Goal: Task Accomplishment & Management: Use online tool/utility

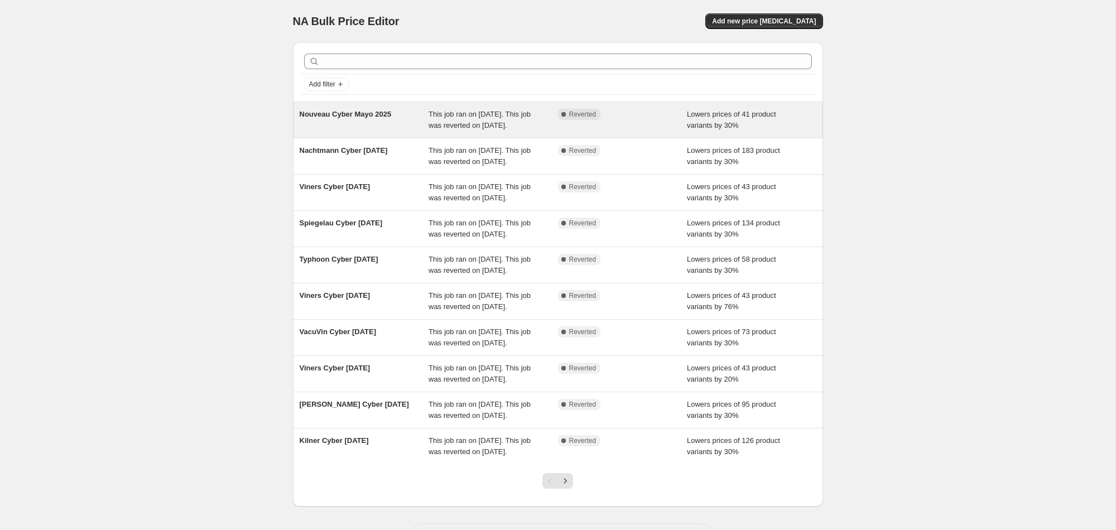
click at [354, 128] on div "Nouveau Cyber Mayo 2025" at bounding box center [365, 120] width 130 height 22
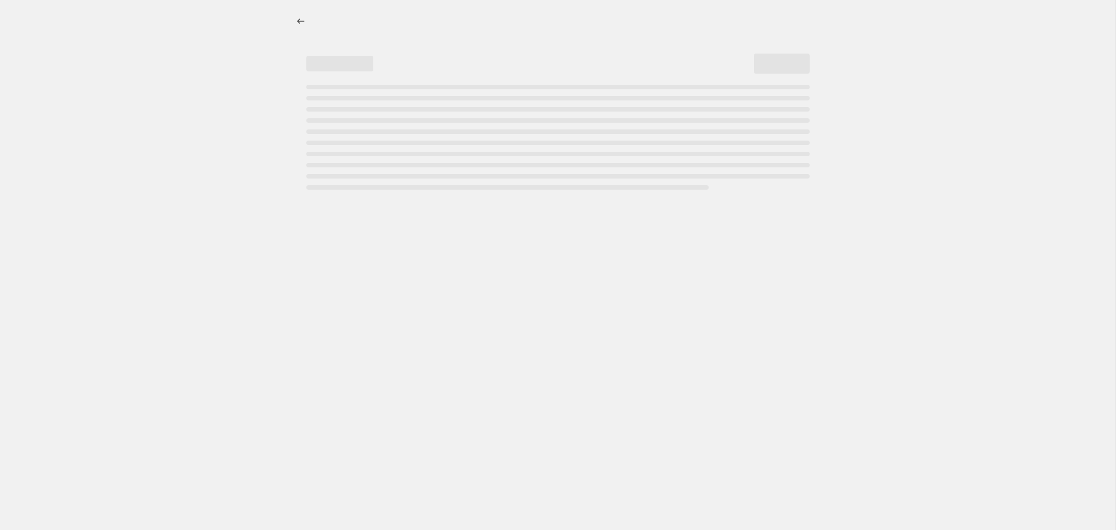
select select "percentage"
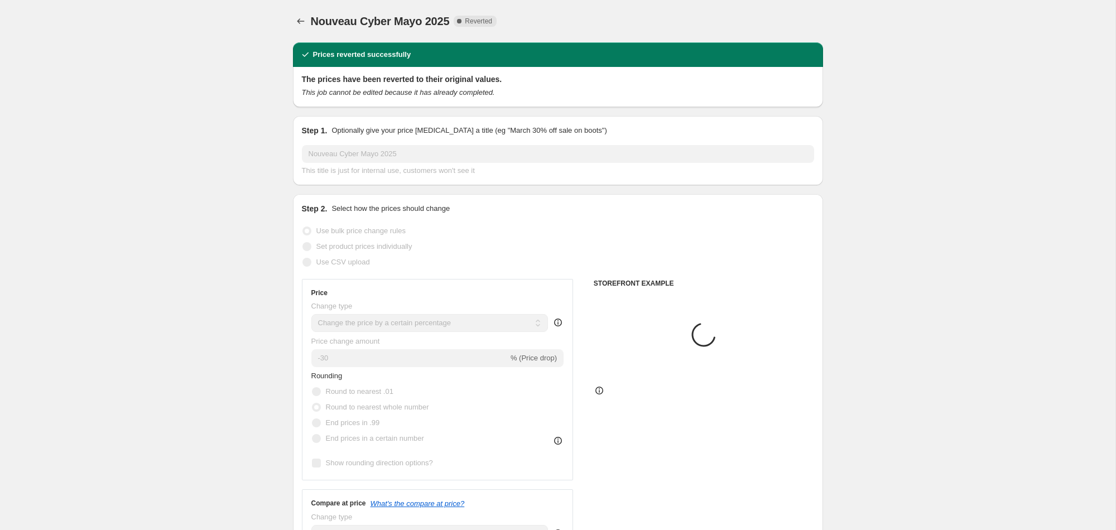
select select "vendor"
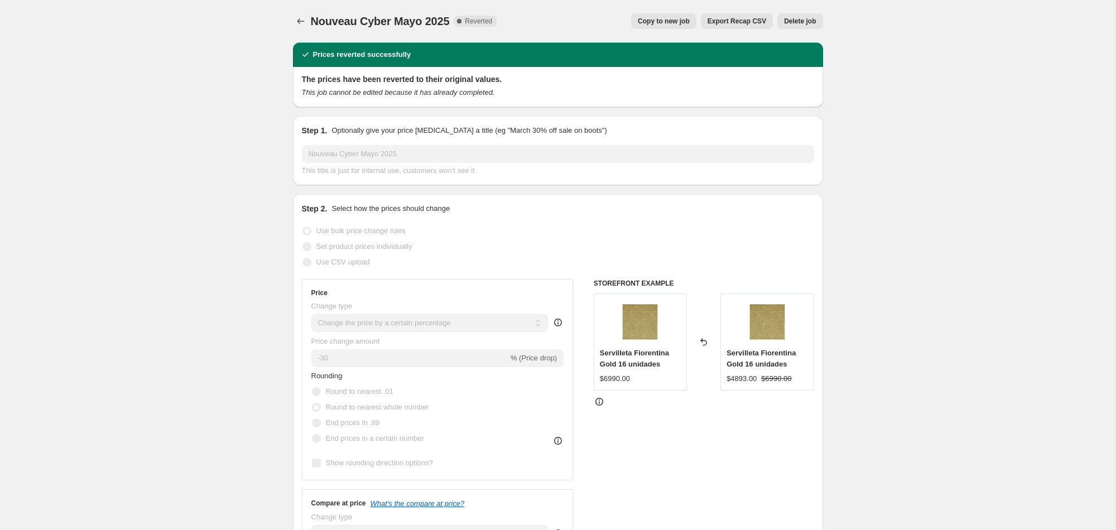
click at [650, 22] on span "Copy to new job" at bounding box center [664, 21] width 52 height 9
select select "percentage"
select select "vendor"
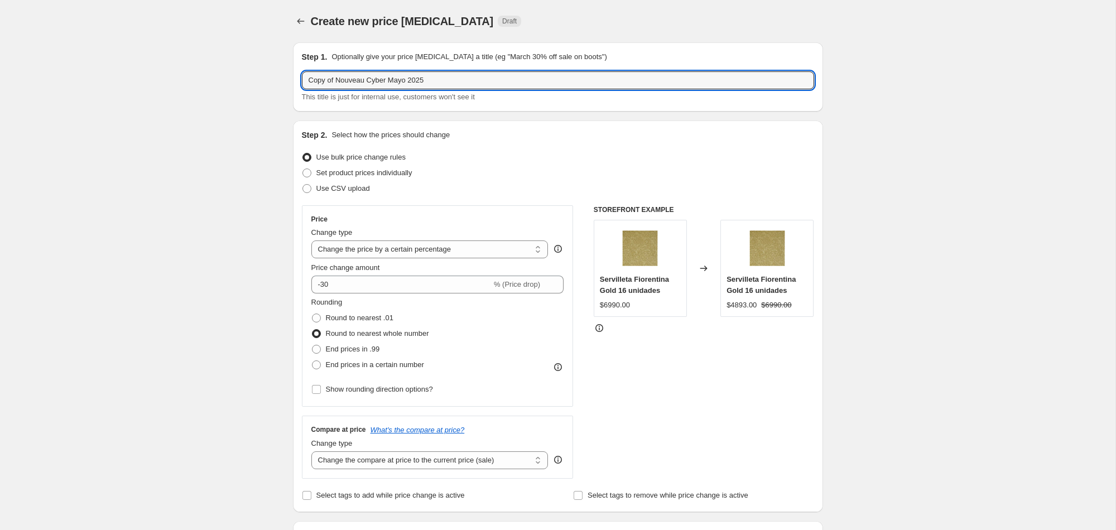
drag, startPoint x: 337, startPoint y: 80, endPoint x: 296, endPoint y: 79, distance: 40.2
click at [296, 79] on div "Step 1. Optionally give your price [MEDICAL_DATA] a title (eg "March 30% off sa…" at bounding box center [558, 76] width 530 height 69
click at [381, 80] on input "Nouveau Cyber Mayo 2025" at bounding box center [558, 80] width 512 height 18
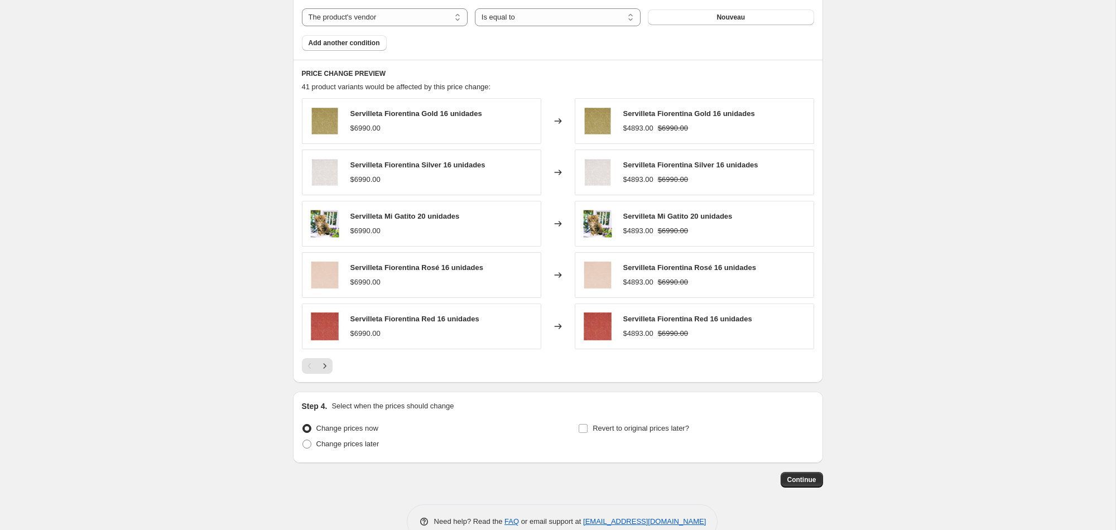
scroll to position [711, 0]
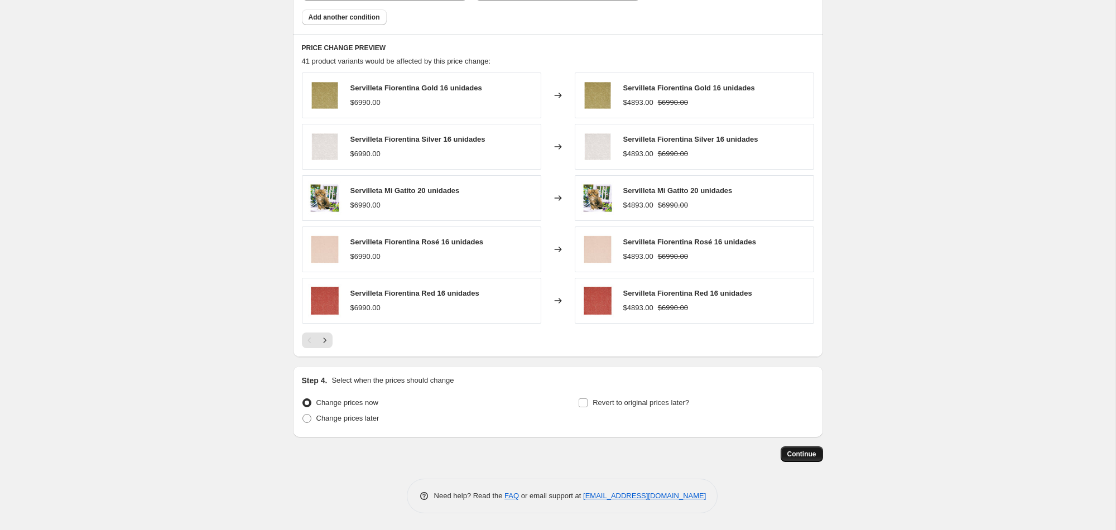
type input "Nouveau Cyber [DATE]"
click at [797, 453] on span "Continue" at bounding box center [802, 454] width 29 height 9
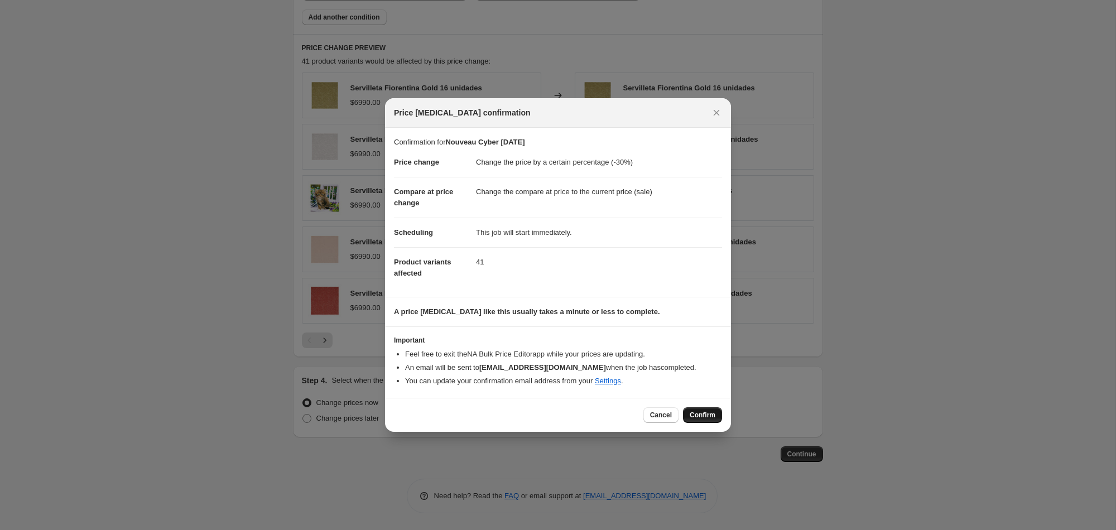
click at [694, 411] on span "Confirm" at bounding box center [703, 415] width 26 height 9
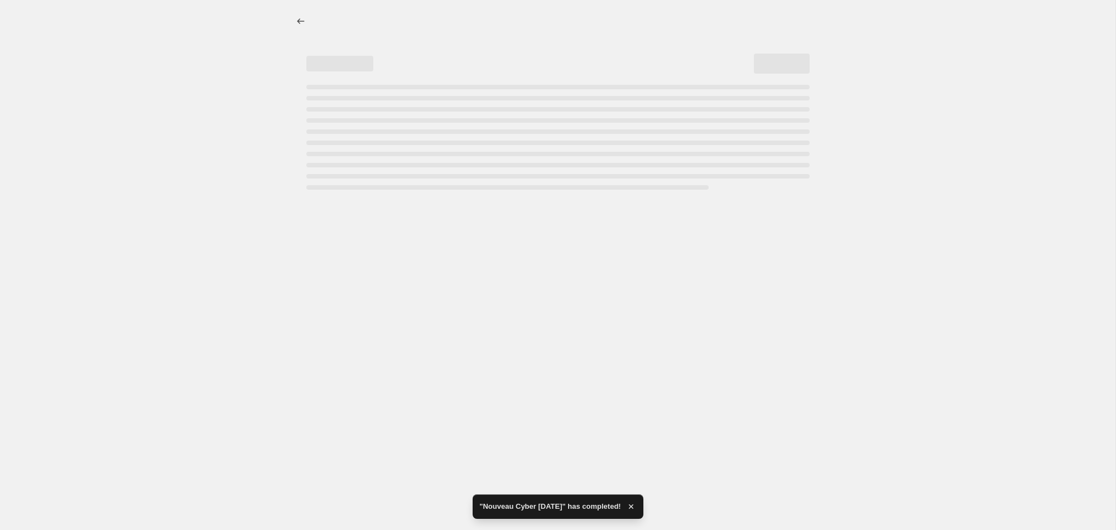
select select "percentage"
select select "vendor"
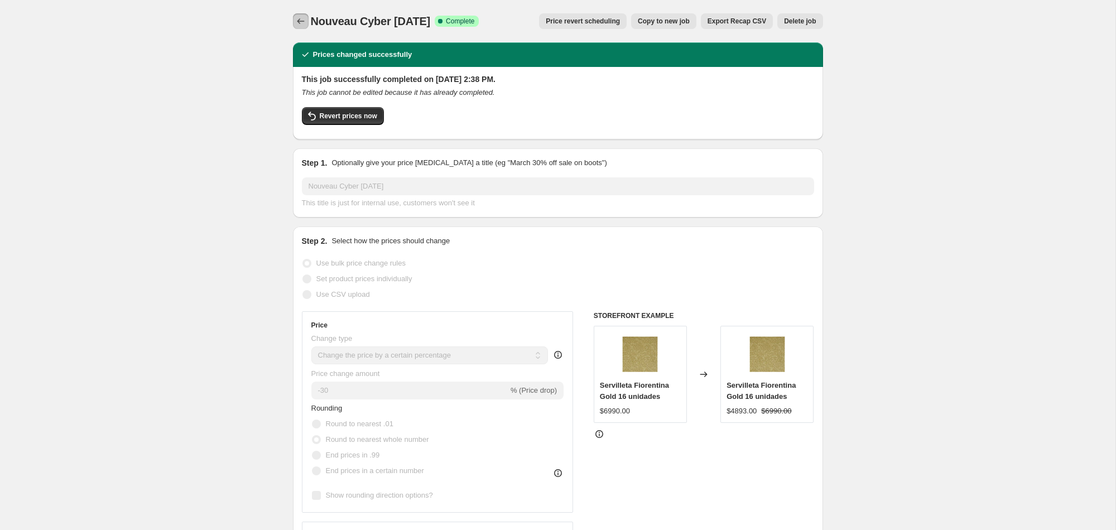
click at [304, 22] on icon "Price change jobs" at bounding box center [300, 21] width 11 height 11
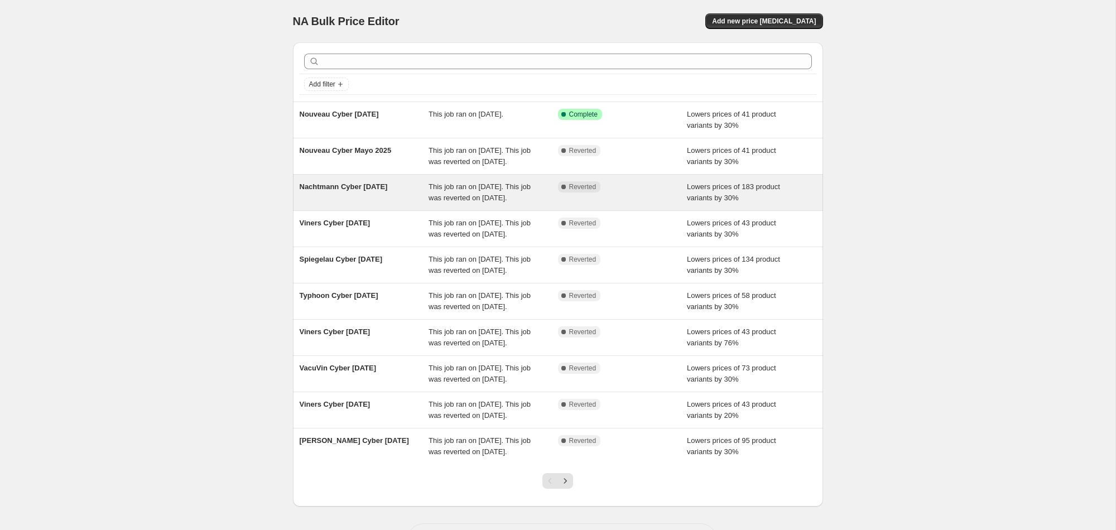
click at [446, 202] on span "This job ran on [DATE]. This job was reverted on [DATE]." at bounding box center [480, 193] width 102 height 20
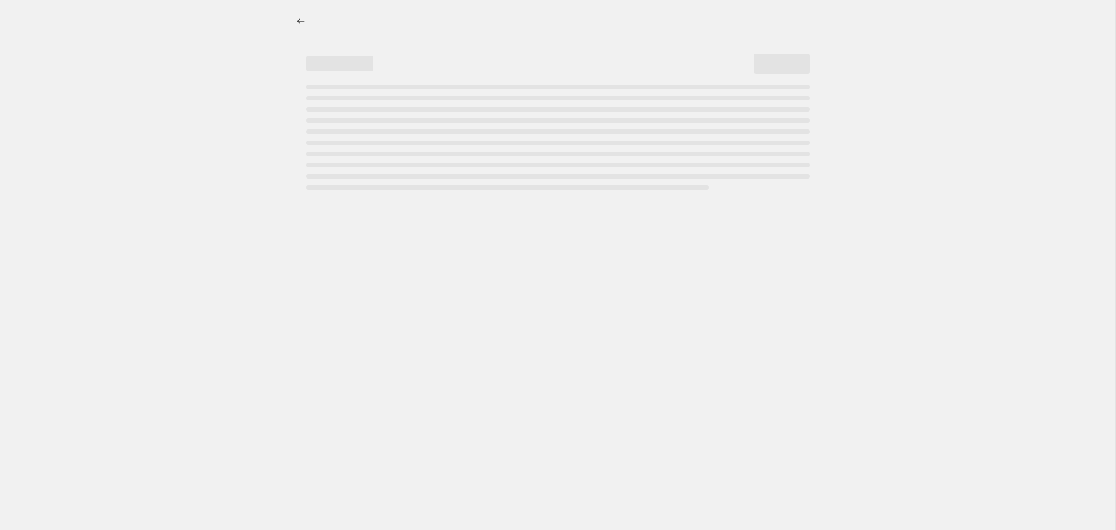
select select "percentage"
select select "vendor"
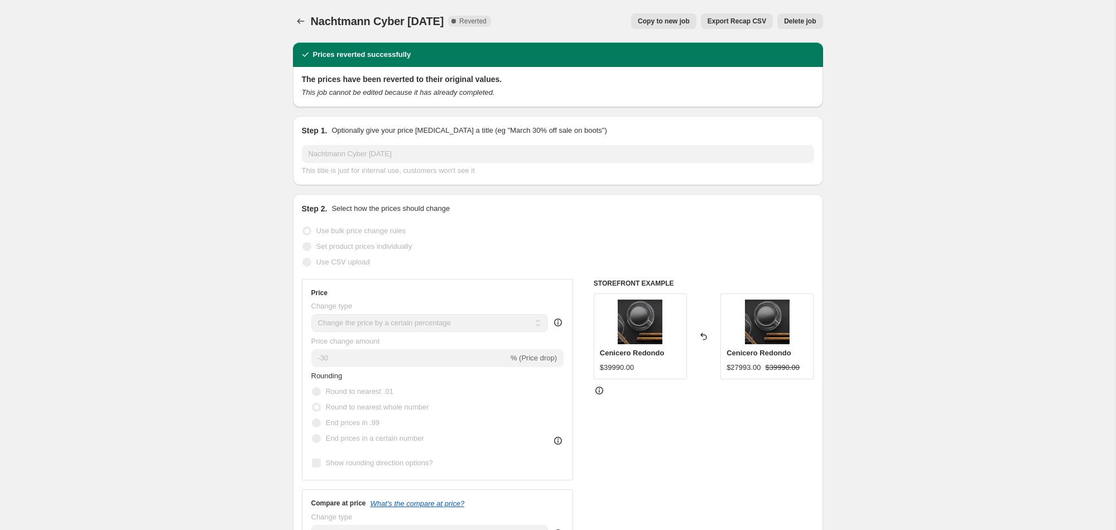
click at [642, 23] on span "Copy to new job" at bounding box center [664, 21] width 52 height 9
select select "percentage"
select select "vendor"
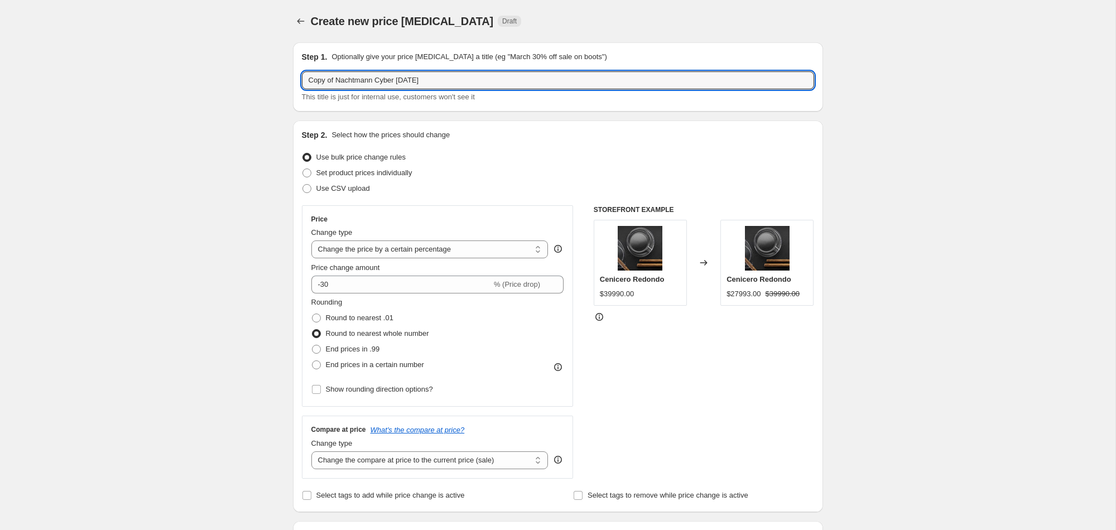
drag, startPoint x: 337, startPoint y: 84, endPoint x: 296, endPoint y: 80, distance: 40.9
click at [297, 80] on div "Step 1. Optionally give your price [MEDICAL_DATA] a title (eg "March 30% off sa…" at bounding box center [558, 76] width 530 height 69
click at [385, 81] on input "Nachtmann Cyber [DATE]" at bounding box center [558, 80] width 512 height 18
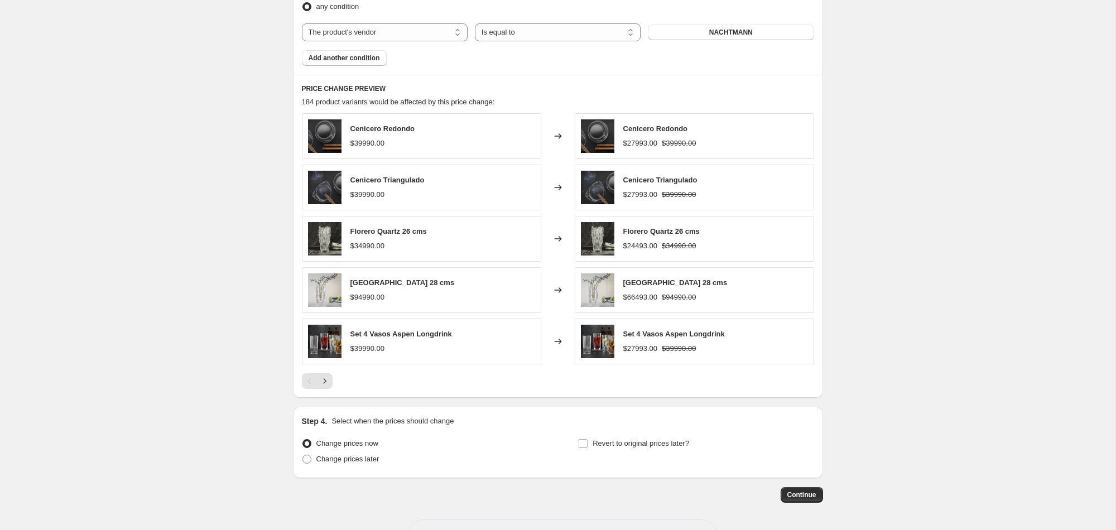
scroll to position [711, 0]
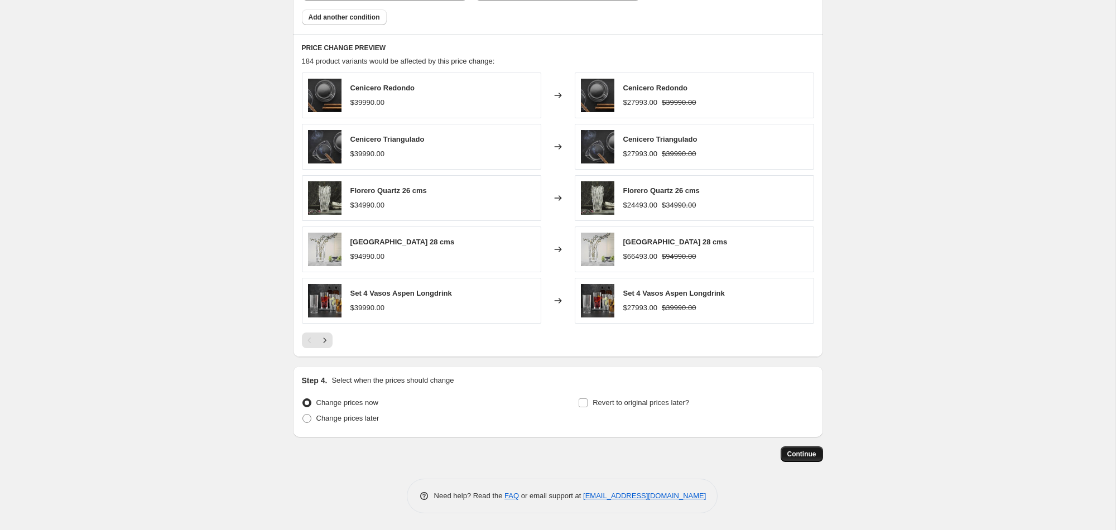
type input "Nachtmann Cyber [DATE]"
click at [790, 453] on span "Continue" at bounding box center [802, 454] width 29 height 9
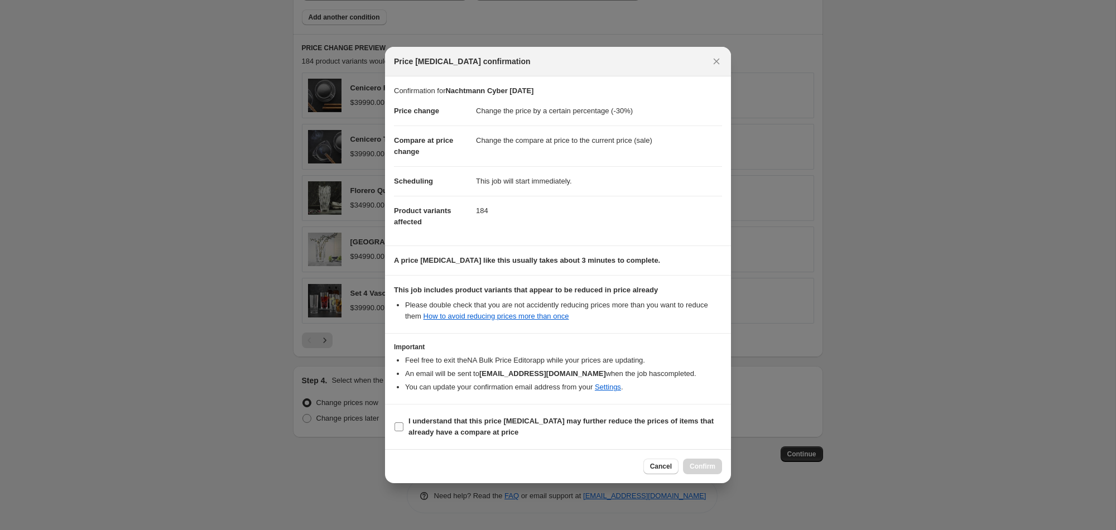
click at [402, 426] on input "I understand that this price [MEDICAL_DATA] may further reduce the prices of it…" at bounding box center [399, 427] width 9 height 9
checkbox input "true"
click at [708, 466] on span "Confirm" at bounding box center [703, 466] width 26 height 9
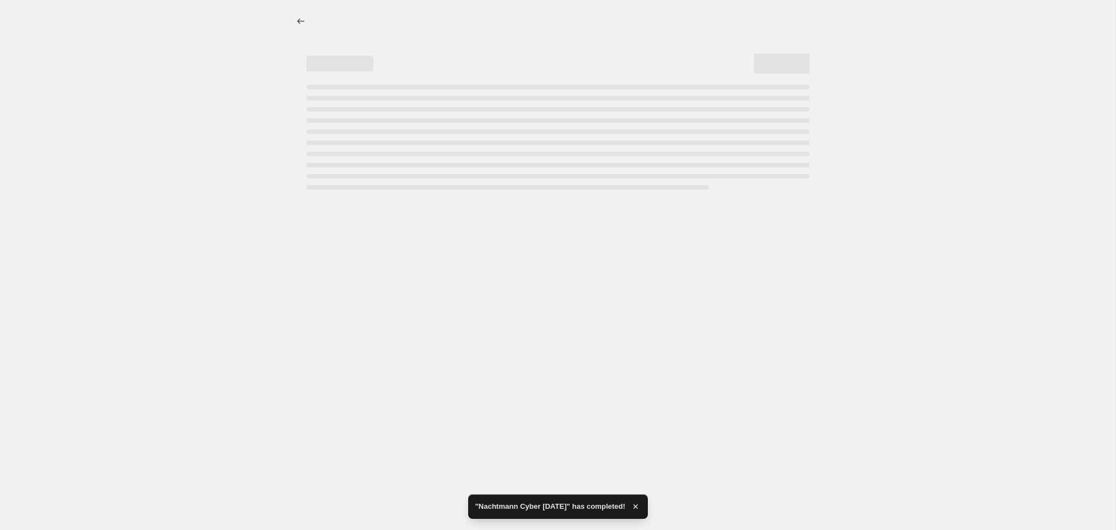
select select "percentage"
select select "vendor"
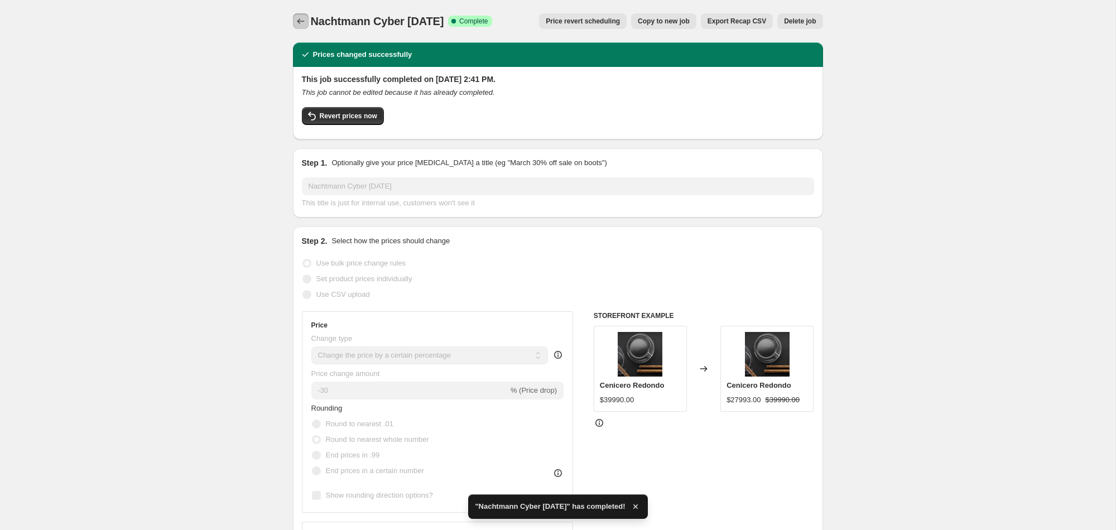
click at [302, 24] on icon "Price change jobs" at bounding box center [300, 21] width 11 height 11
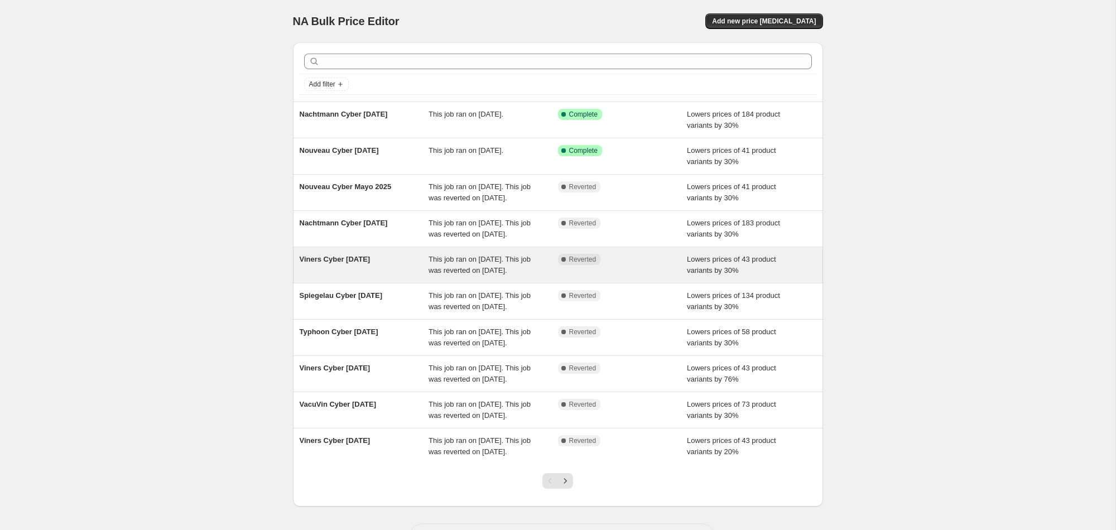
click at [326, 263] on span "Viners Cyber [DATE]" at bounding box center [335, 259] width 71 height 8
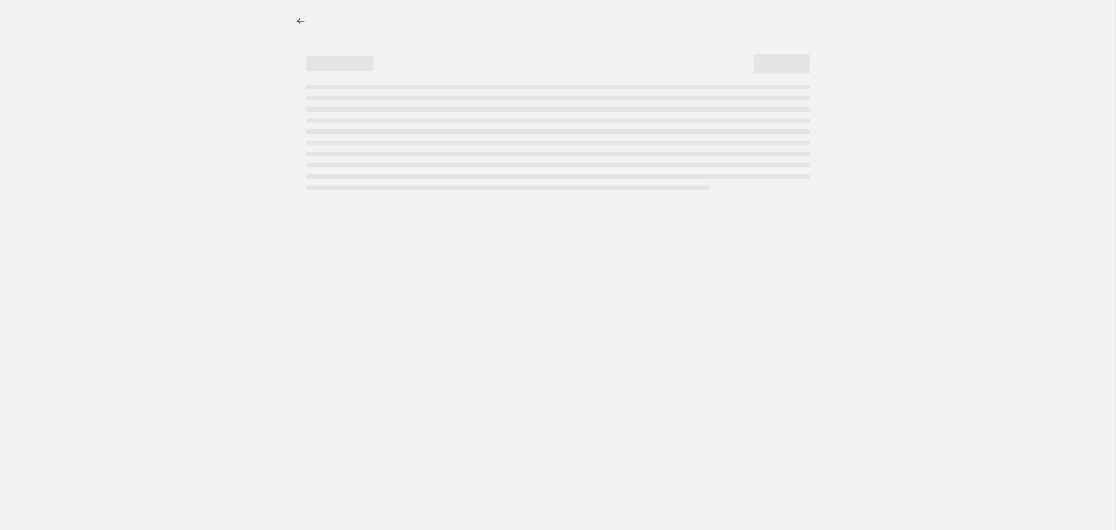
select select "percentage"
select select "vendor"
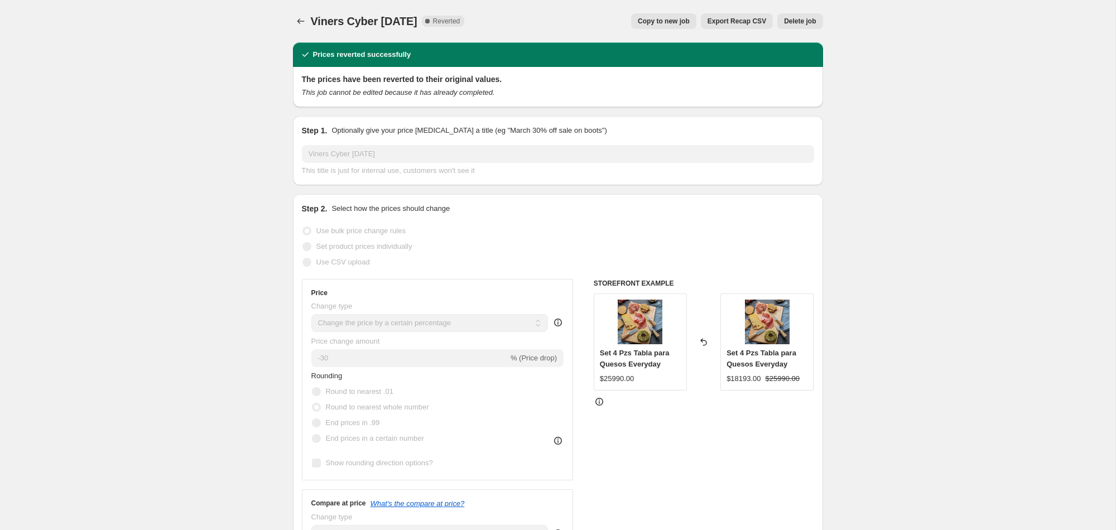
click at [662, 24] on span "Copy to new job" at bounding box center [664, 21] width 52 height 9
select select "percentage"
select select "vendor"
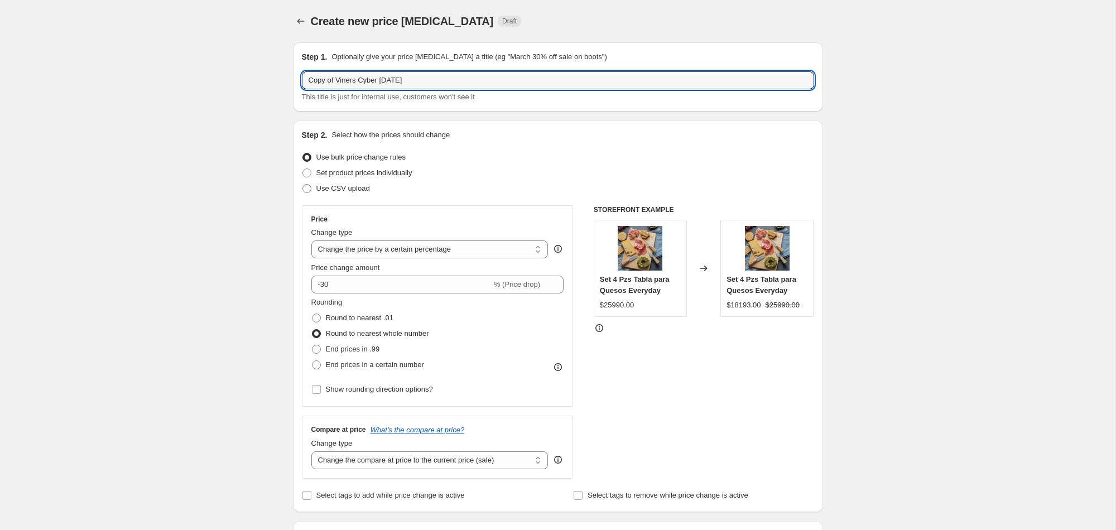
drag, startPoint x: 339, startPoint y: 81, endPoint x: 281, endPoint y: 79, distance: 57.5
click at [370, 76] on input "Viners Cyber [DATE]" at bounding box center [558, 80] width 512 height 18
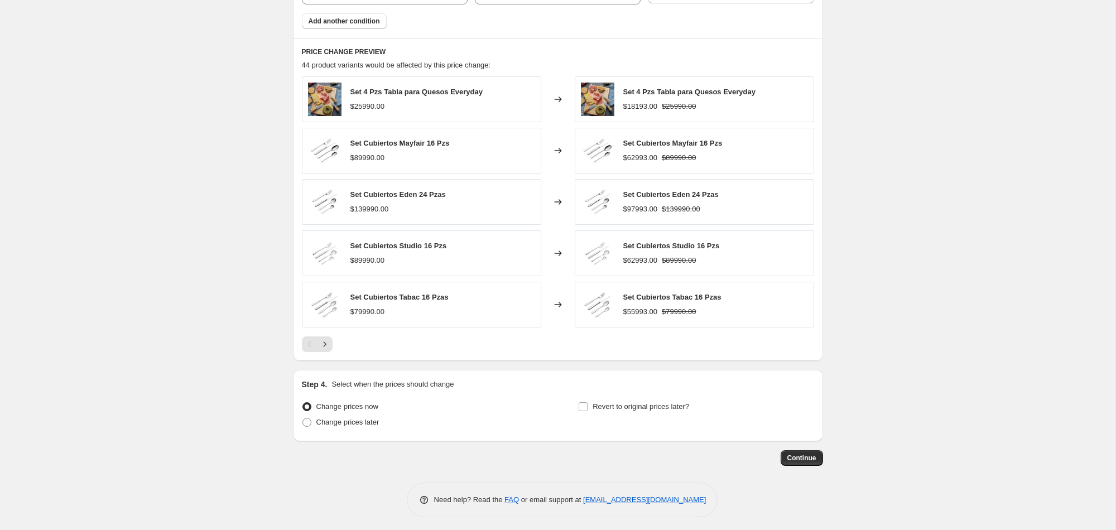
scroll to position [711, 0]
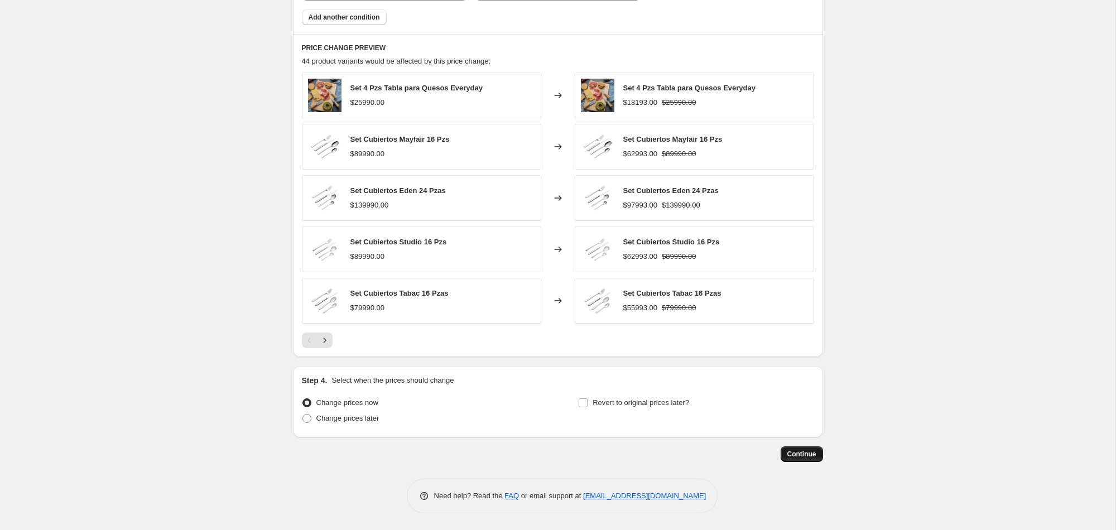
type input "Viners Cyber [DATE]"
click at [791, 457] on span "Continue" at bounding box center [802, 454] width 29 height 9
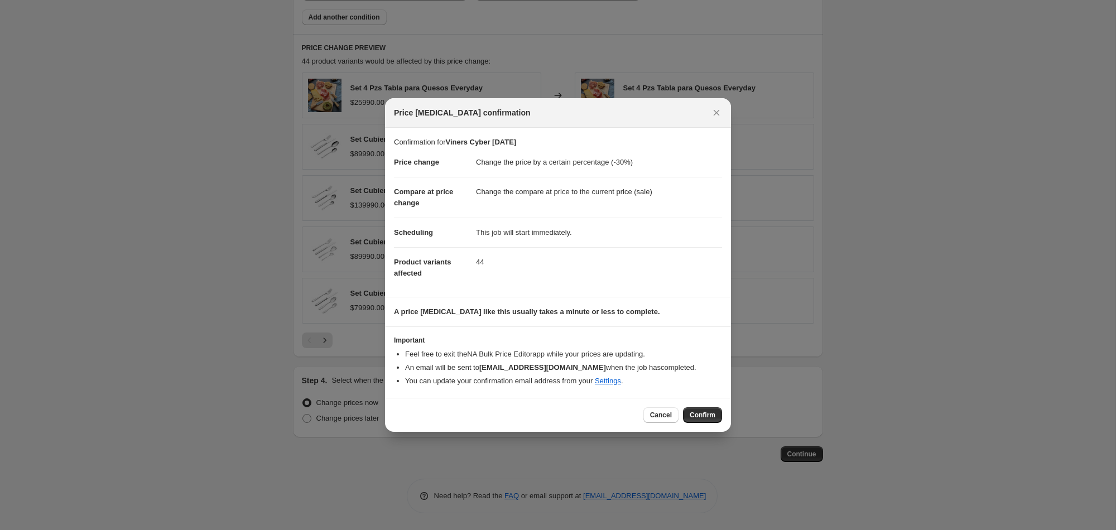
click at [702, 410] on button "Confirm" at bounding box center [702, 416] width 39 height 16
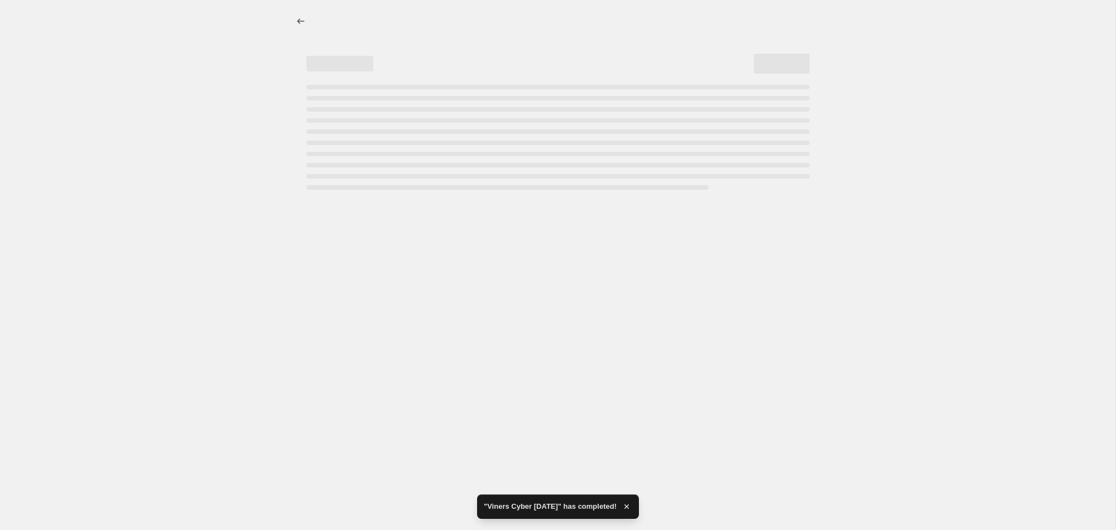
select select "percentage"
select select "vendor"
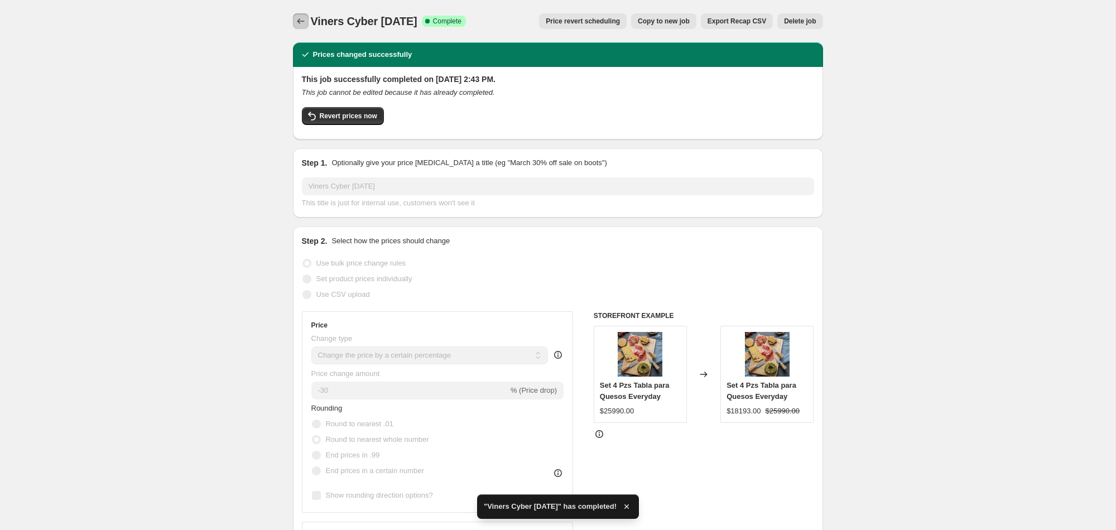
click at [298, 23] on icon "Price change jobs" at bounding box center [300, 21] width 11 height 11
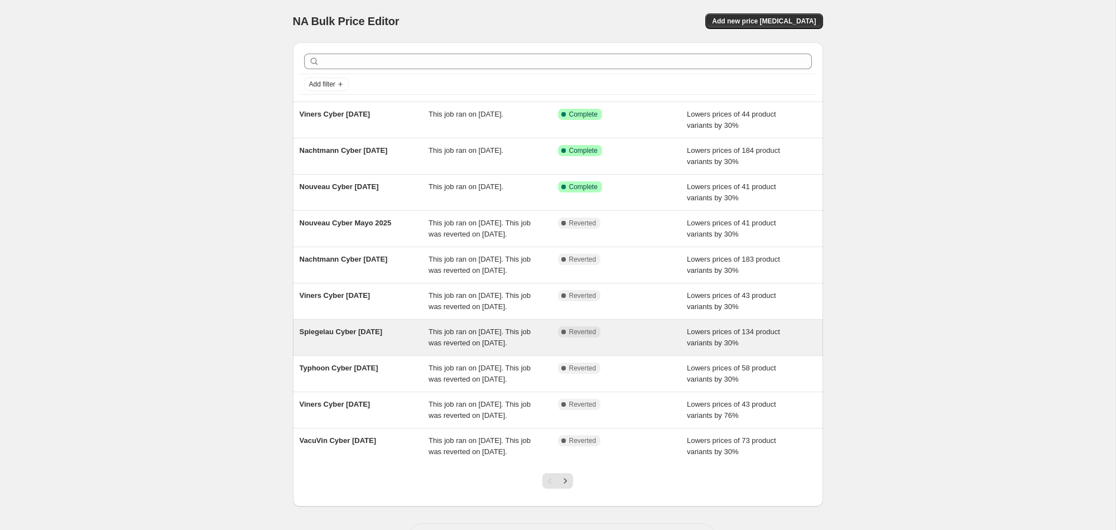
click at [342, 336] on span "Spiegelau Cyber [DATE]" at bounding box center [341, 332] width 83 height 8
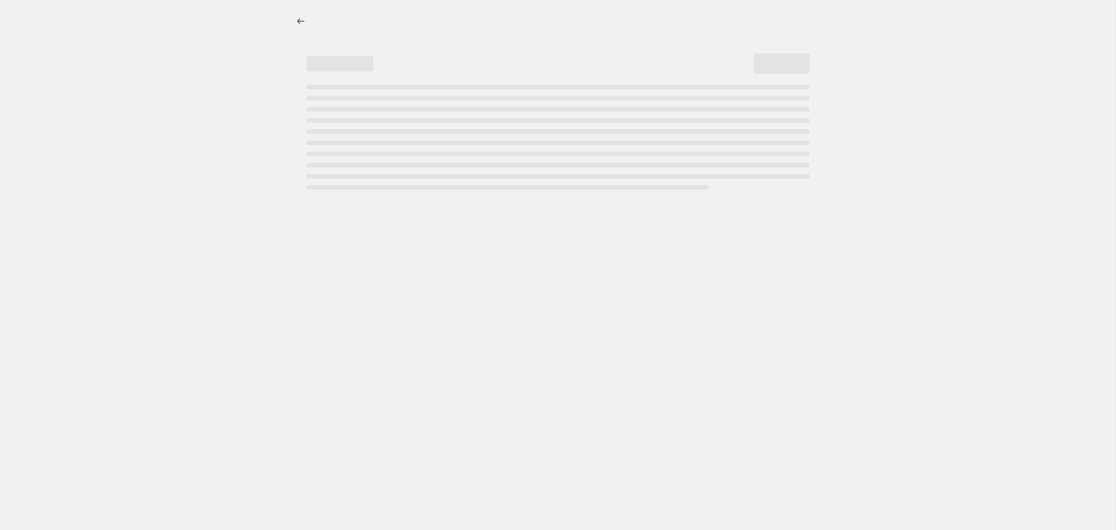
select select "percentage"
select select "vendor"
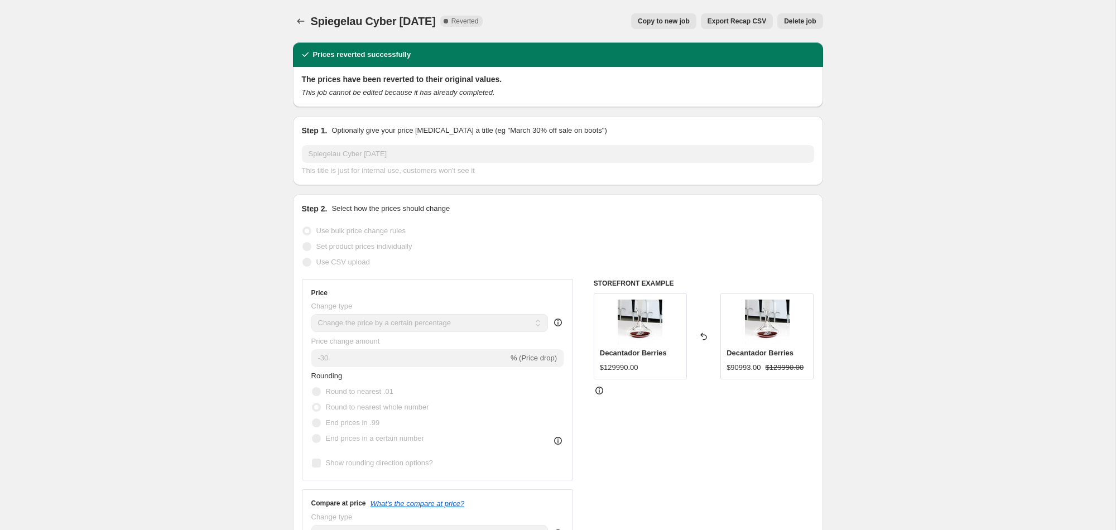
click at [651, 23] on span "Copy to new job" at bounding box center [664, 21] width 52 height 9
select select "percentage"
select select "vendor"
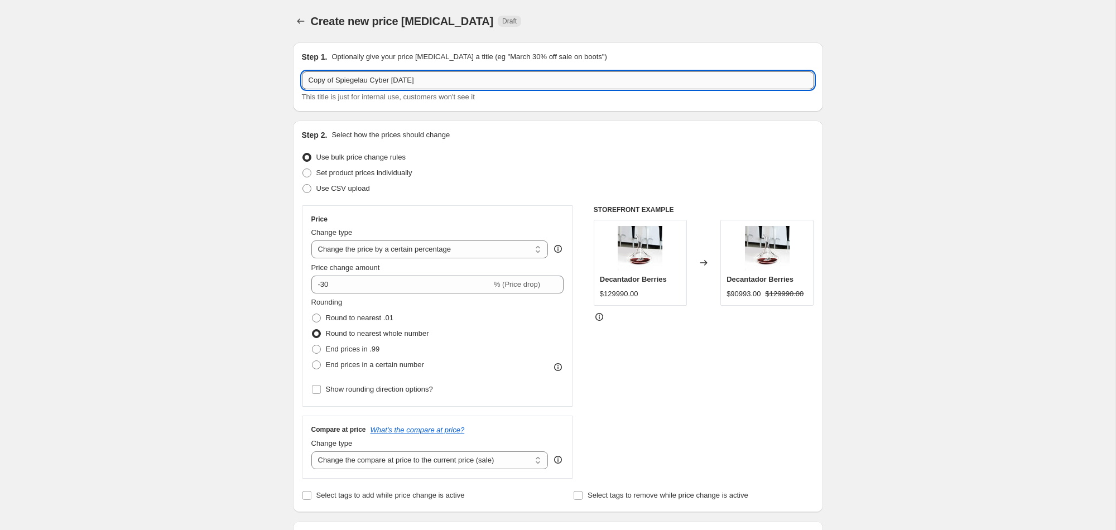
drag, startPoint x: 338, startPoint y: 82, endPoint x: 301, endPoint y: 80, distance: 36.3
click at [302, 80] on input "Copy of Spiegelau Cyber [DATE]" at bounding box center [558, 80] width 512 height 18
click at [379, 76] on input "Spiegelau Cyber [DATE]" at bounding box center [558, 80] width 512 height 18
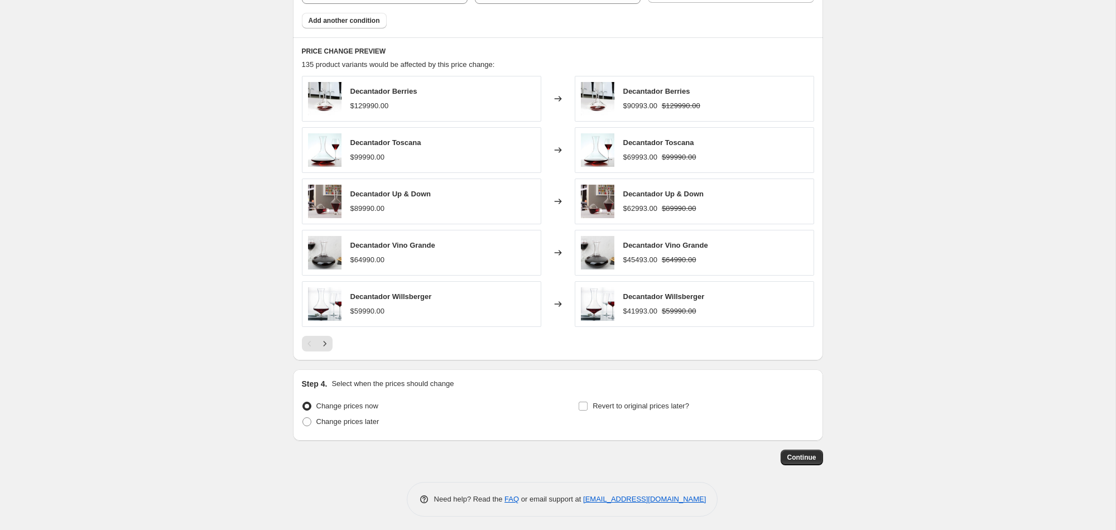
scroll to position [711, 0]
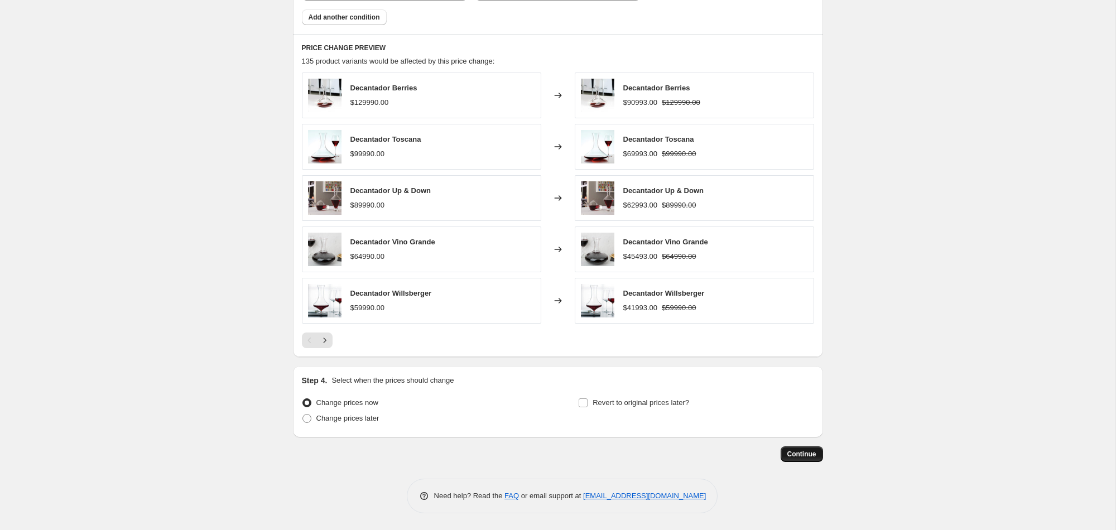
type input "Spiegelau Cyber [DATE]"
click at [795, 459] on button "Continue" at bounding box center [802, 455] width 42 height 16
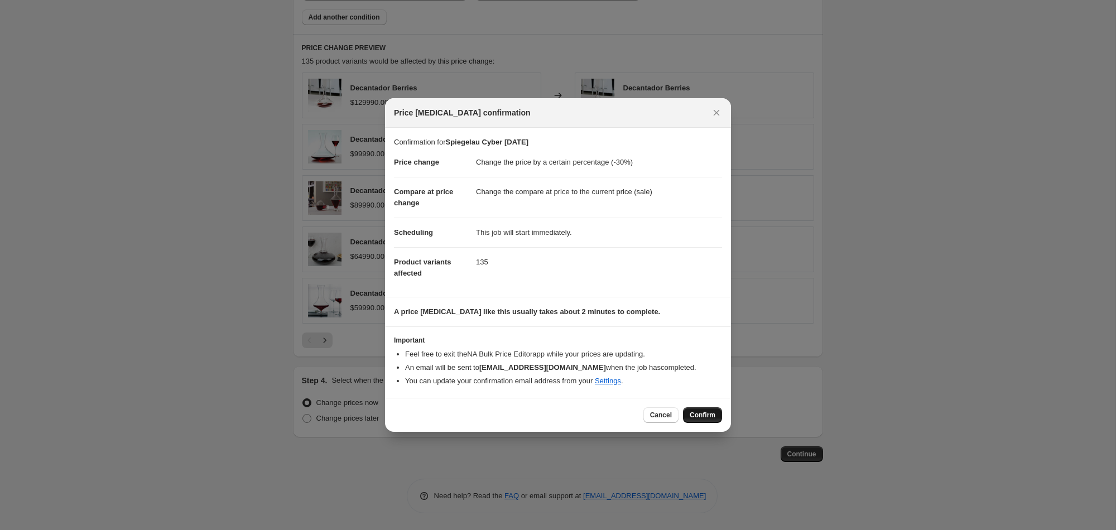
click at [710, 414] on span "Confirm" at bounding box center [703, 415] width 26 height 9
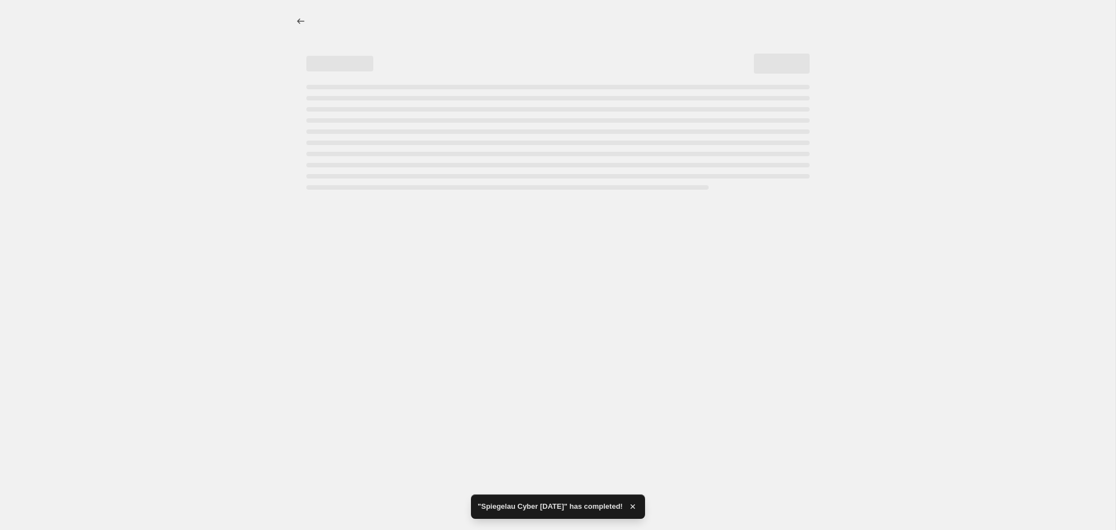
select select "percentage"
select select "vendor"
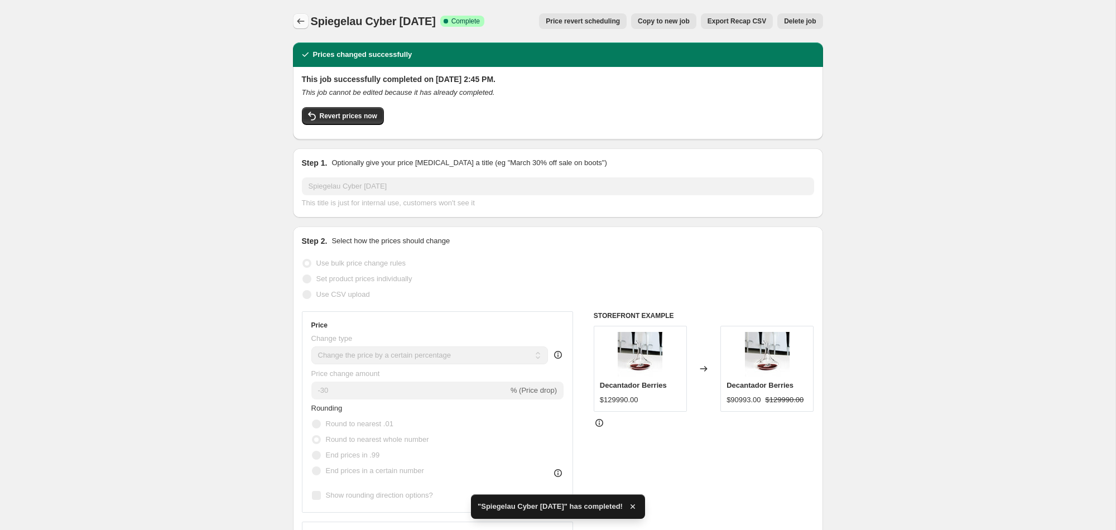
click at [304, 20] on icon "Price change jobs" at bounding box center [300, 21] width 11 height 11
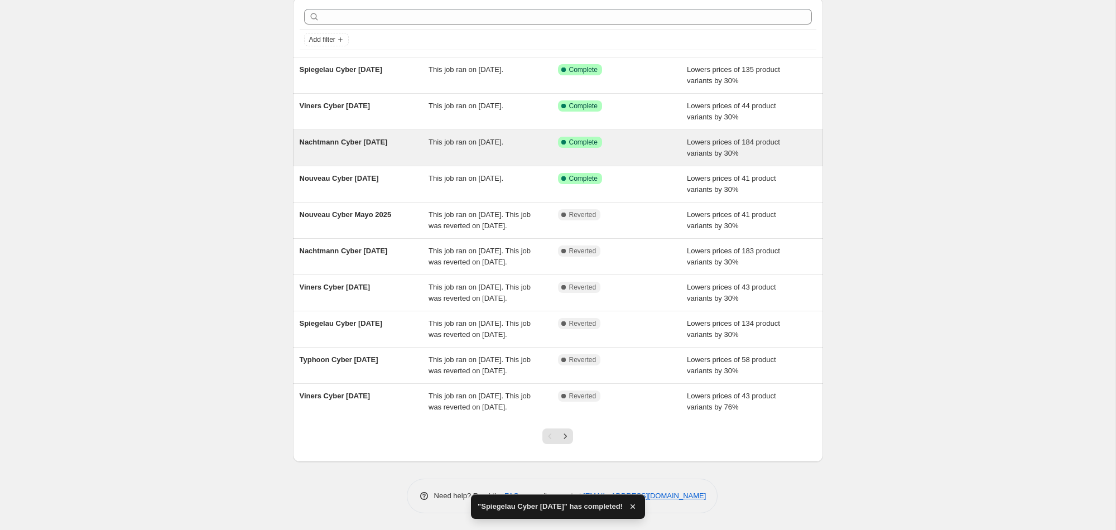
scroll to position [112, 0]
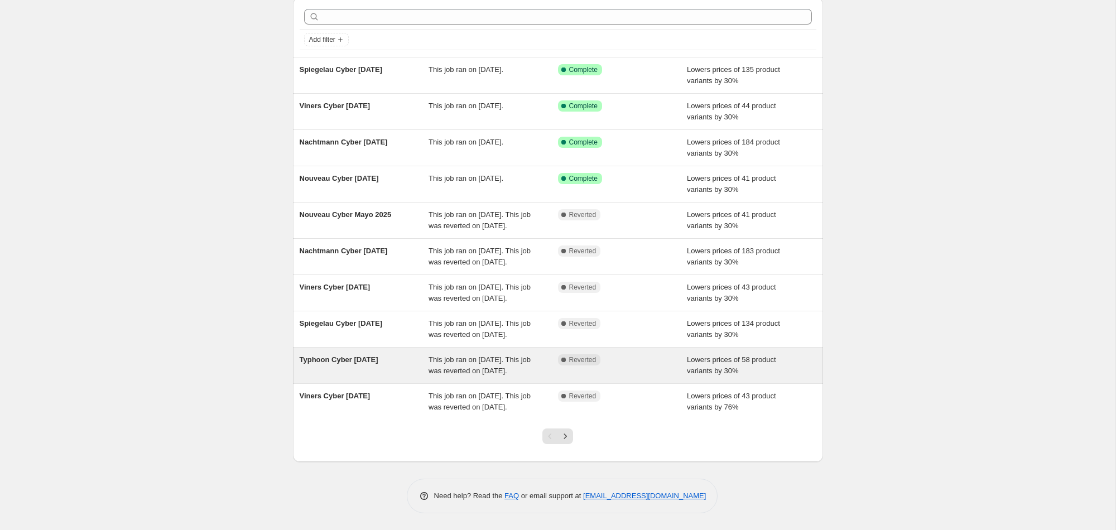
click at [366, 354] on div "Typhoon Cyber [DATE]" at bounding box center [365, 365] width 130 height 22
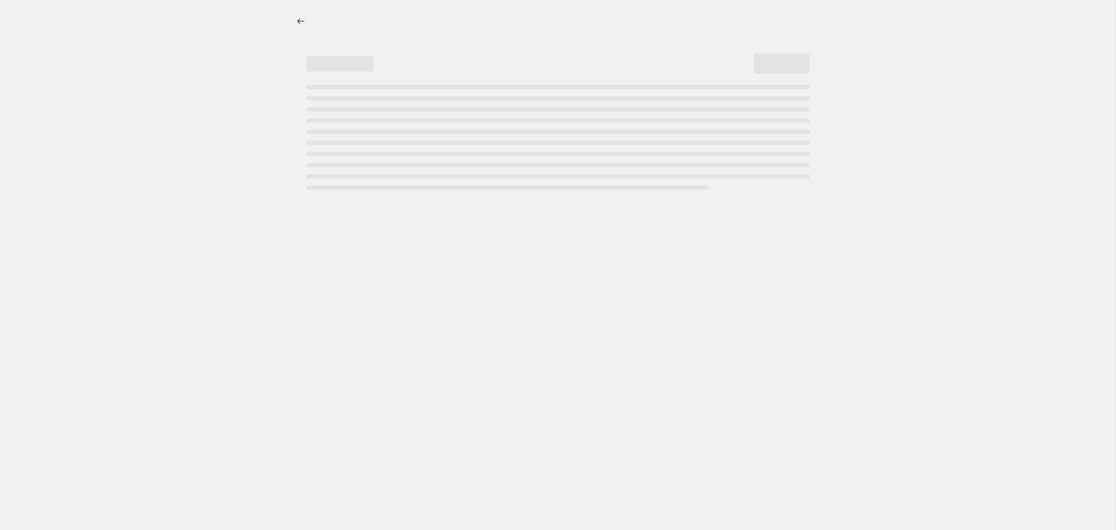
select select "percentage"
select select "vendor"
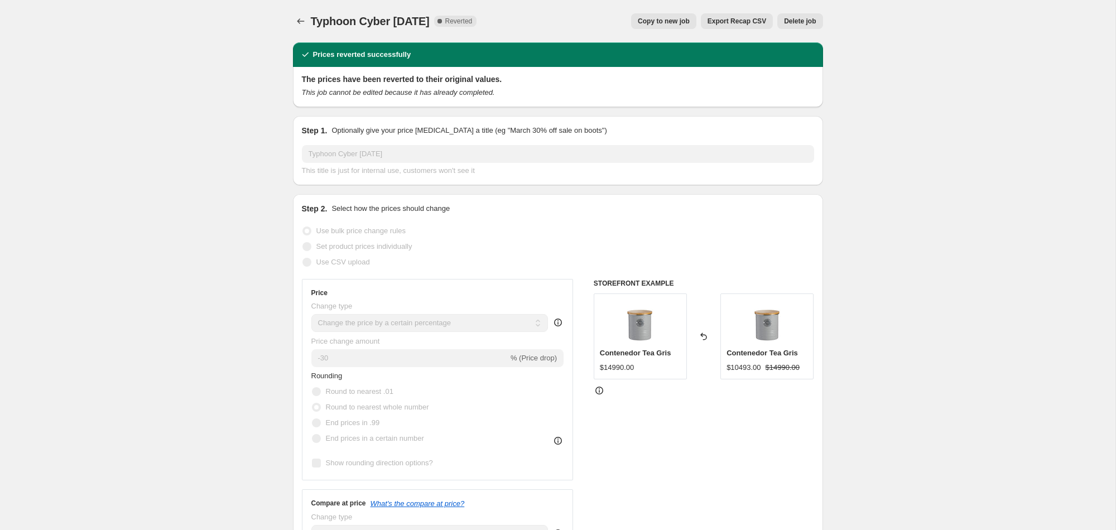
click at [649, 17] on span "Copy to new job" at bounding box center [664, 21] width 52 height 9
select select "percentage"
select select "vendor"
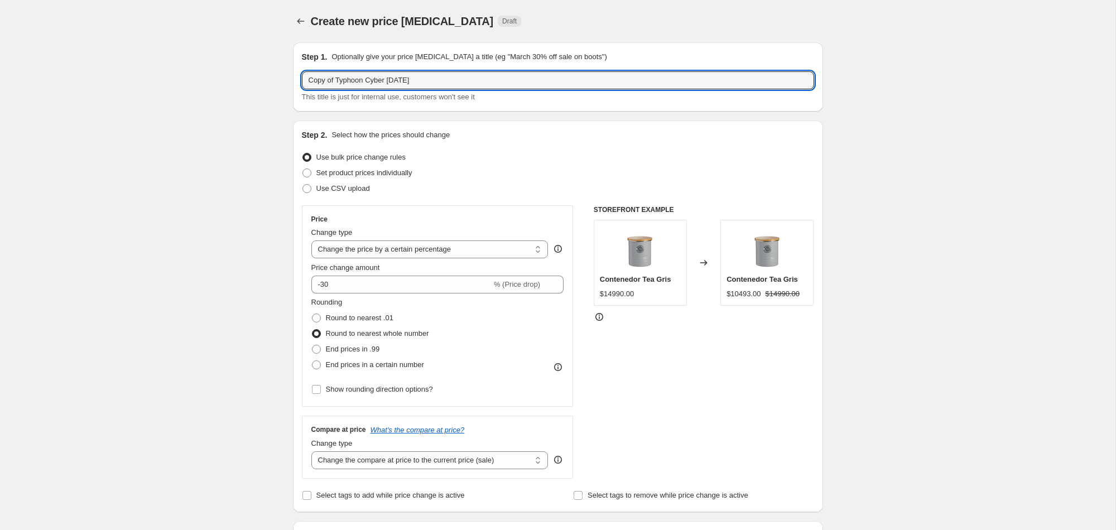
drag, startPoint x: 338, startPoint y: 80, endPoint x: 273, endPoint y: 76, distance: 64.8
drag, startPoint x: 375, startPoint y: 75, endPoint x: 382, endPoint y: 75, distance: 7.3
click at [375, 75] on input "Typhoon Cyber [DATE]" at bounding box center [558, 80] width 512 height 18
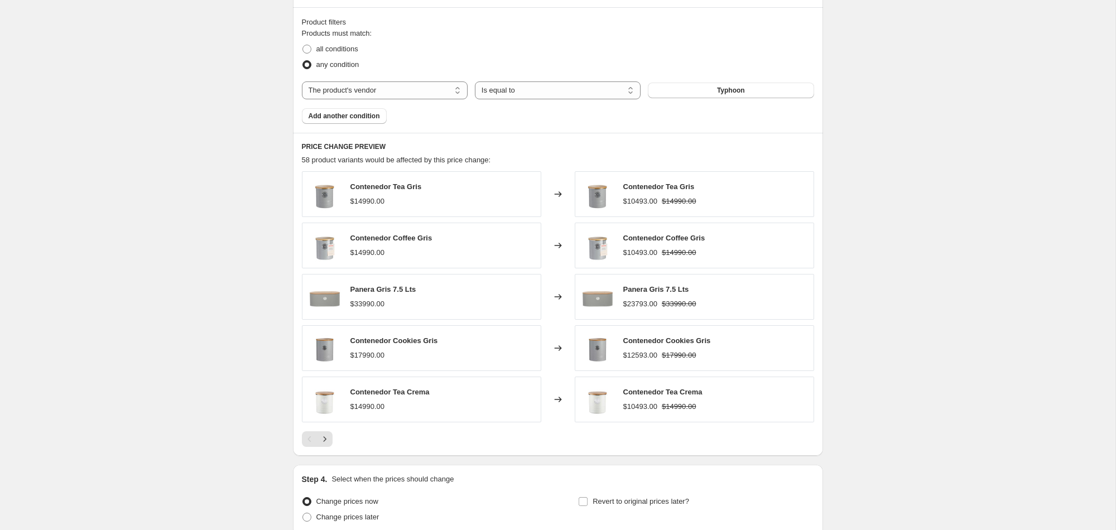
scroll to position [711, 0]
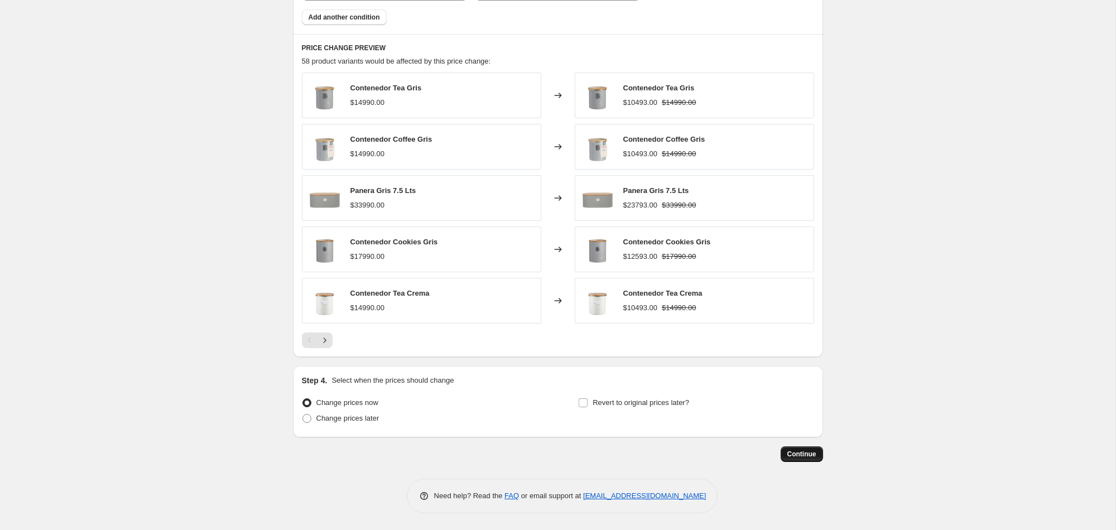
type input "Typhoon Cyber [DATE]"
click at [799, 456] on span "Continue" at bounding box center [802, 454] width 29 height 9
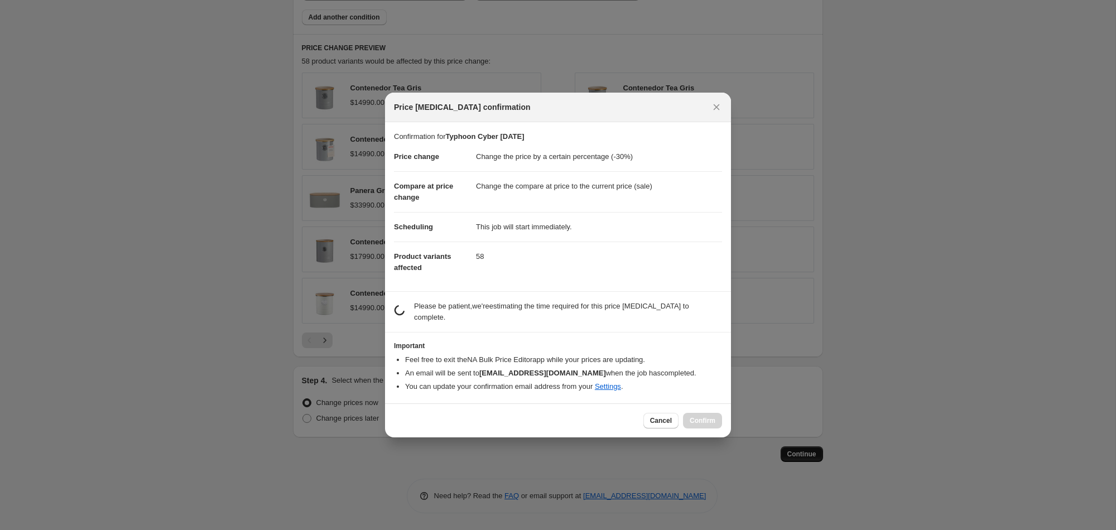
scroll to position [0, 0]
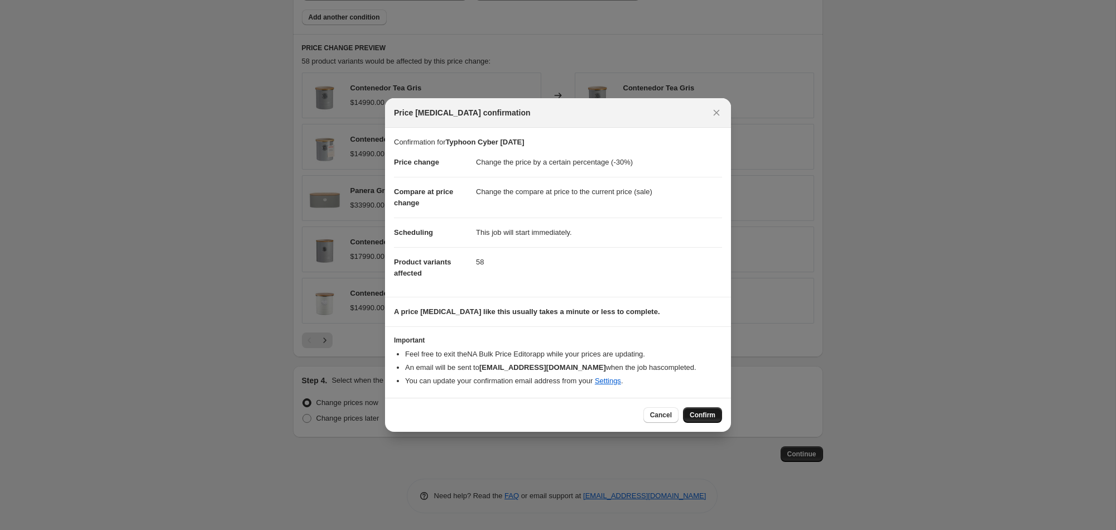
click at [707, 414] on span "Confirm" at bounding box center [703, 415] width 26 height 9
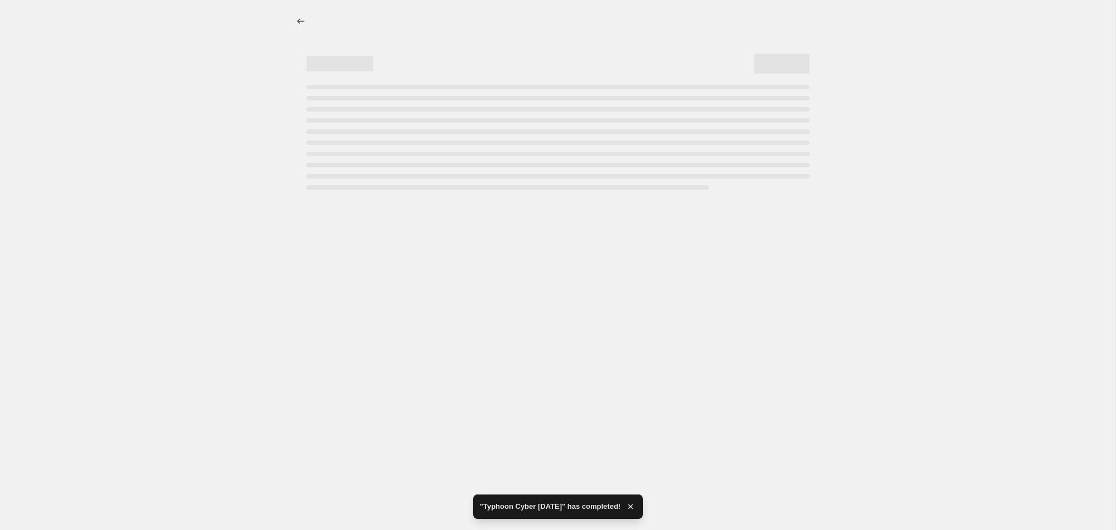
select select "percentage"
select select "vendor"
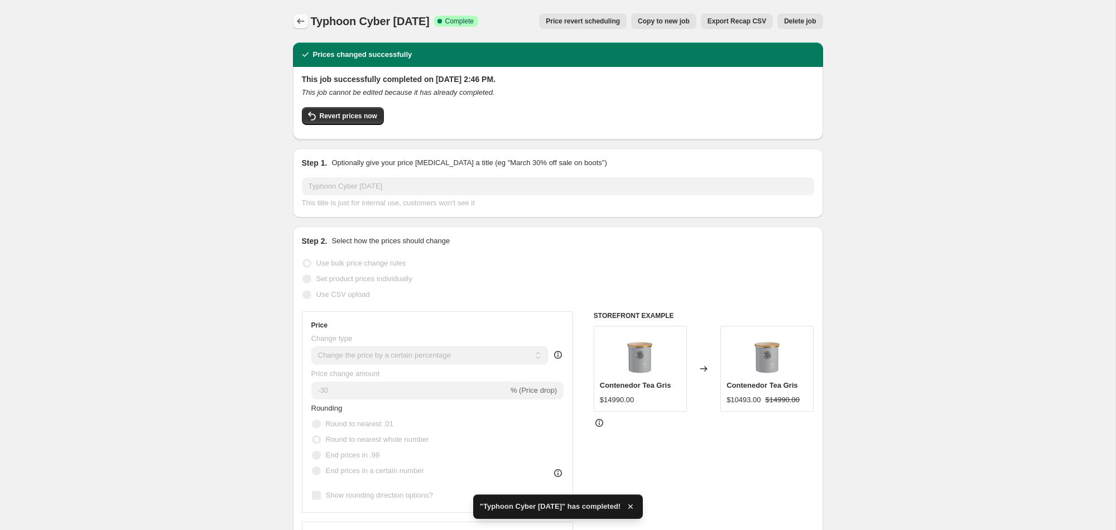
click at [298, 23] on icon "Price change jobs" at bounding box center [300, 21] width 11 height 11
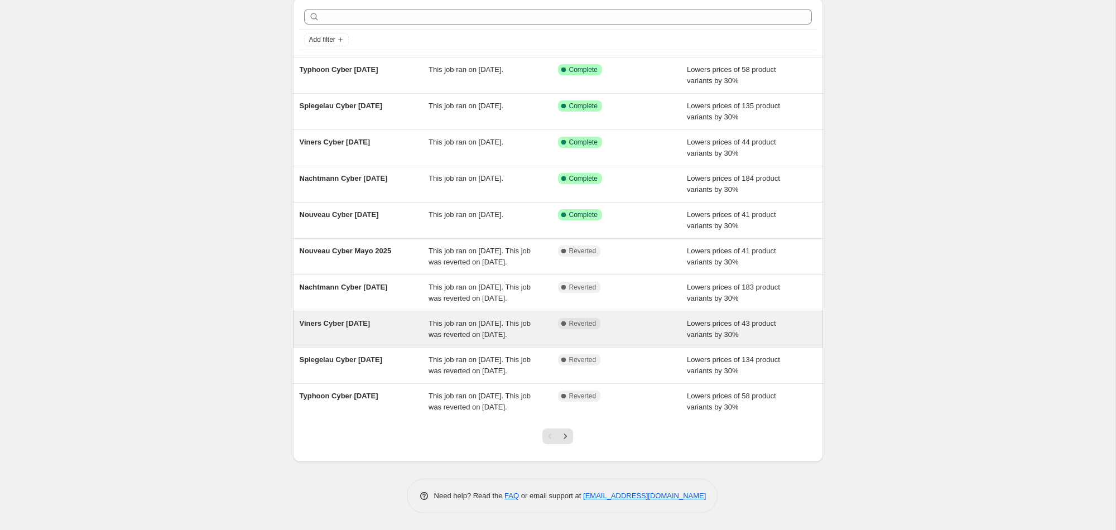
scroll to position [100, 0]
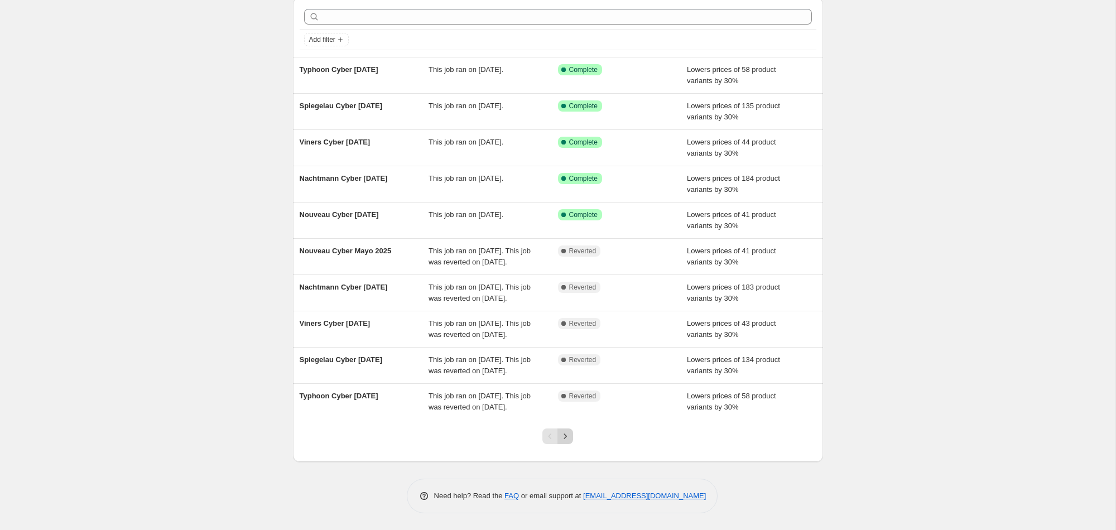
click at [564, 434] on icon "Next" at bounding box center [565, 436] width 3 height 5
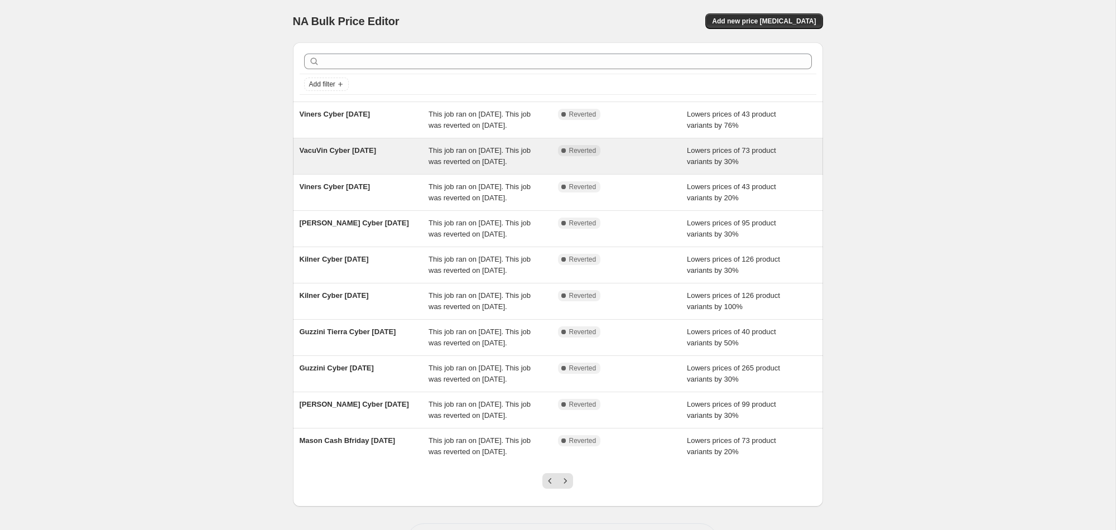
click at [372, 167] on div "VacuVin Cyber [DATE]" at bounding box center [365, 156] width 130 height 22
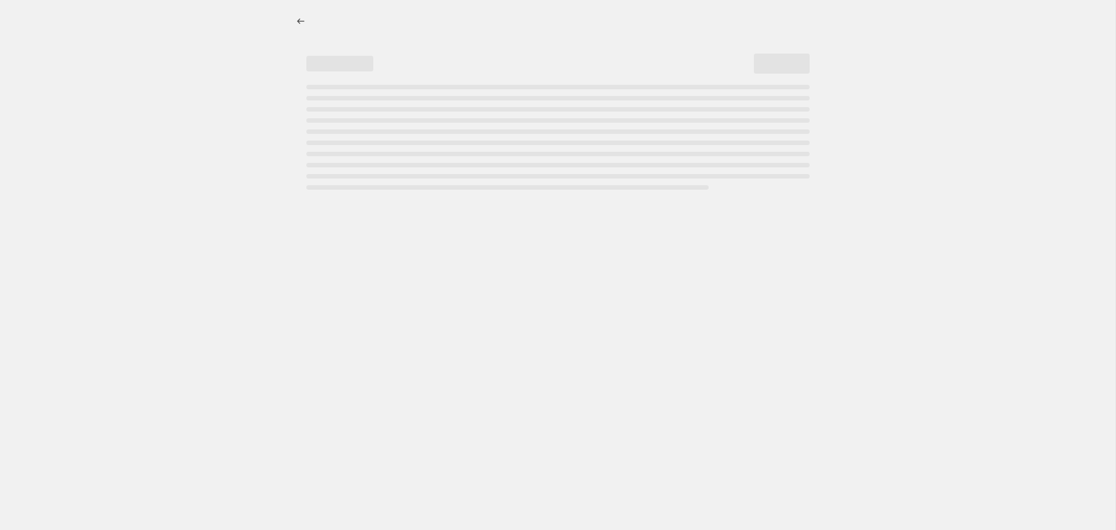
select select "percentage"
select select "vendor"
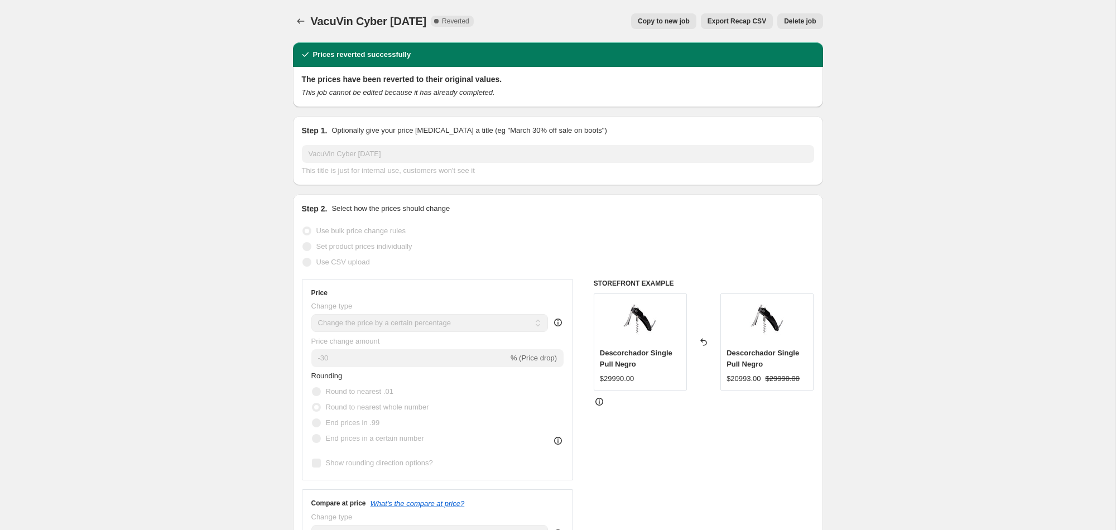
click at [652, 22] on span "Copy to new job" at bounding box center [664, 21] width 52 height 9
select select "percentage"
select select "vendor"
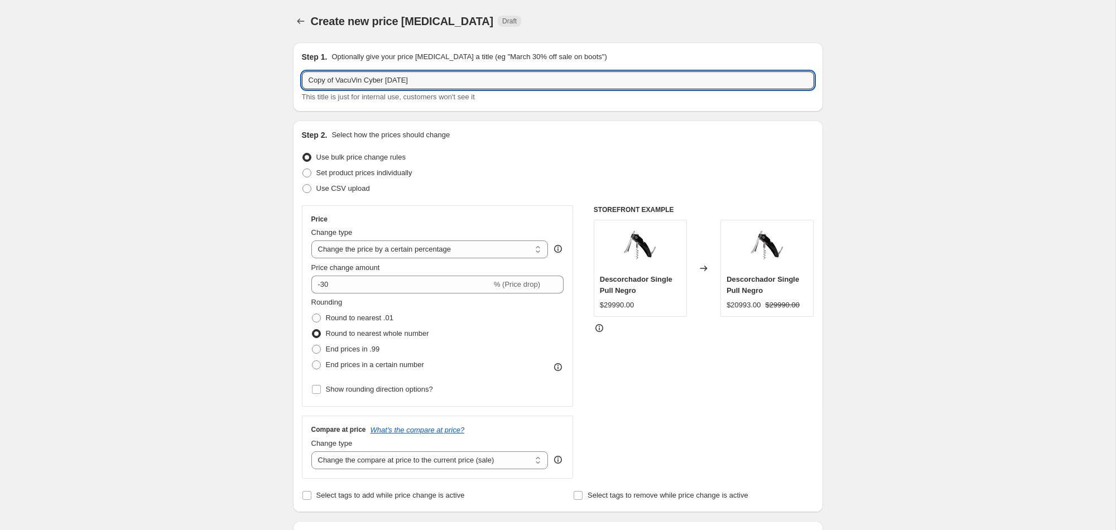
drag, startPoint x: 338, startPoint y: 83, endPoint x: 290, endPoint y: 79, distance: 48.1
click at [374, 84] on input "VacuVin Cyber [DATE]" at bounding box center [558, 80] width 512 height 18
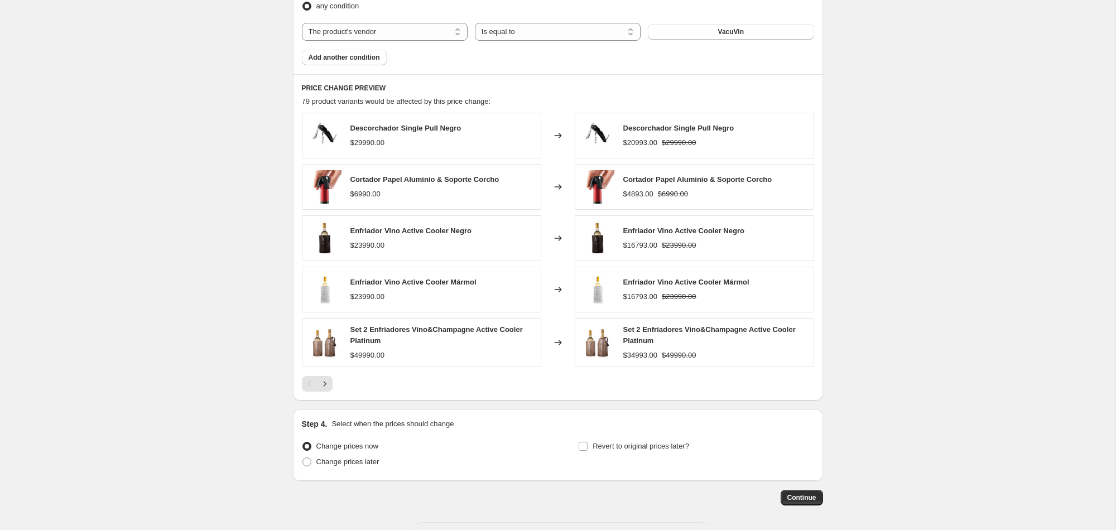
scroll to position [715, 0]
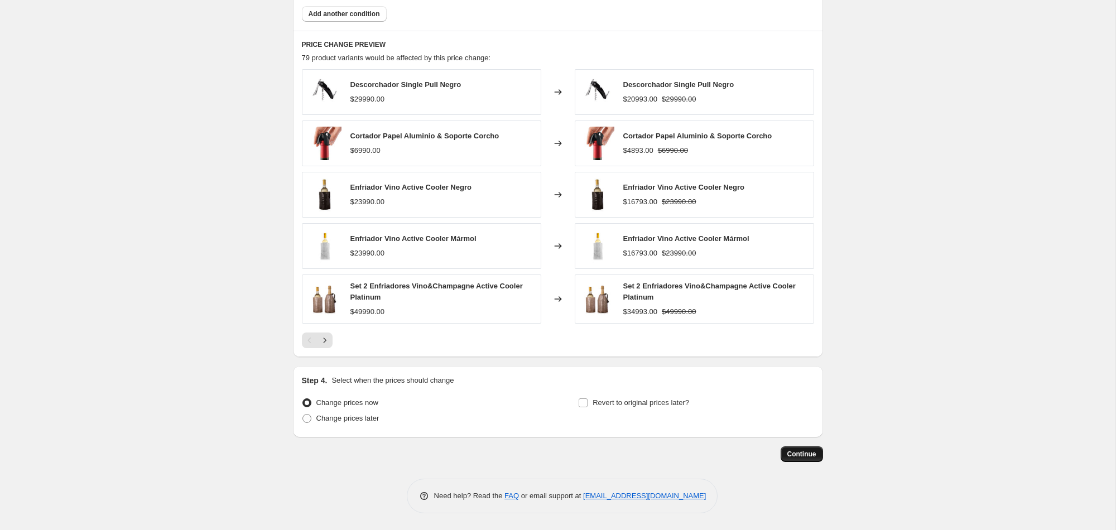
type input "VacuVin Cyber [DATE]"
click at [791, 449] on button "Continue" at bounding box center [802, 455] width 42 height 16
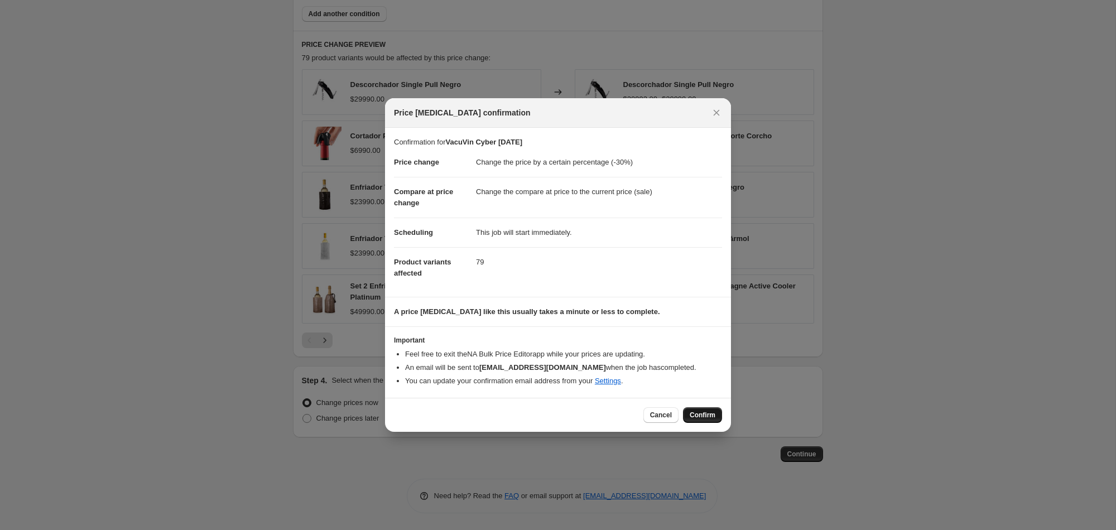
click at [712, 416] on span "Confirm" at bounding box center [703, 415] width 26 height 9
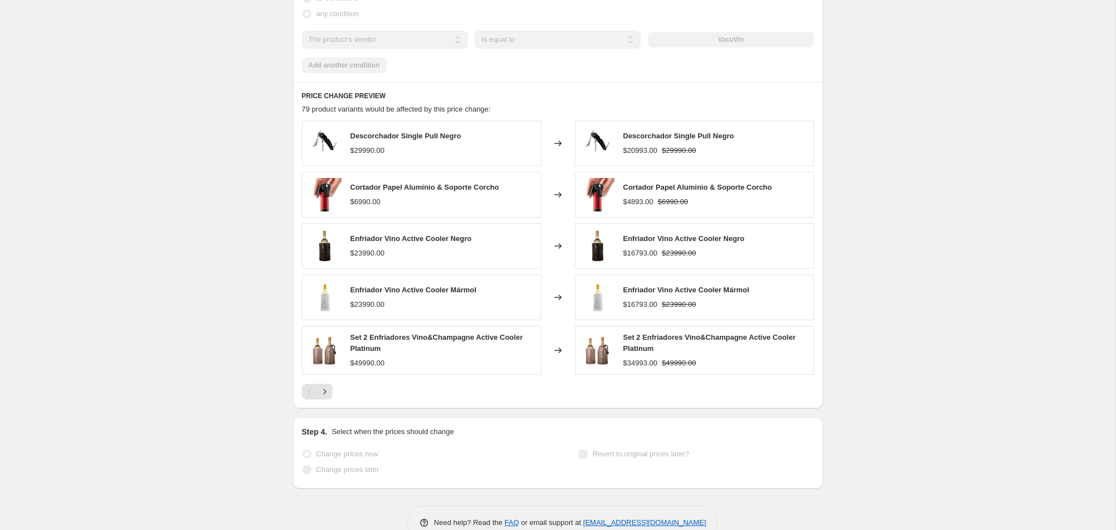
scroll to position [744, 0]
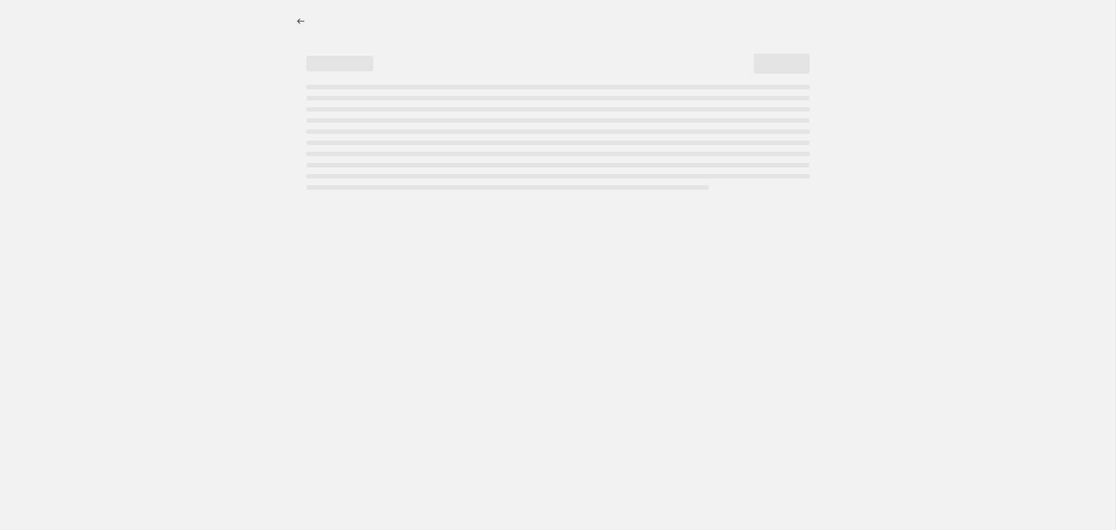
select select "percentage"
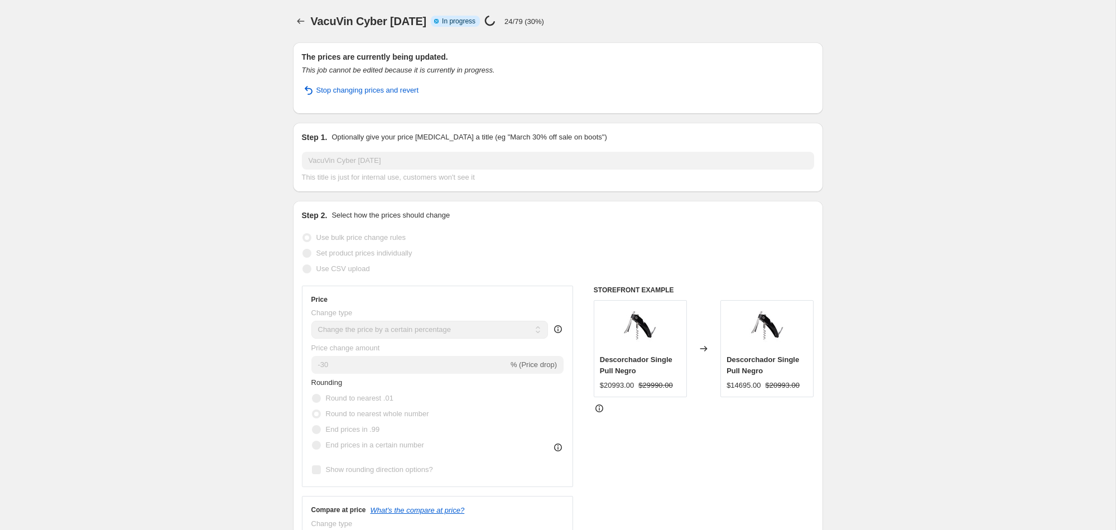
select select "vendor"
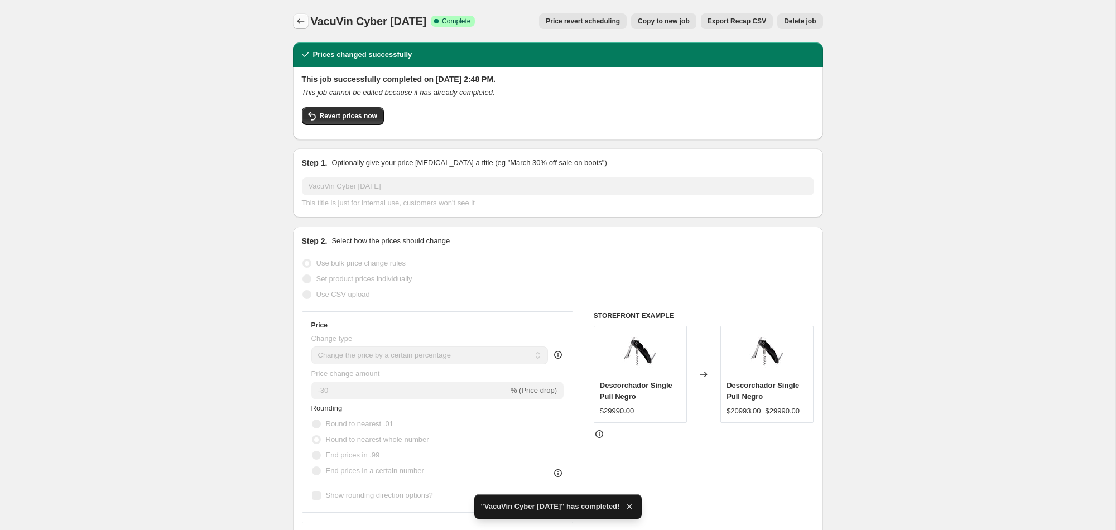
click at [302, 21] on icon "Price change jobs" at bounding box center [300, 21] width 11 height 11
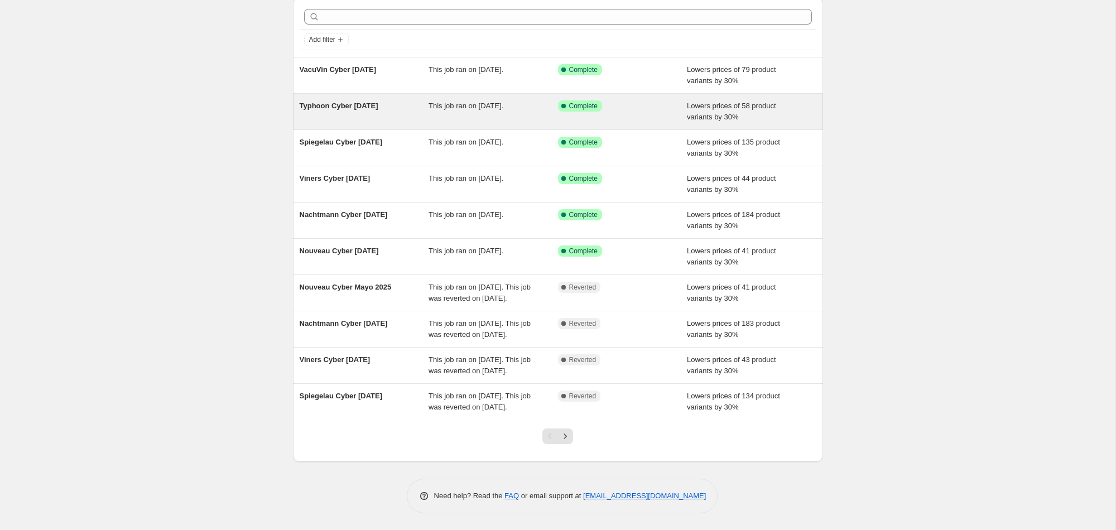
scroll to position [89, 0]
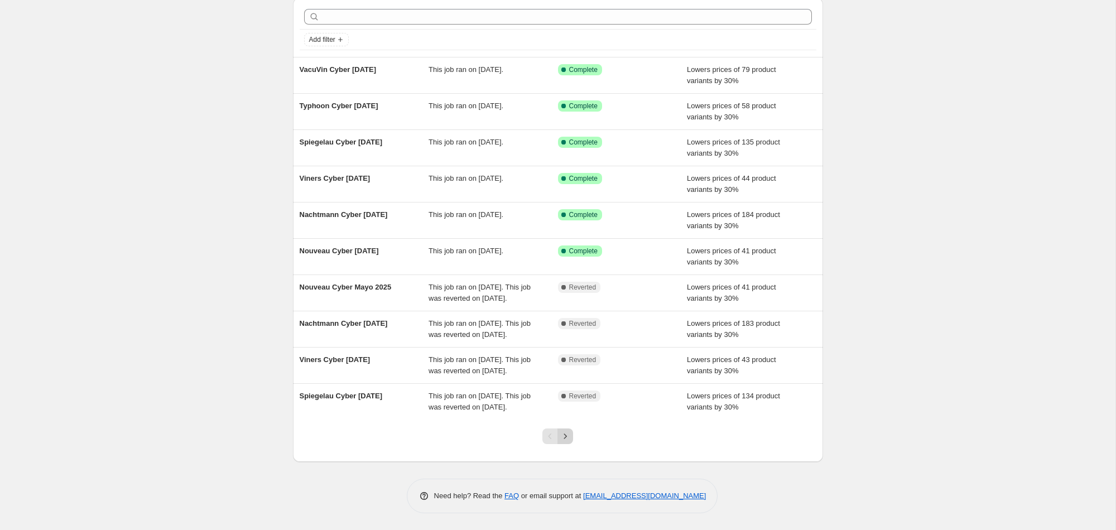
click at [565, 437] on icon "Next" at bounding box center [565, 436] width 11 height 11
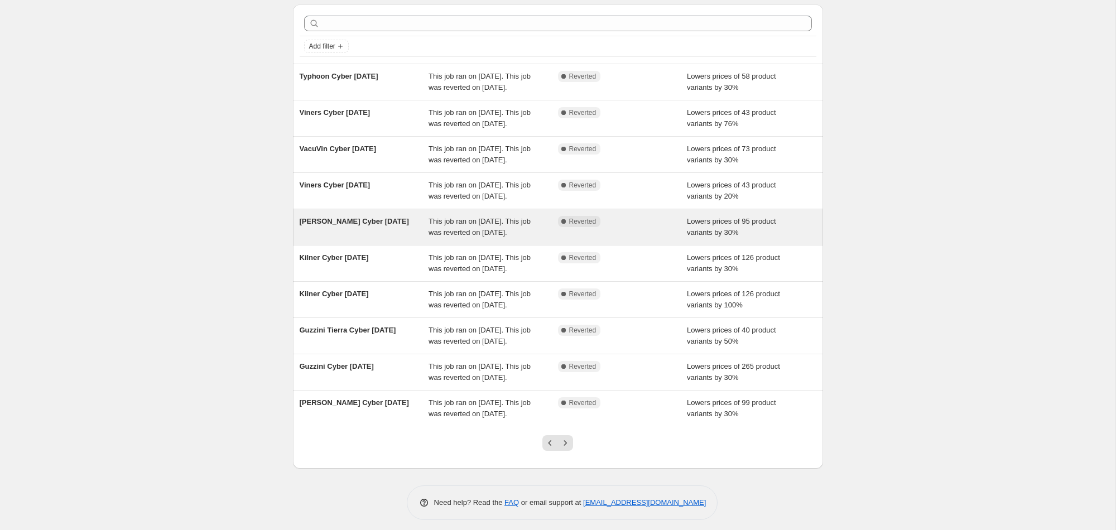
scroll to position [156, 0]
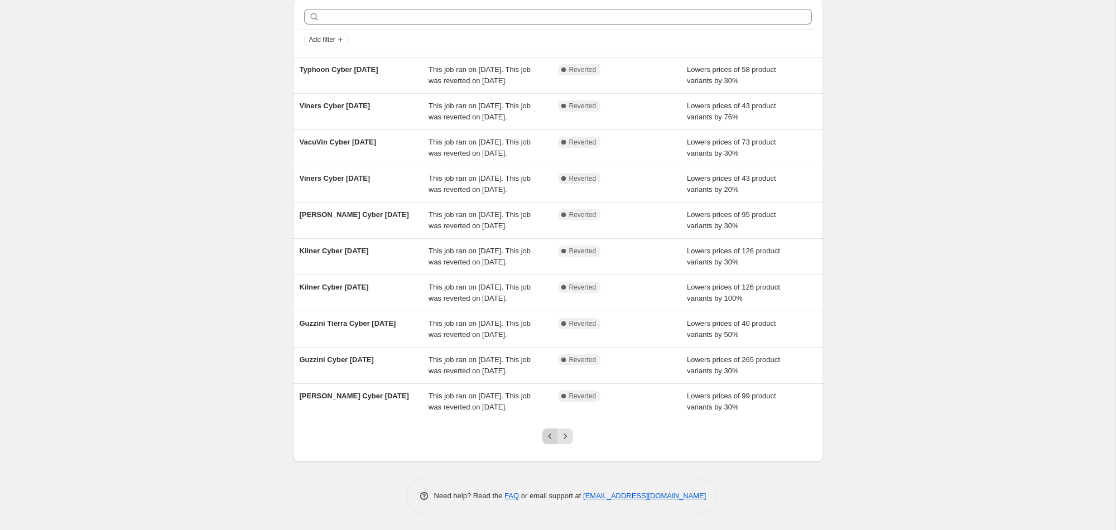
click at [552, 432] on icon "Previous" at bounding box center [550, 436] width 11 height 11
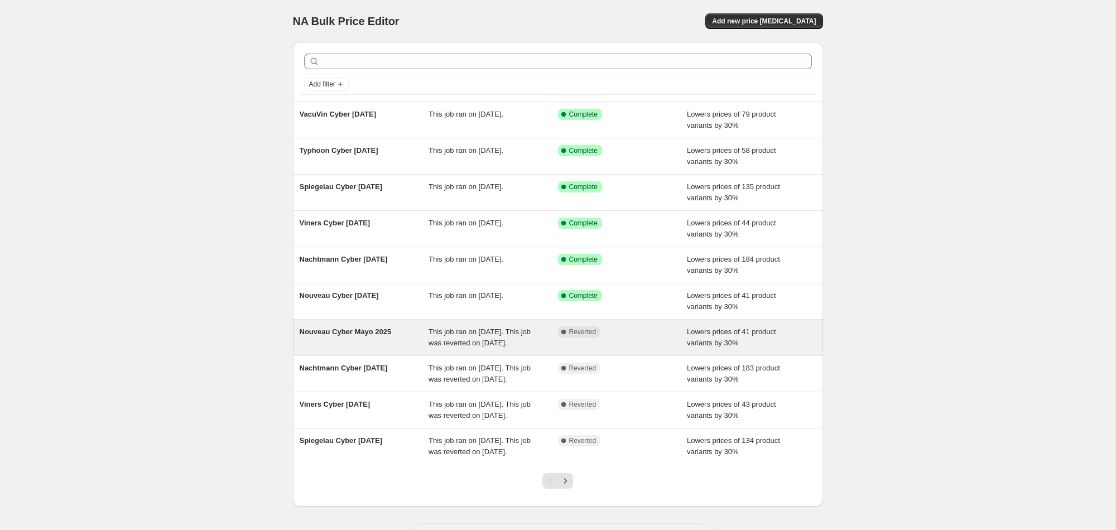
scroll to position [89, 0]
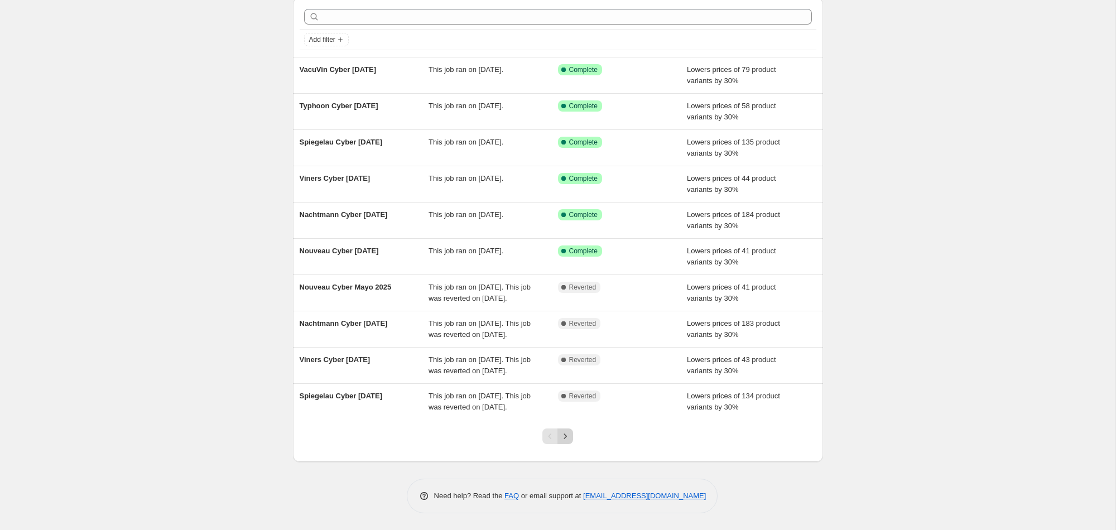
click at [567, 434] on icon "Next" at bounding box center [565, 436] width 11 height 11
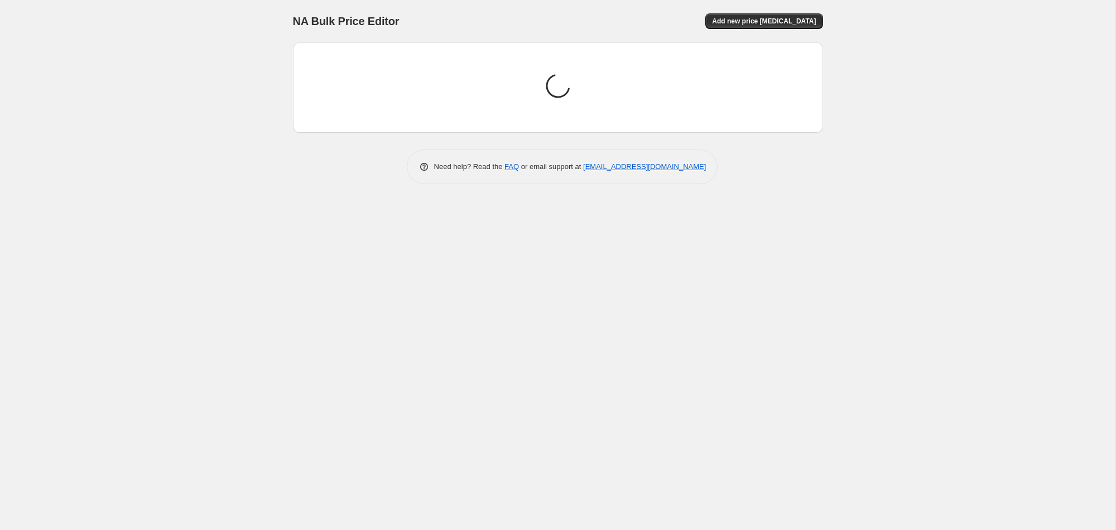
scroll to position [0, 0]
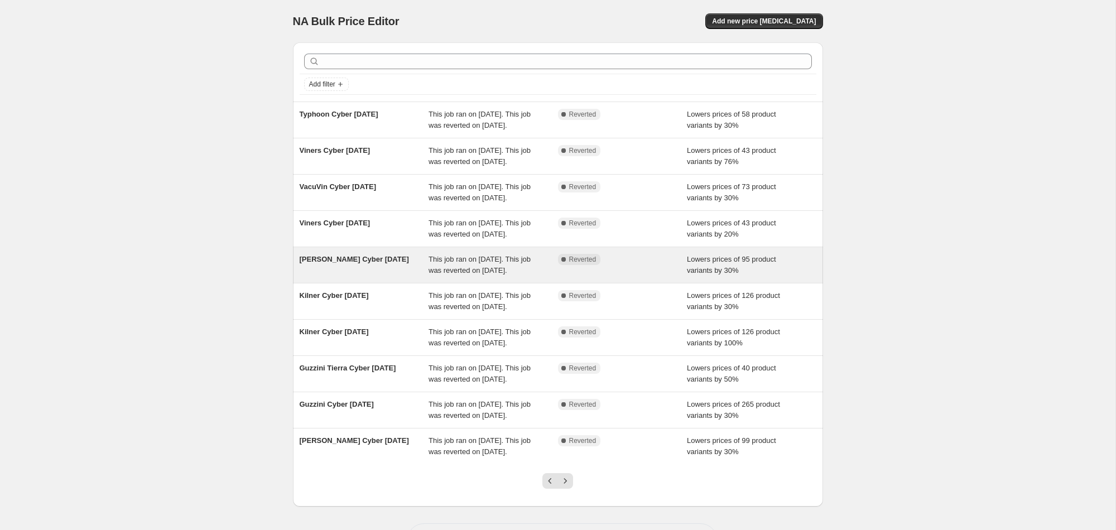
click at [387, 276] on div "[PERSON_NAME] Cyber [DATE]" at bounding box center [365, 265] width 130 height 22
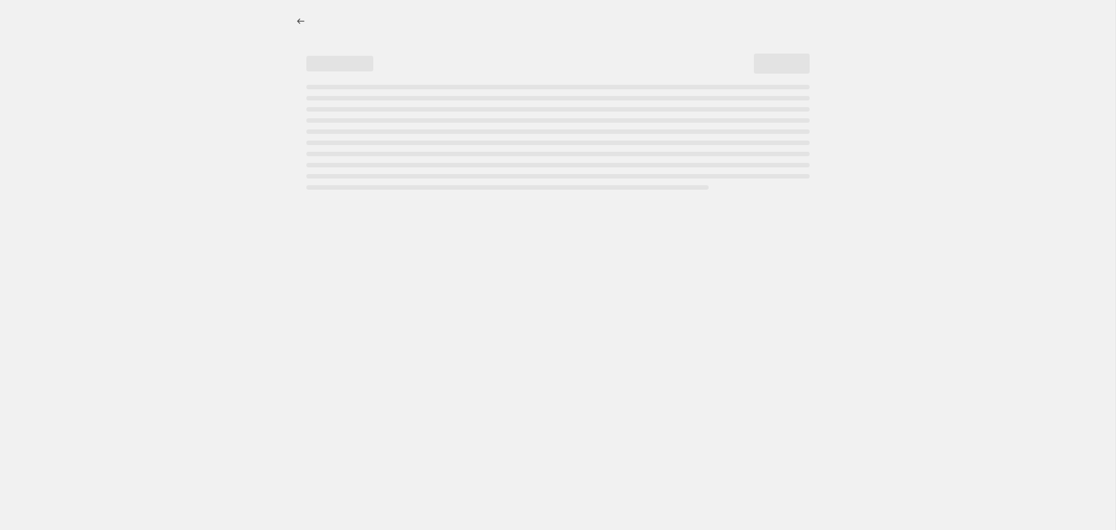
select select "percentage"
select select "collection"
select select "not_equal"
select select "vendor"
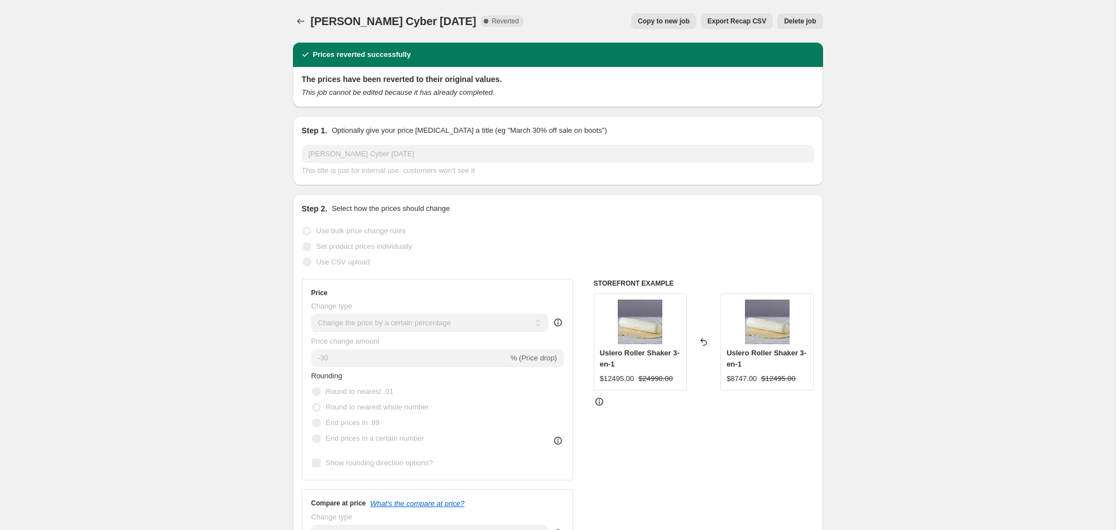
click at [654, 21] on span "Copy to new job" at bounding box center [664, 21] width 52 height 9
select select "percentage"
select select "collection"
select select "not_equal"
select select "vendor"
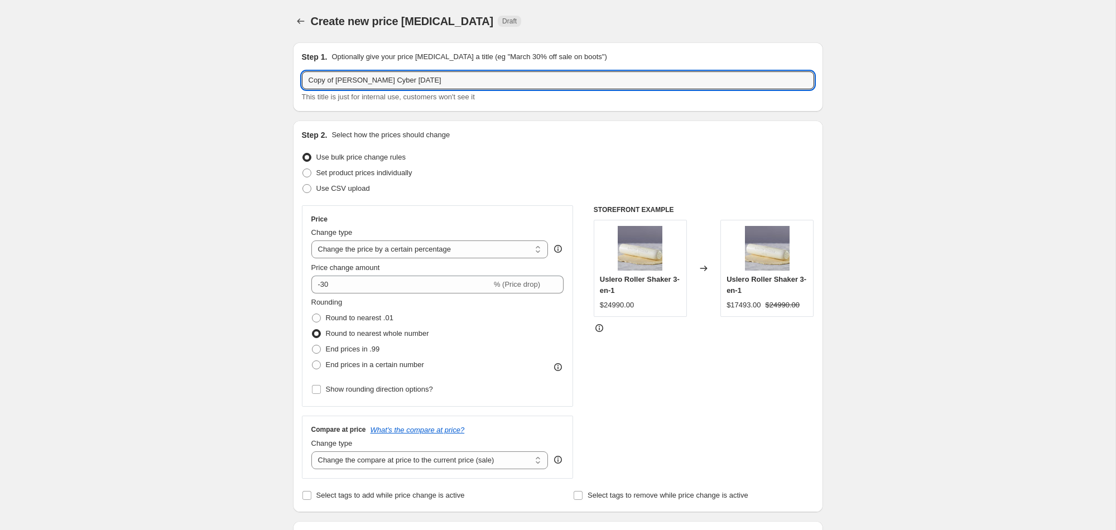
drag, startPoint x: 361, startPoint y: 80, endPoint x: 295, endPoint y: 78, distance: 65.9
click at [295, 78] on div "Step 1. Optionally give your price change job a title (eg "March 30% off sale o…" at bounding box center [558, 76] width 530 height 69
click at [386, 82] on input "[PERSON_NAME] Cyber [DATE]" at bounding box center [558, 80] width 512 height 18
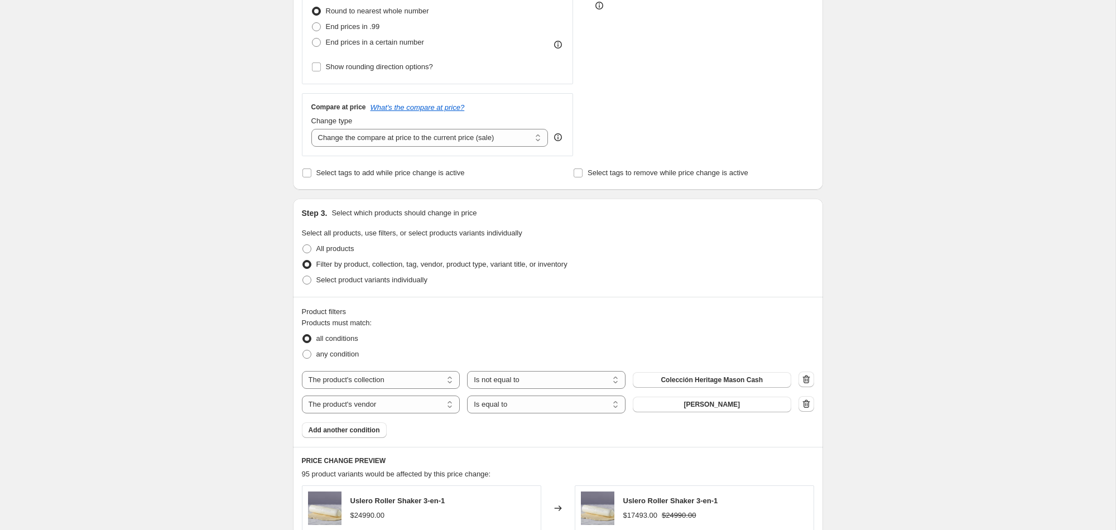
scroll to position [326, 0]
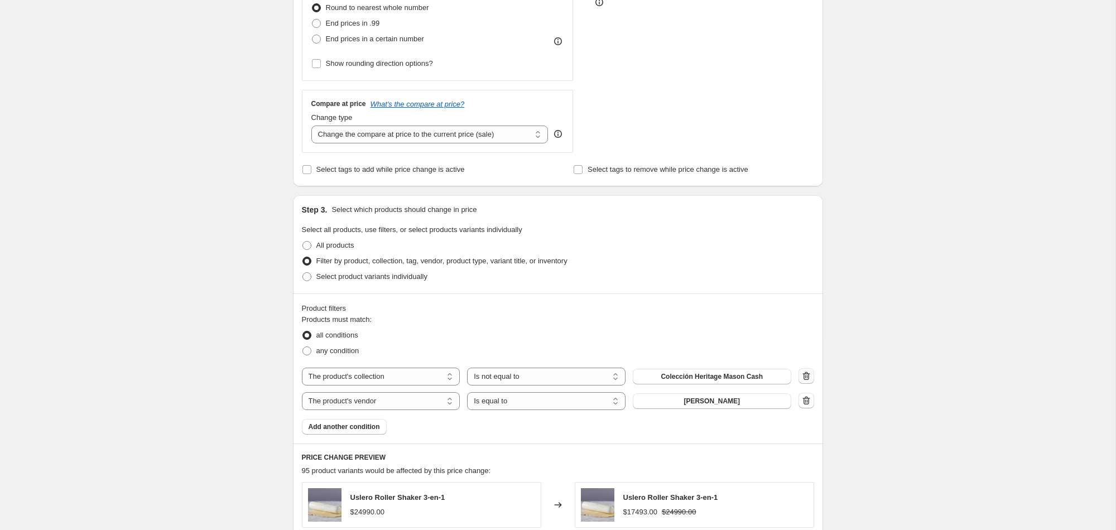
type input "Mason Cash Cyber Oct 2025"
click at [810, 377] on icon "button" at bounding box center [806, 376] width 11 height 11
select select "vendor"
select select "equal"
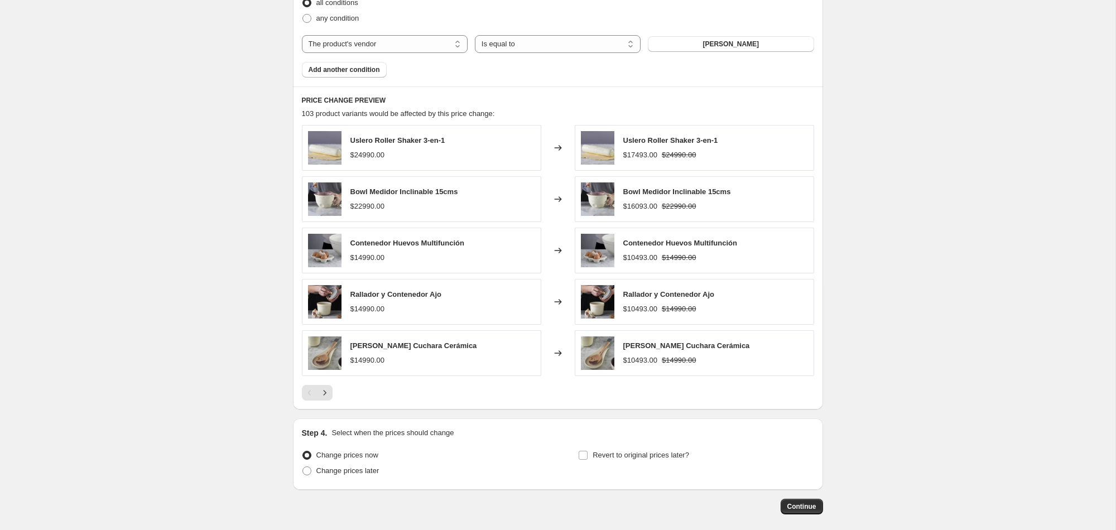
scroll to position [711, 0]
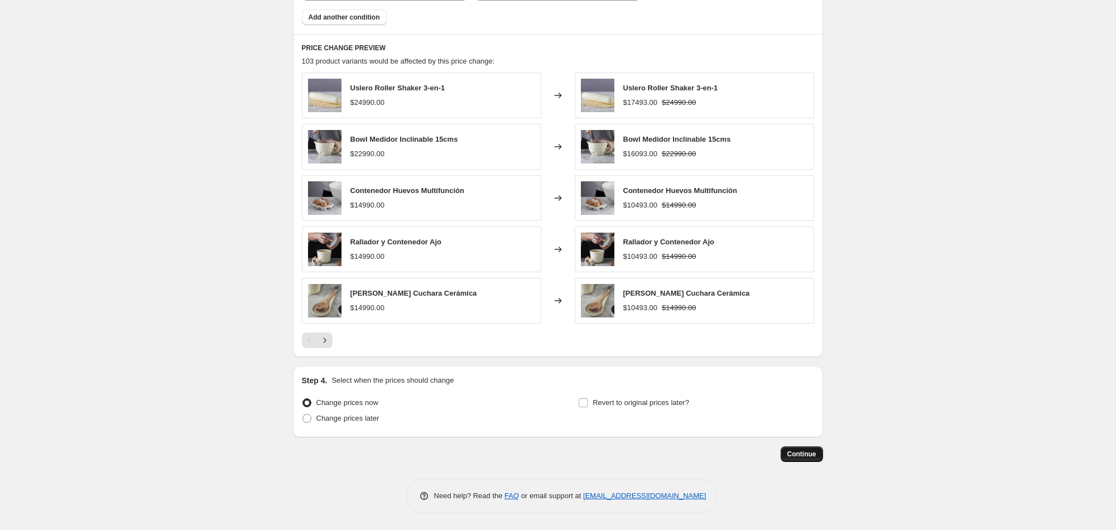
click at [803, 456] on span "Continue" at bounding box center [802, 454] width 29 height 9
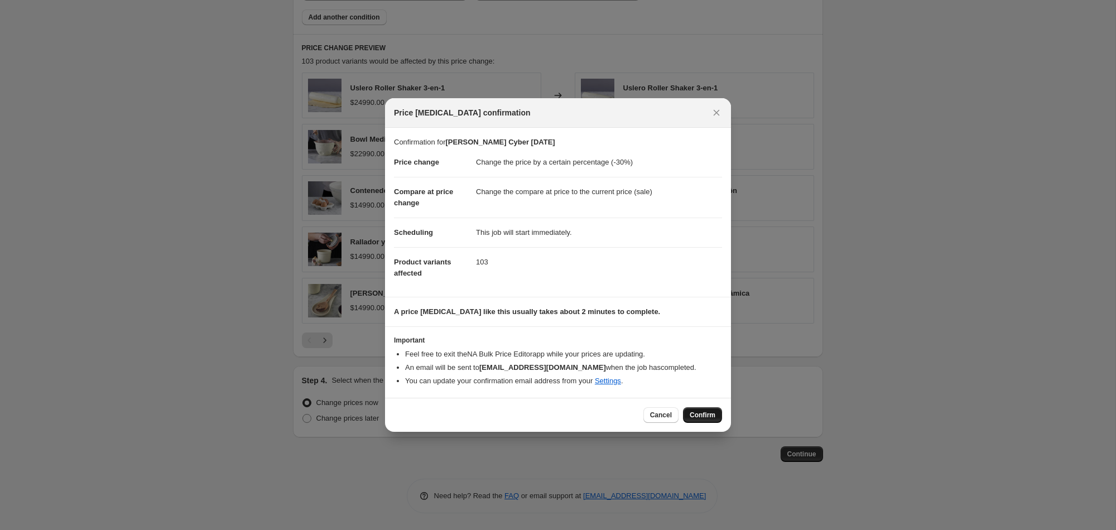
click at [697, 410] on button "Confirm" at bounding box center [702, 416] width 39 height 16
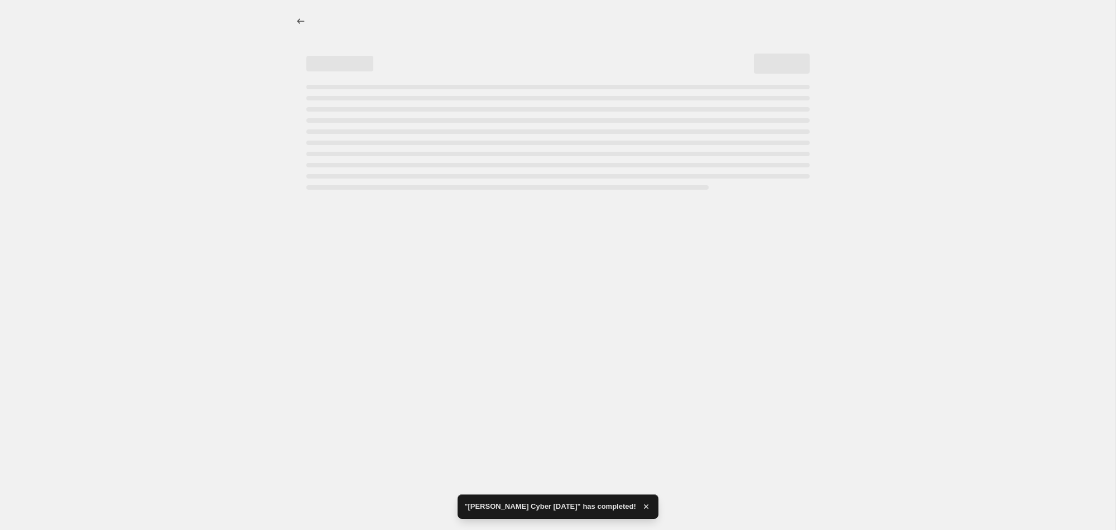
select select "percentage"
select select "vendor"
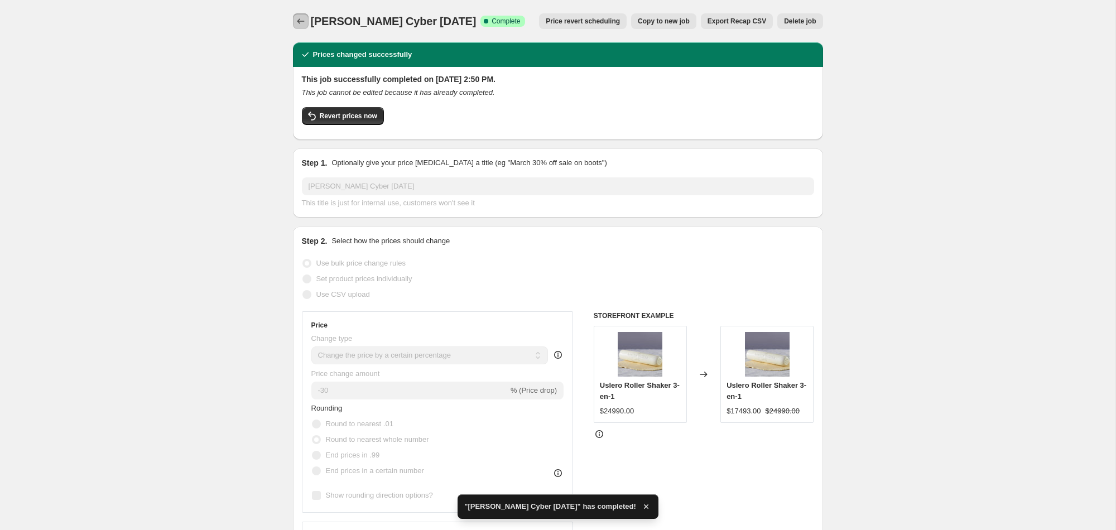
click at [298, 22] on icon "Price change jobs" at bounding box center [300, 21] width 7 height 6
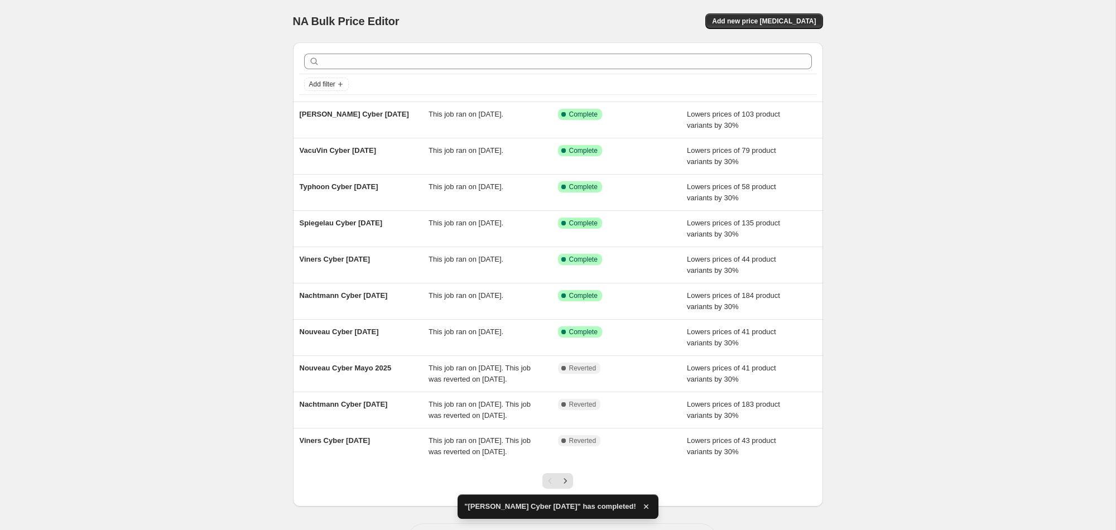
scroll to position [78, 0]
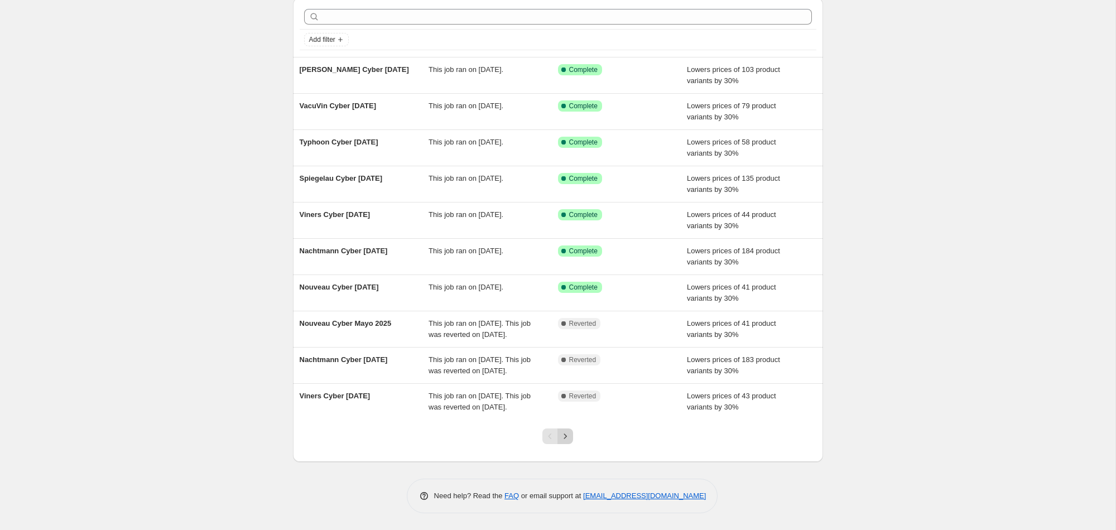
click at [567, 435] on icon "Next" at bounding box center [565, 436] width 11 height 11
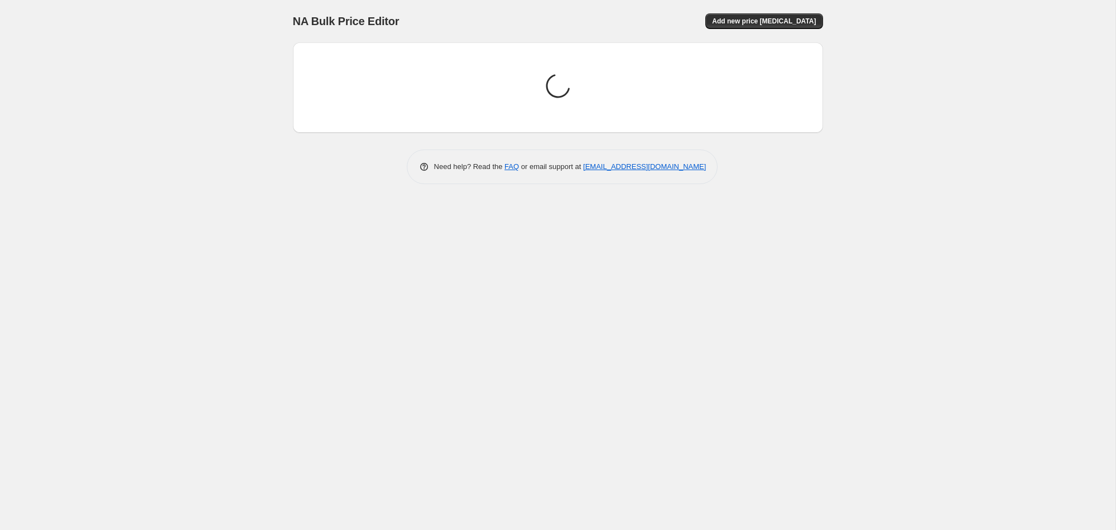
scroll to position [0, 0]
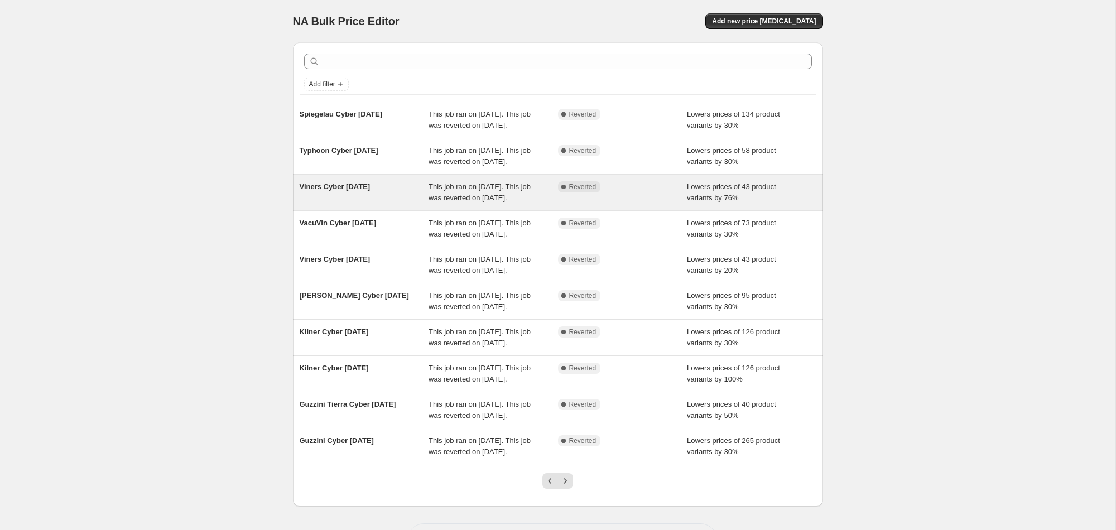
click at [379, 204] on div "Viners Cyber [DATE]" at bounding box center [365, 192] width 130 height 22
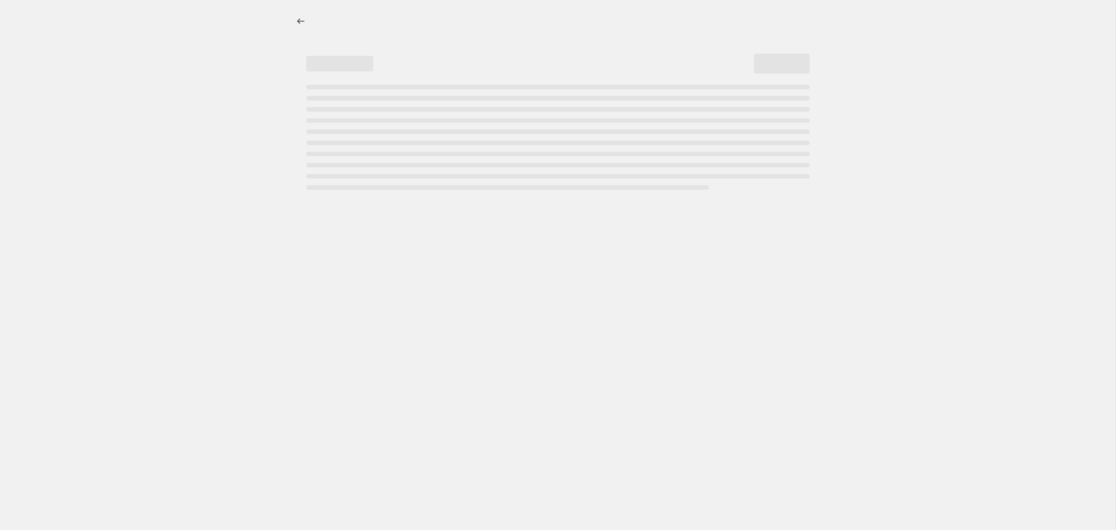
select select "percentage"
select select "vendor"
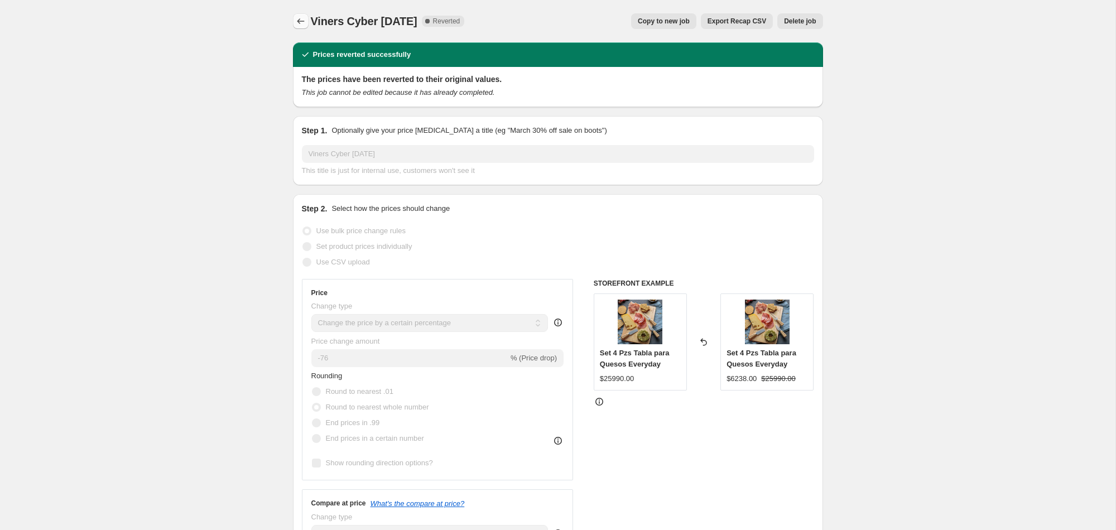
click at [303, 22] on icon "Price change jobs" at bounding box center [300, 21] width 11 height 11
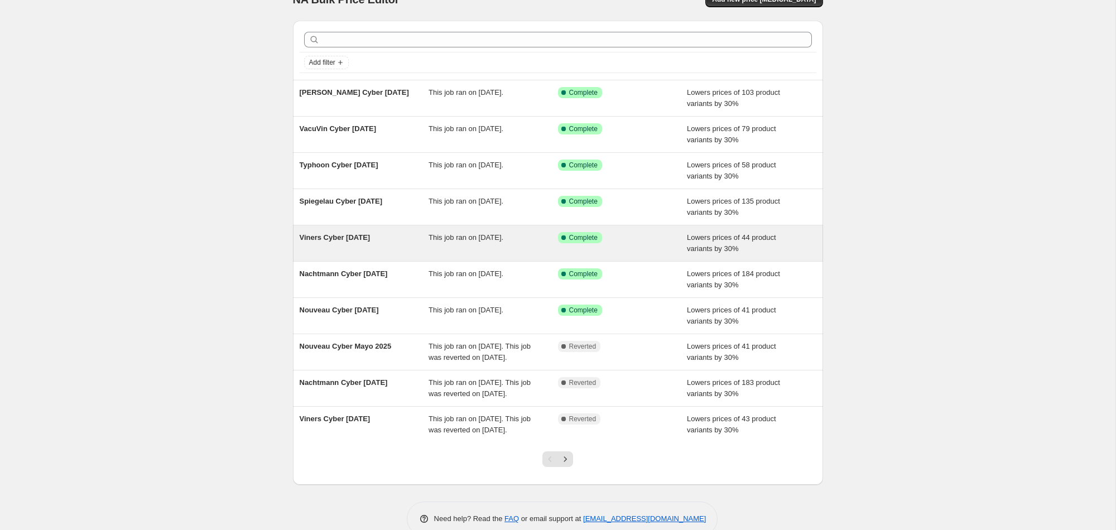
scroll to position [78, 0]
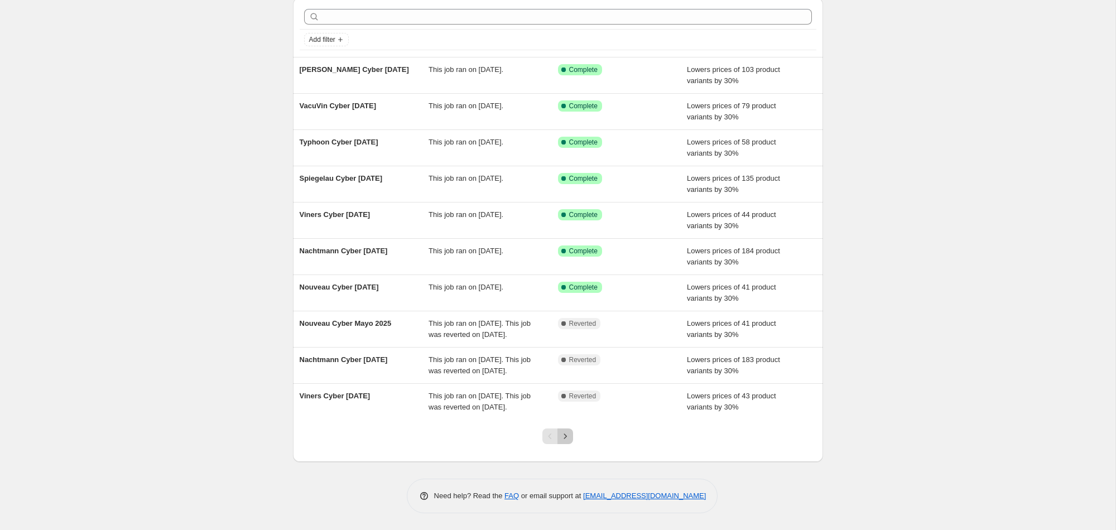
click at [567, 433] on icon "Next" at bounding box center [565, 436] width 11 height 11
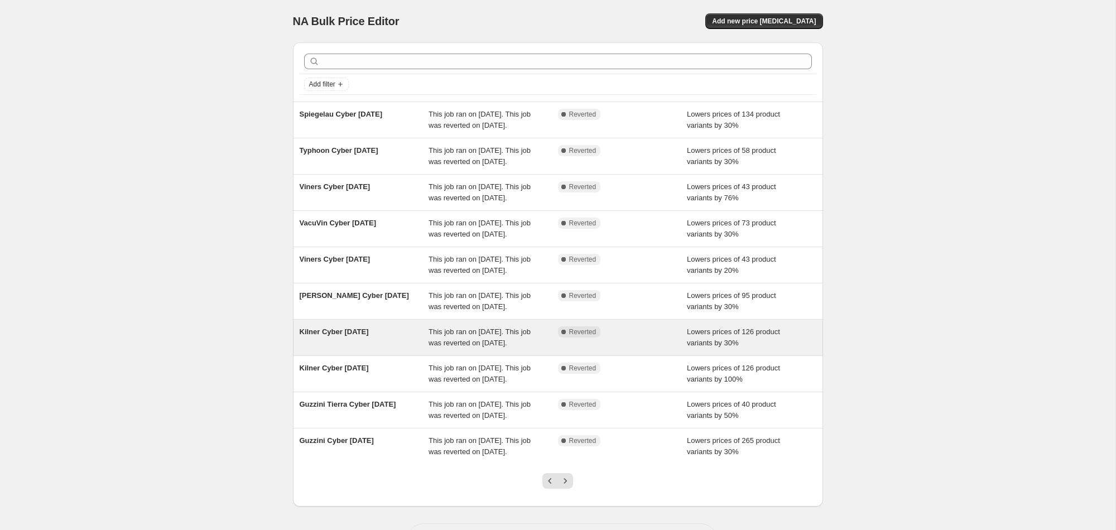
click at [369, 336] on span "Kilner Cyber [DATE]" at bounding box center [334, 332] width 69 height 8
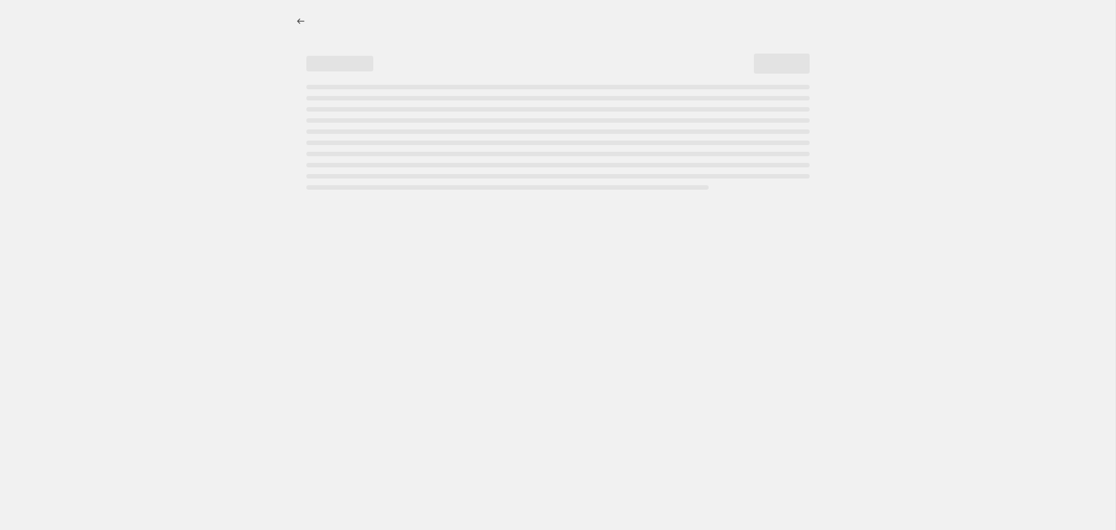
select select "percentage"
select select "vendor"
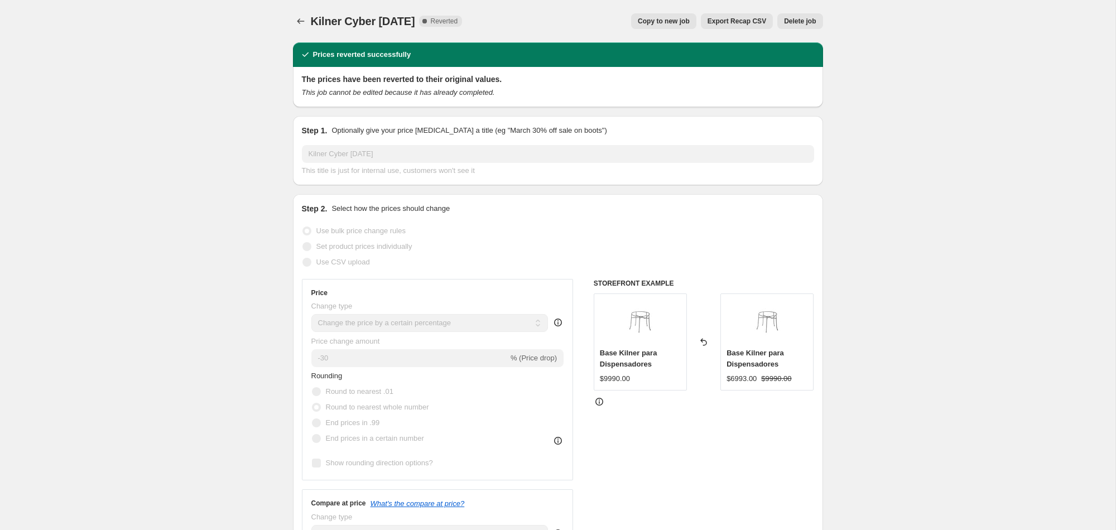
click at [677, 23] on span "Copy to new job" at bounding box center [664, 21] width 52 height 9
select select "percentage"
select select "vendor"
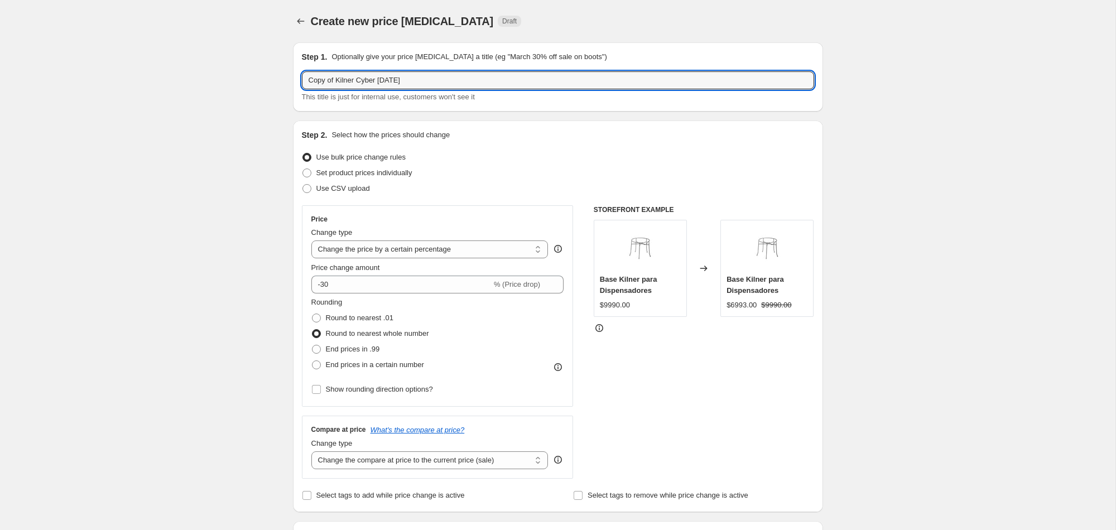
drag, startPoint x: 335, startPoint y: 81, endPoint x: 291, endPoint y: 80, distance: 44.7
drag, startPoint x: 365, startPoint y: 83, endPoint x: 372, endPoint y: 82, distance: 7.3
click at [365, 83] on input "Kilner Cyber [DATE]" at bounding box center [558, 80] width 512 height 18
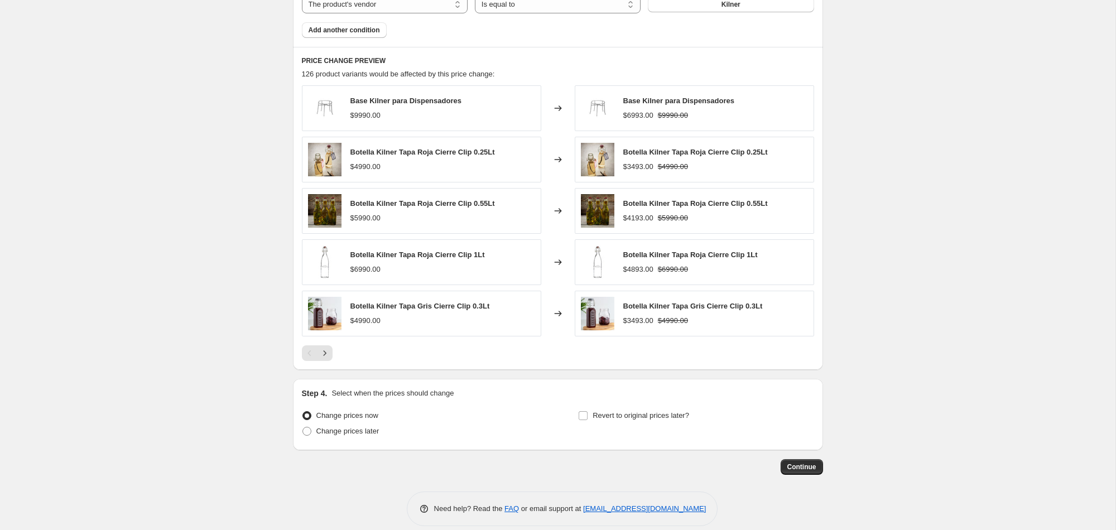
scroll to position [711, 0]
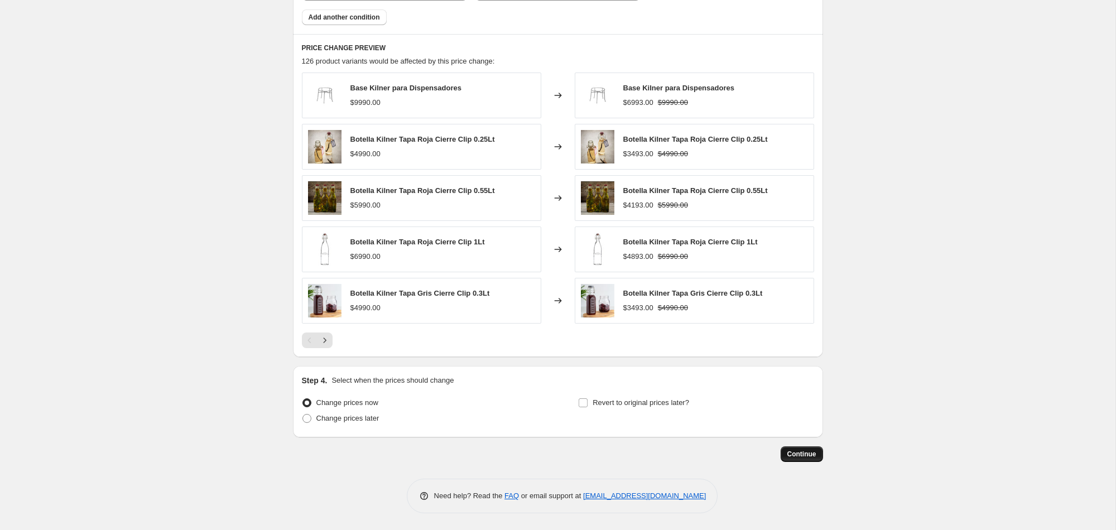
type input "Kilner Cyber Oct 2025"
click at [798, 456] on span "Continue" at bounding box center [802, 454] width 29 height 9
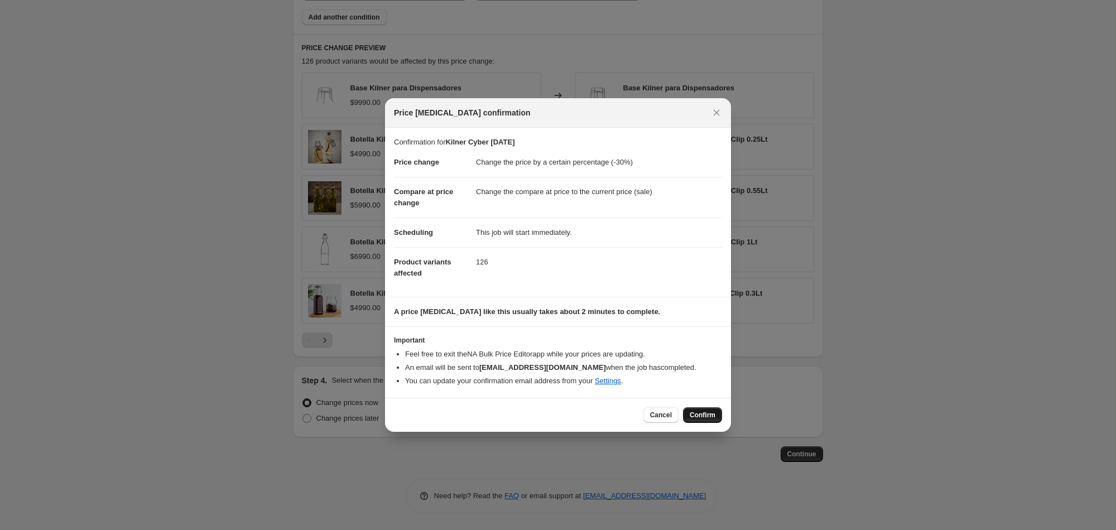
click at [701, 412] on span "Confirm" at bounding box center [703, 415] width 26 height 9
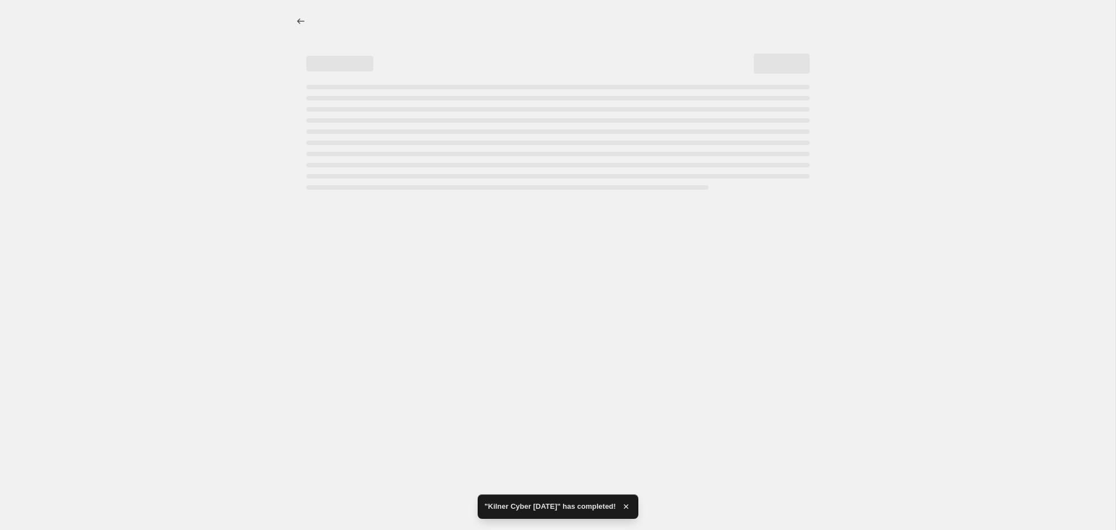
select select "percentage"
select select "vendor"
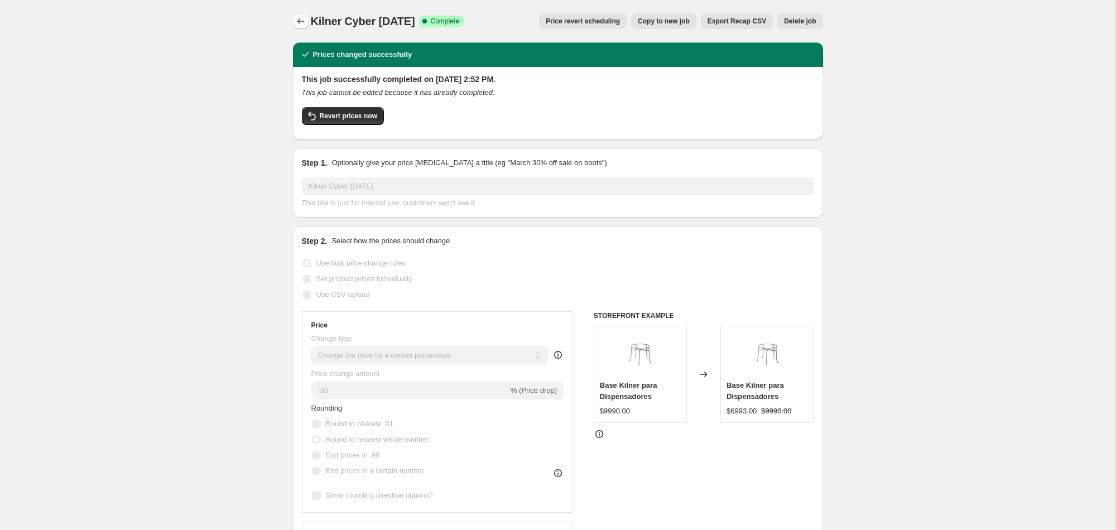
click at [301, 25] on icon "Price change jobs" at bounding box center [300, 21] width 11 height 11
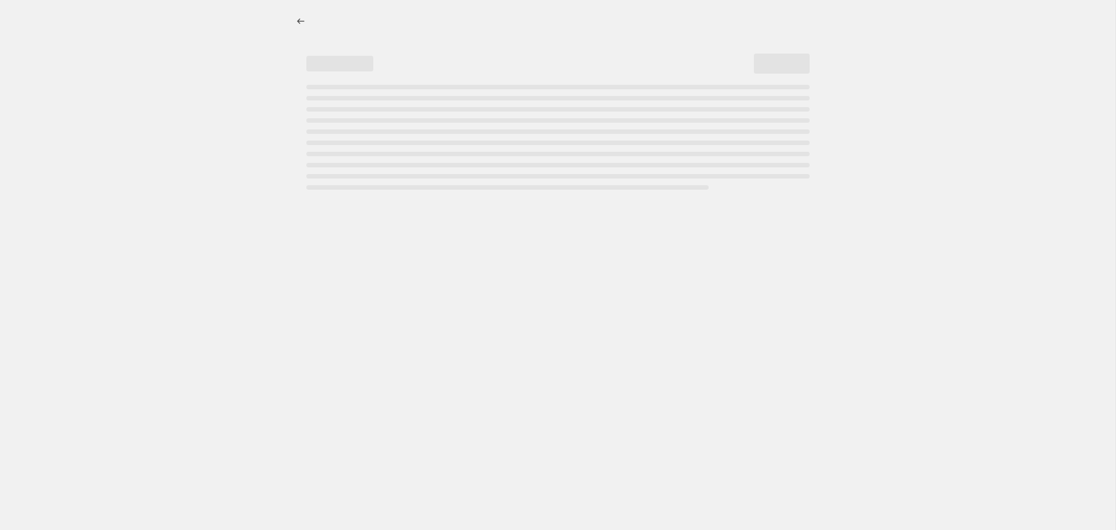
select select "percentage"
select select "vendor"
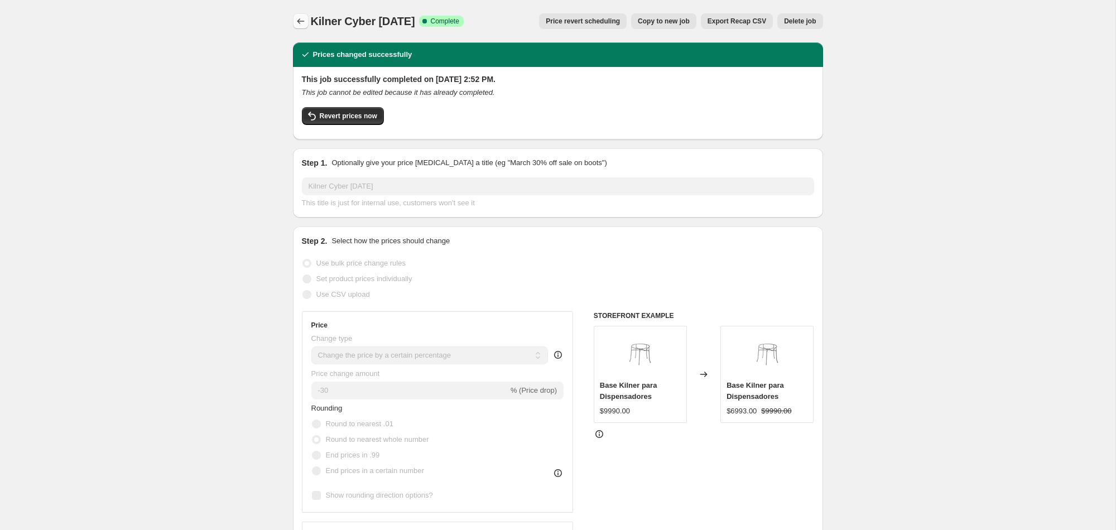
click at [300, 22] on icon "Price change jobs" at bounding box center [300, 21] width 11 height 11
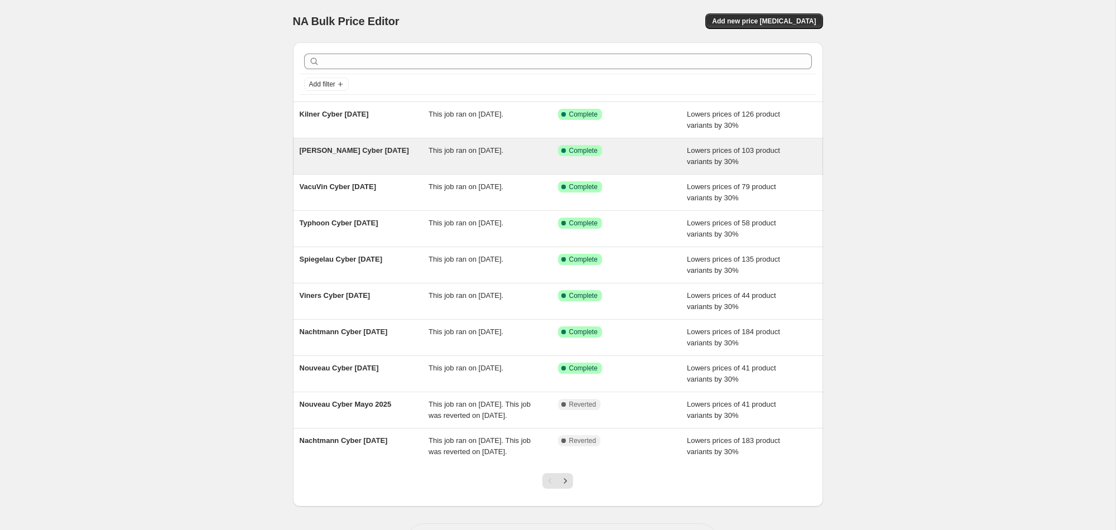
scroll to position [67, 0]
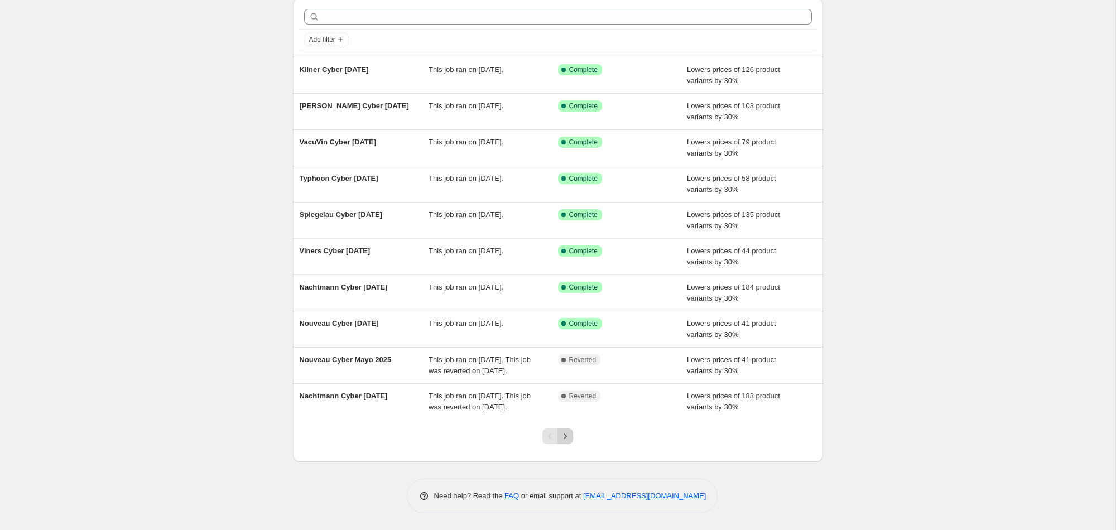
click at [567, 435] on icon "Next" at bounding box center [565, 436] width 11 height 11
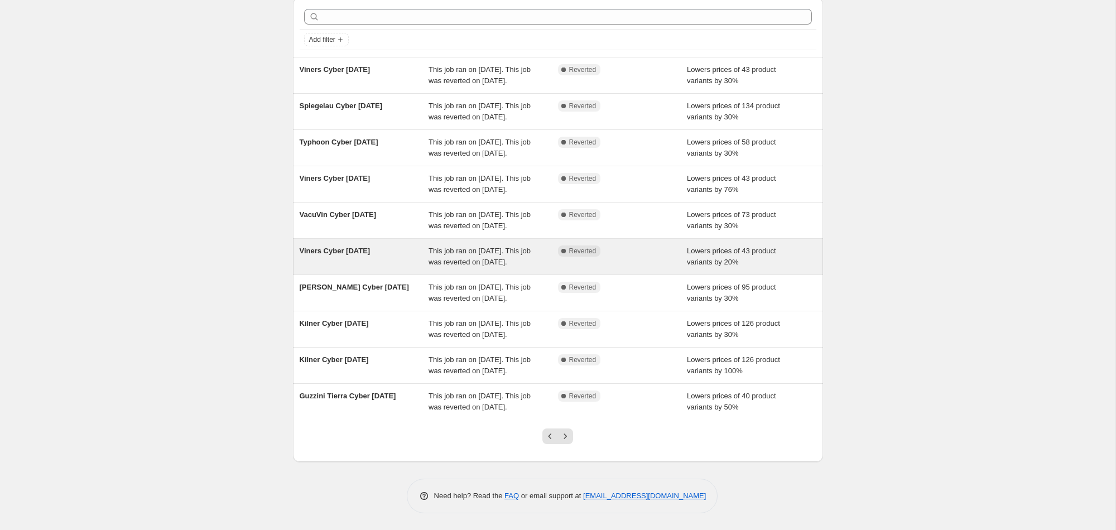
scroll to position [112, 0]
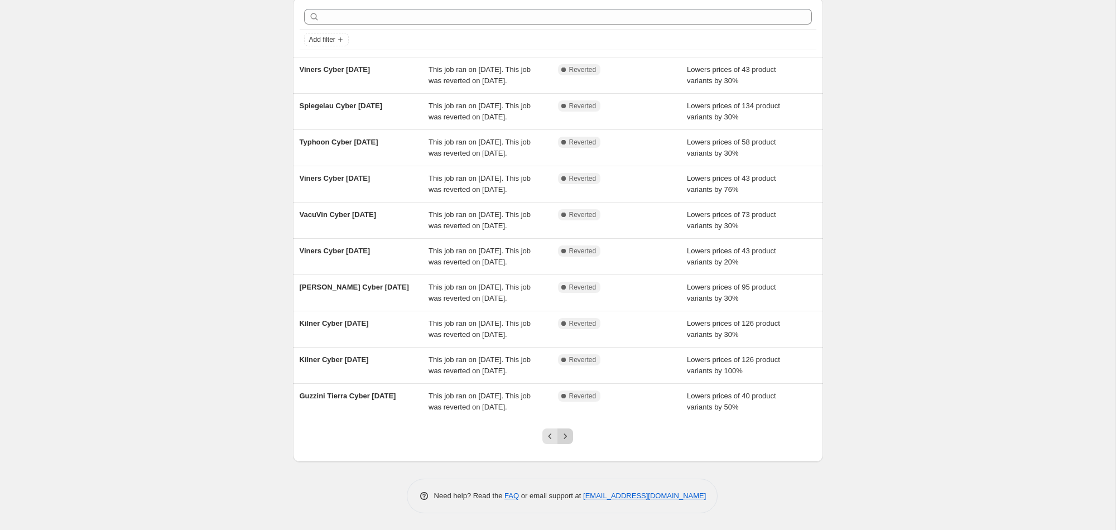
click at [568, 442] on icon "Next" at bounding box center [565, 436] width 11 height 11
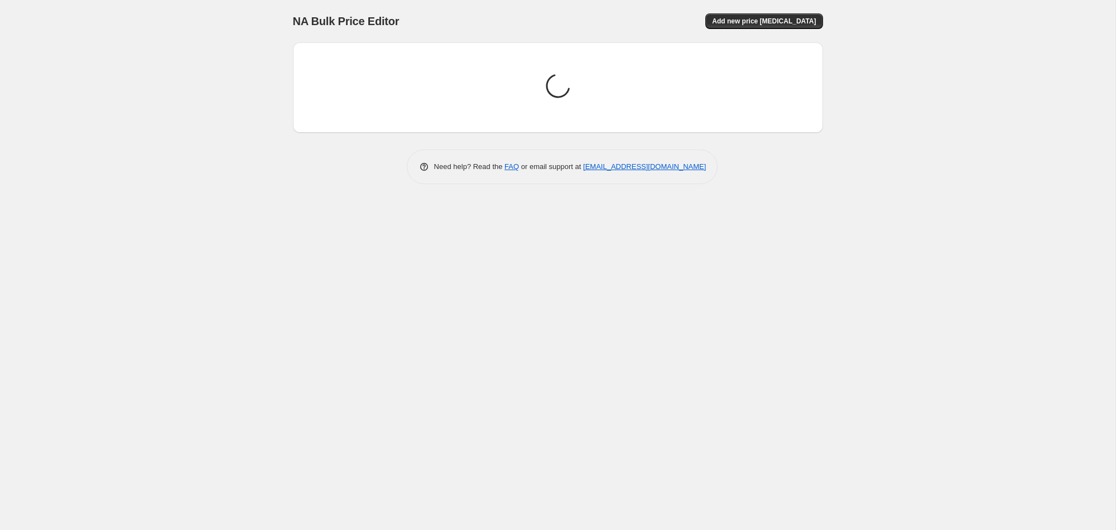
scroll to position [0, 0]
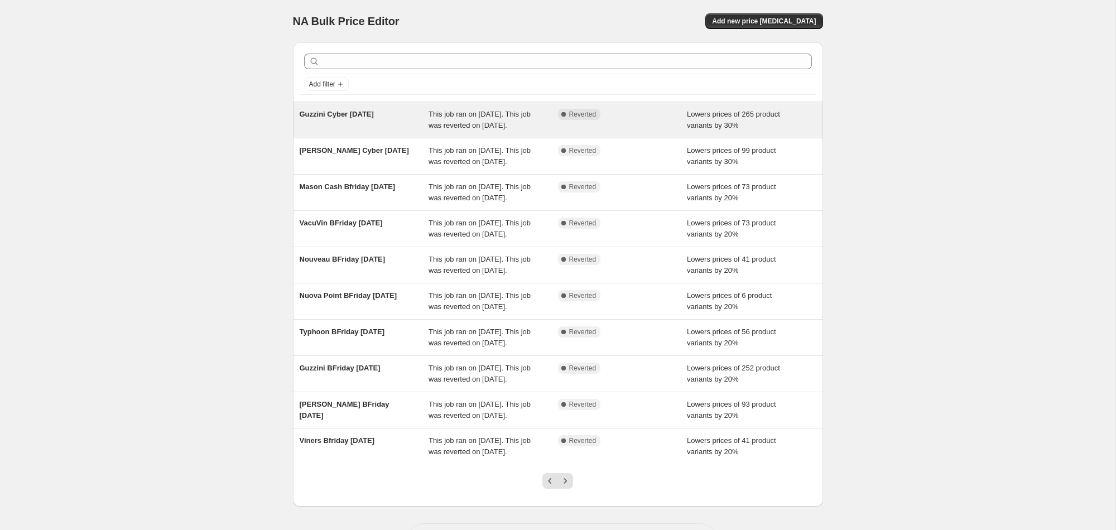
click at [462, 117] on span "This job ran on [DATE]. This job was reverted on [DATE]." at bounding box center [480, 120] width 102 height 20
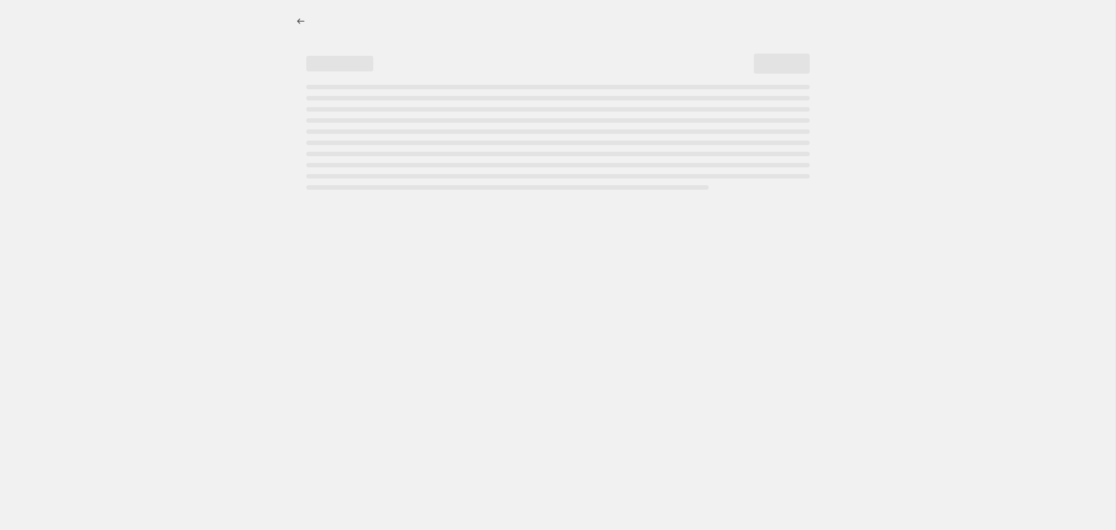
select select "percentage"
select select "collection"
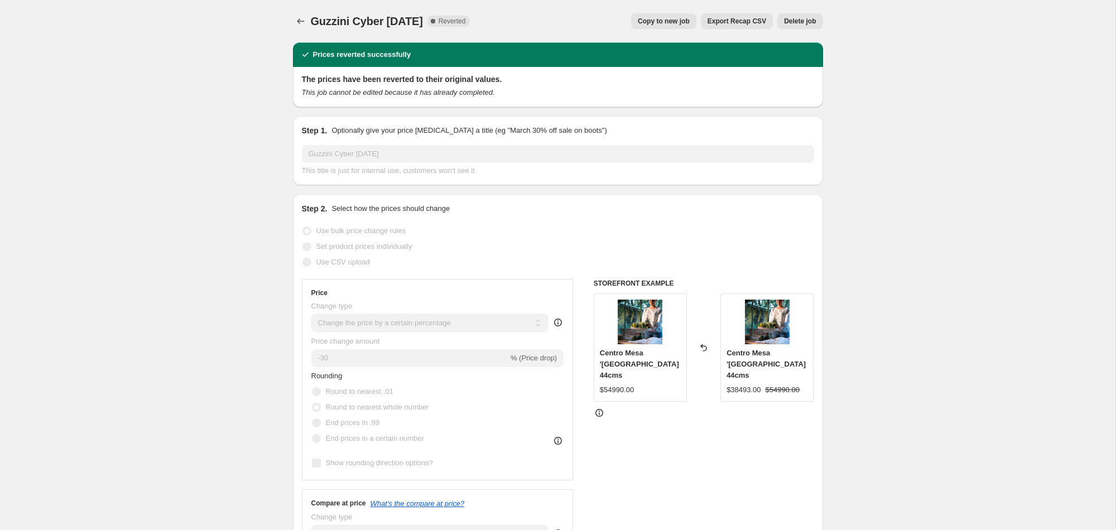
click at [670, 20] on span "Copy to new job" at bounding box center [664, 21] width 52 height 9
select select "percentage"
select select "collection"
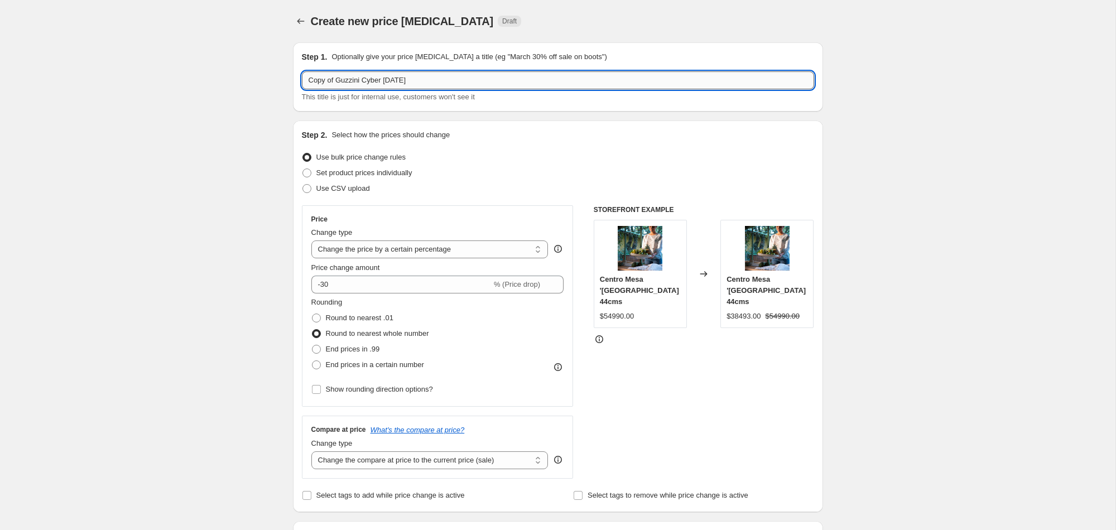
drag, startPoint x: 337, startPoint y: 82, endPoint x: 303, endPoint y: 81, distance: 34.1
click at [303, 81] on input "Copy of Guzzini Cyber May2025" at bounding box center [558, 80] width 512 height 18
click at [372, 83] on input "Guzzini Cyber [DATE]" at bounding box center [558, 80] width 512 height 18
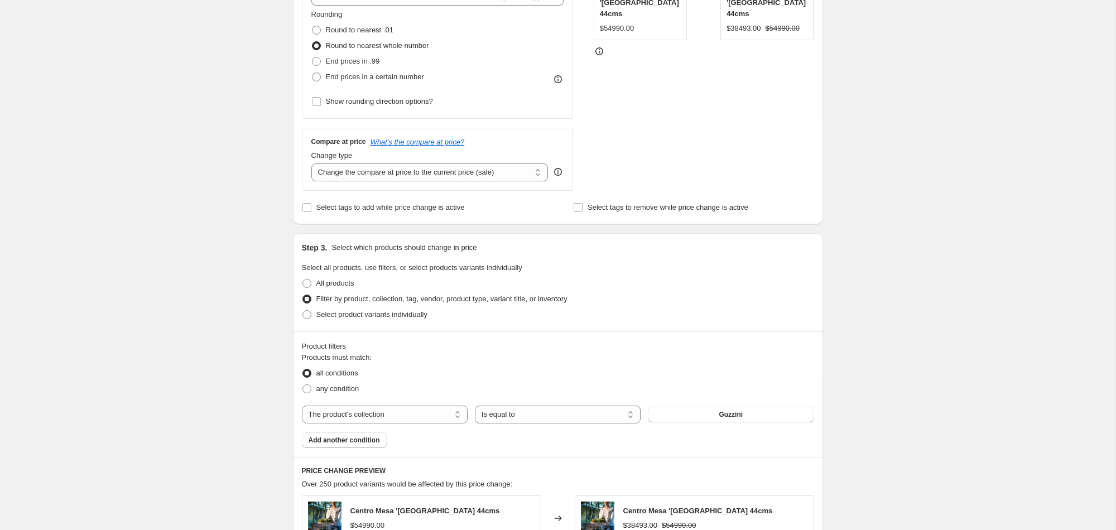
scroll to position [290, 0]
type input "Guzzini Cyber Oct 2025"
click at [405, 411] on select "The product The product's collection The product's tag The product's vendor The…" at bounding box center [385, 413] width 166 height 18
select select "vendor"
click at [697, 411] on button "Bosign" at bounding box center [731, 413] width 166 height 16
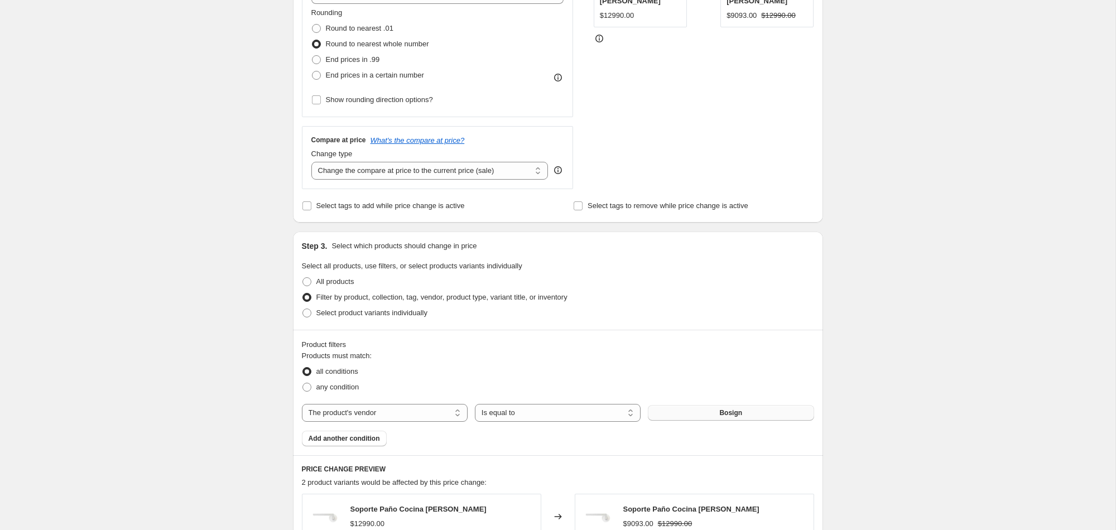
scroll to position [0, 0]
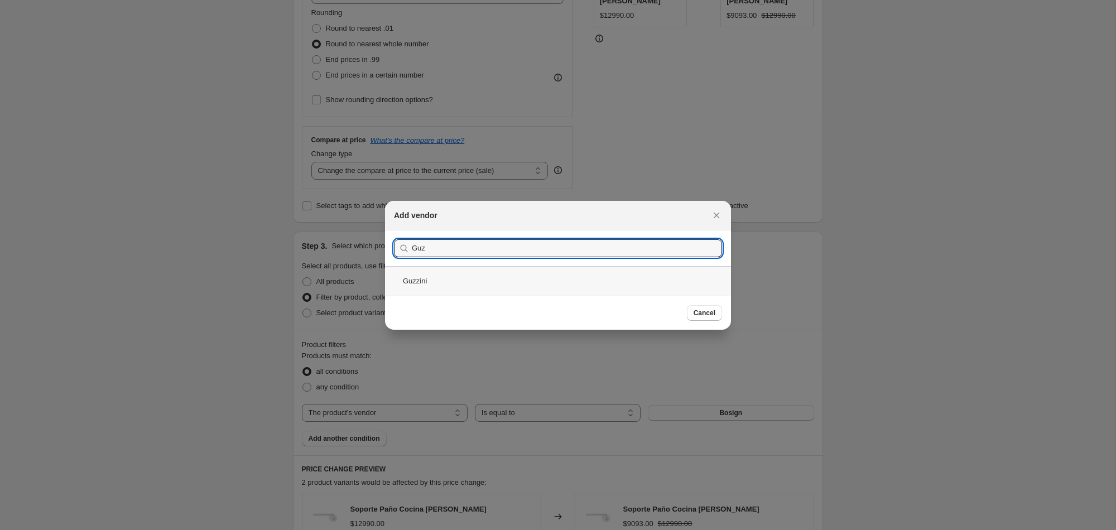
type input "Guz"
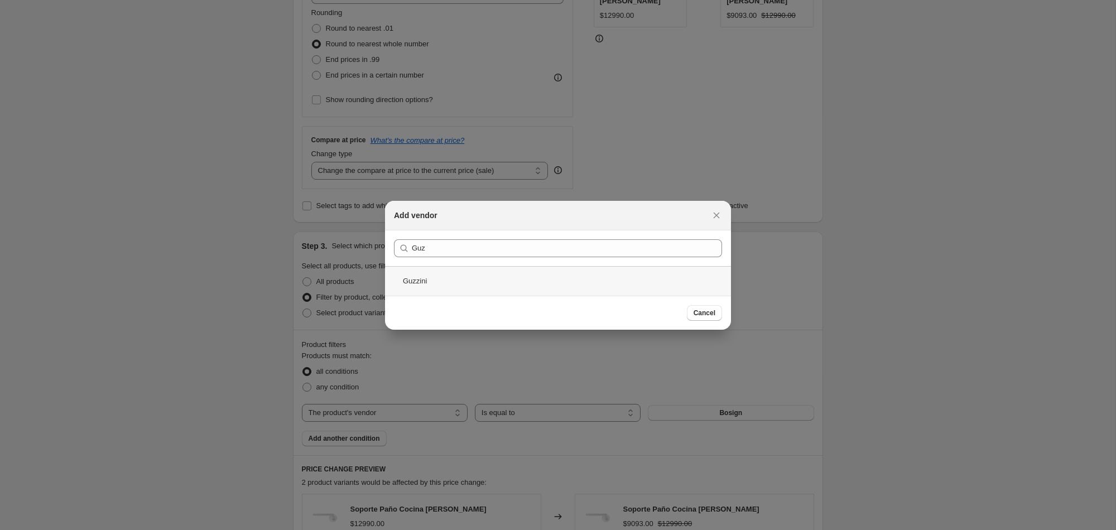
click at [445, 275] on div "Guzzini" at bounding box center [558, 281] width 346 height 30
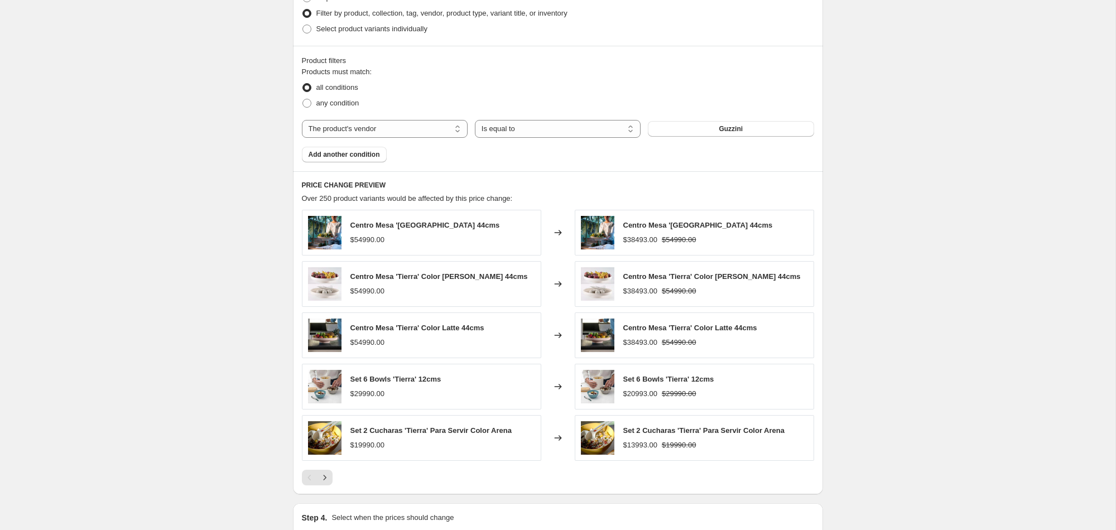
scroll to position [711, 0]
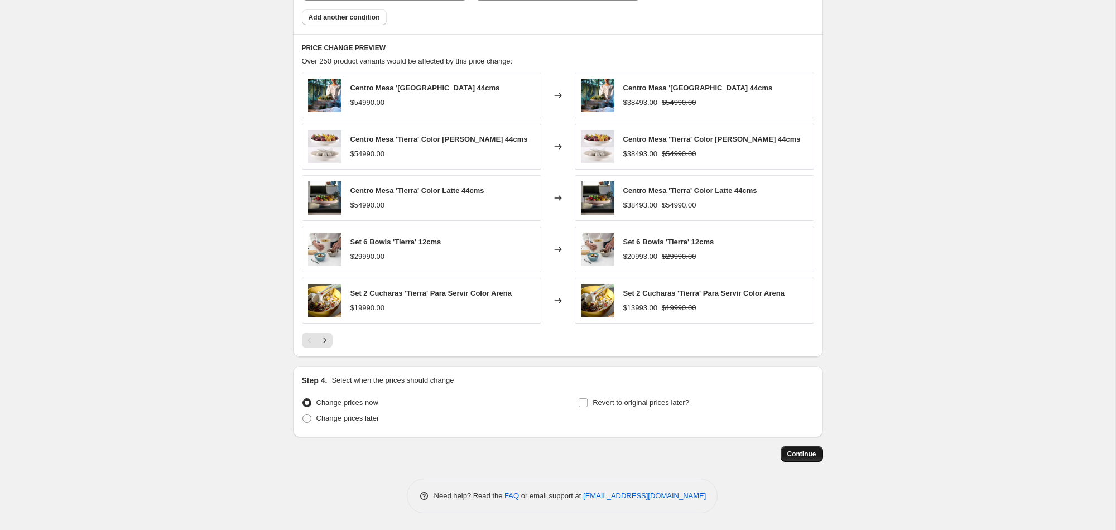
click at [792, 448] on button "Continue" at bounding box center [802, 455] width 42 height 16
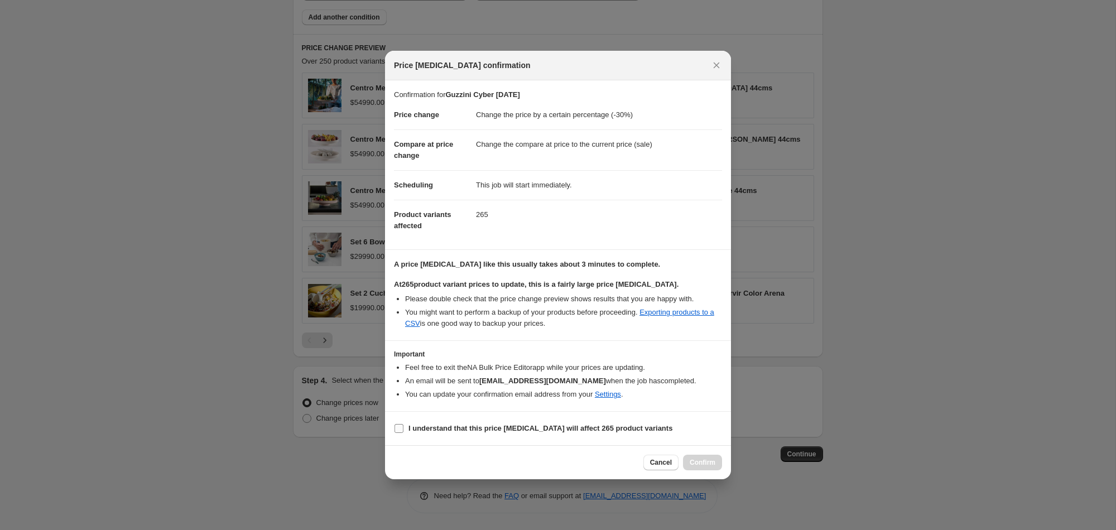
click at [397, 429] on input "I understand that this price change job will affect 265 product variants" at bounding box center [399, 428] width 9 height 9
checkbox input "true"
click at [693, 461] on span "Confirm" at bounding box center [703, 462] width 26 height 9
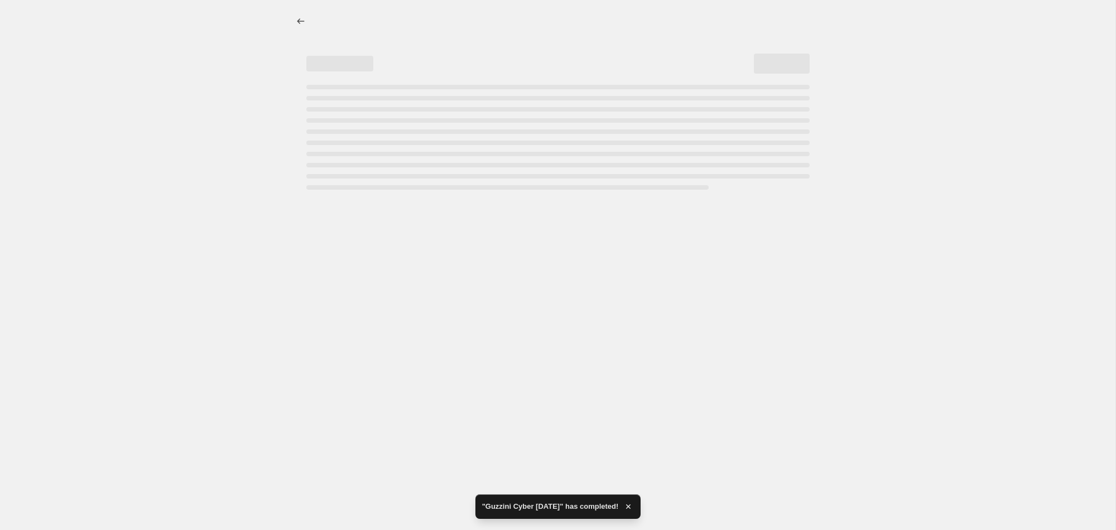
select select "percentage"
select select "vendor"
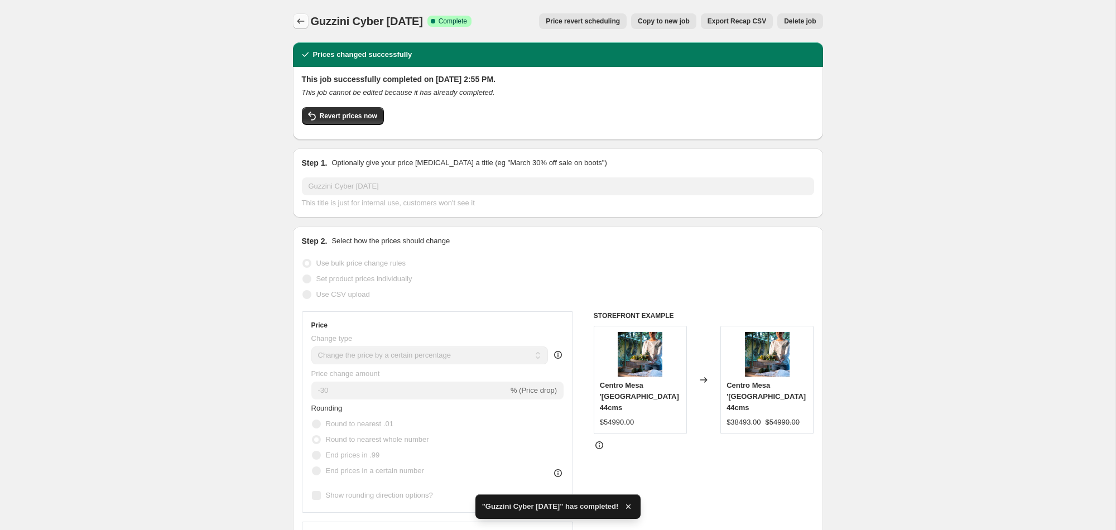
click at [301, 18] on icon "Price change jobs" at bounding box center [300, 21] width 11 height 11
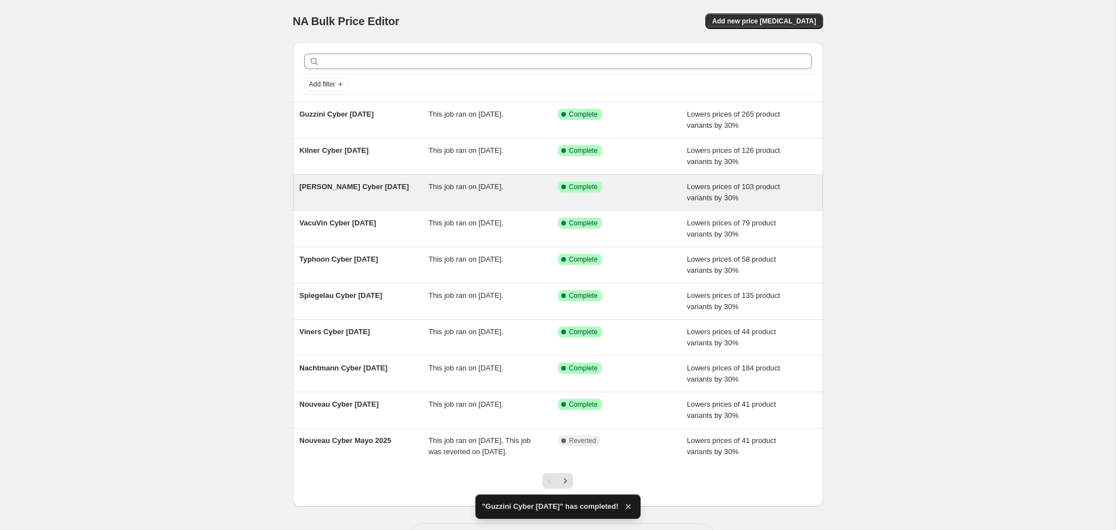
scroll to position [56, 0]
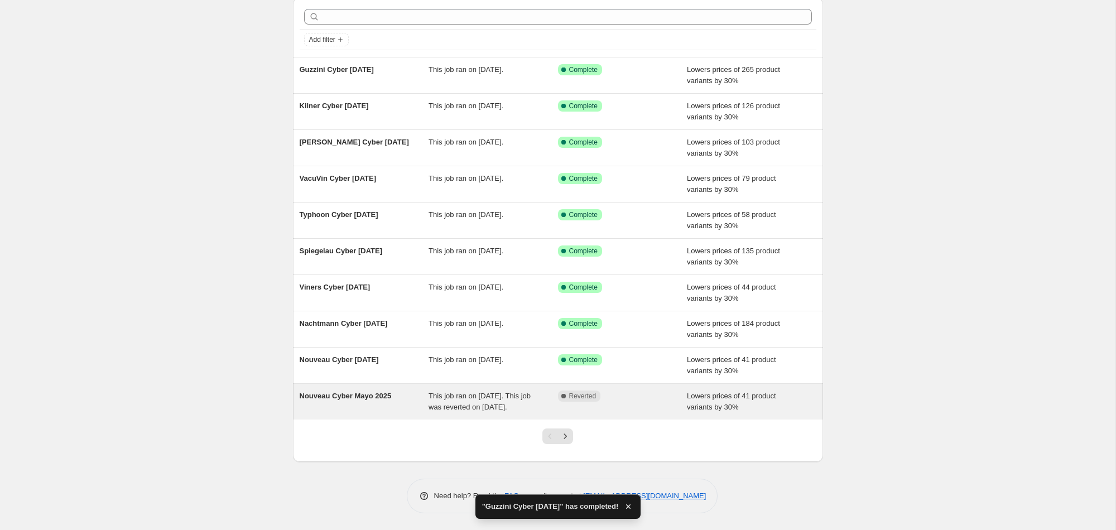
click at [425, 391] on div "Nouveau Cyber Mayo 2025" at bounding box center [365, 402] width 130 height 22
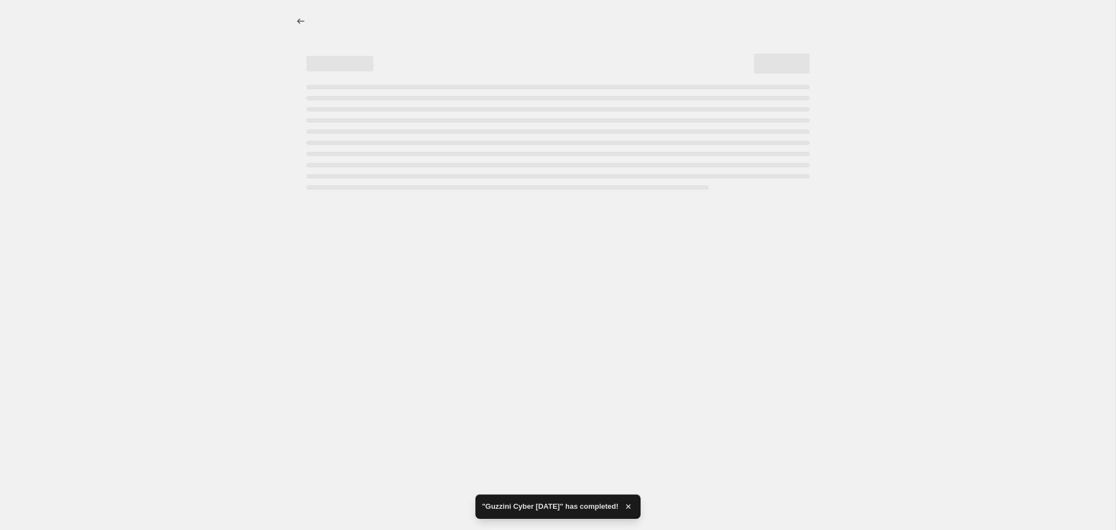
select select "percentage"
select select "vendor"
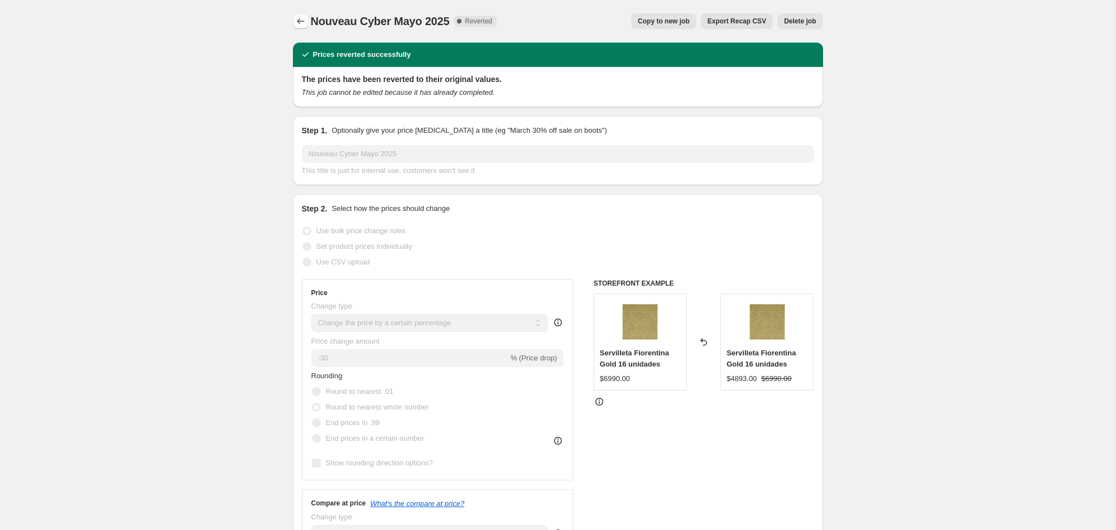
click at [302, 22] on icon "Price change jobs" at bounding box center [300, 21] width 11 height 11
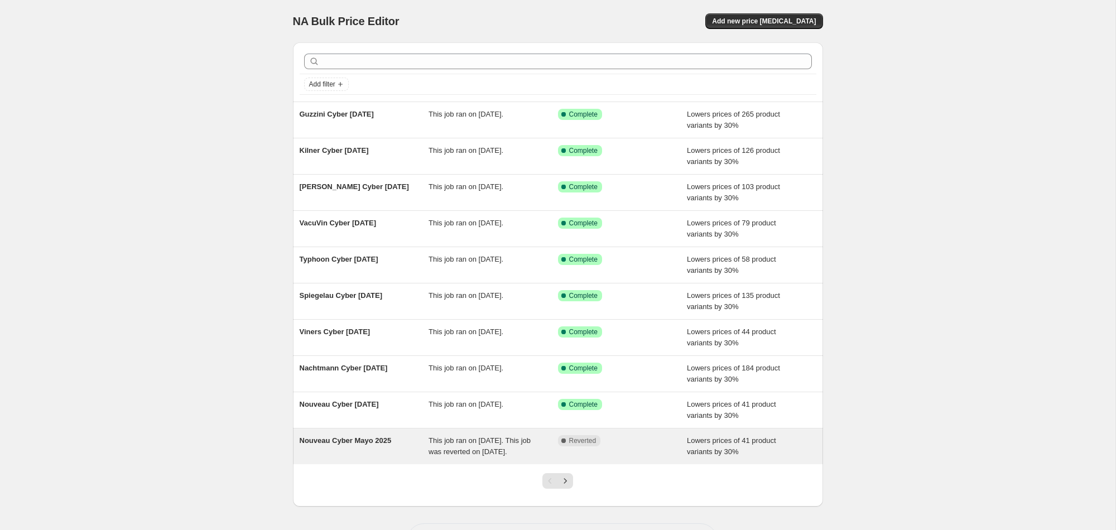
click at [364, 440] on span "Nouveau Cyber Mayo 2025" at bounding box center [346, 441] width 92 height 8
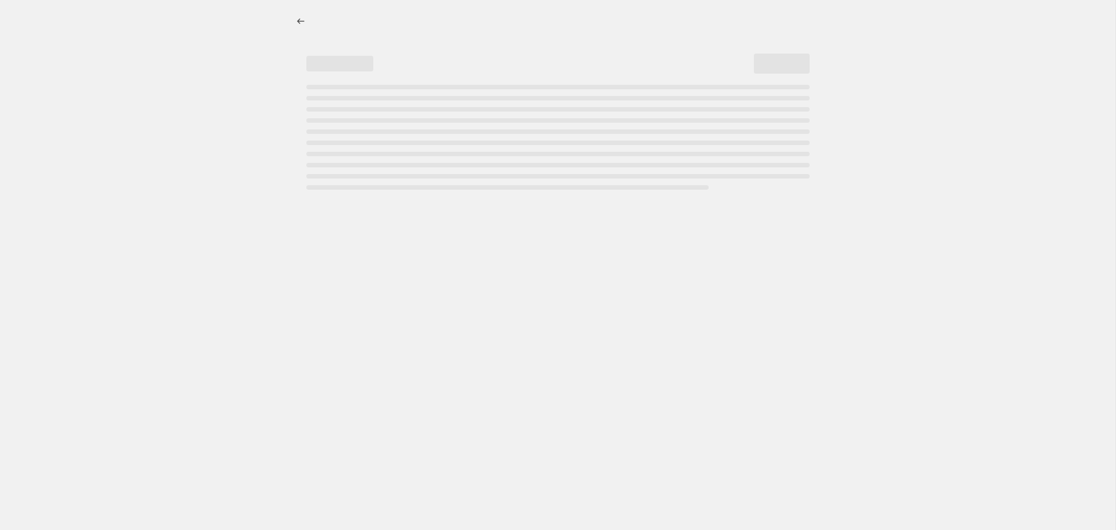
select select "percentage"
select select "vendor"
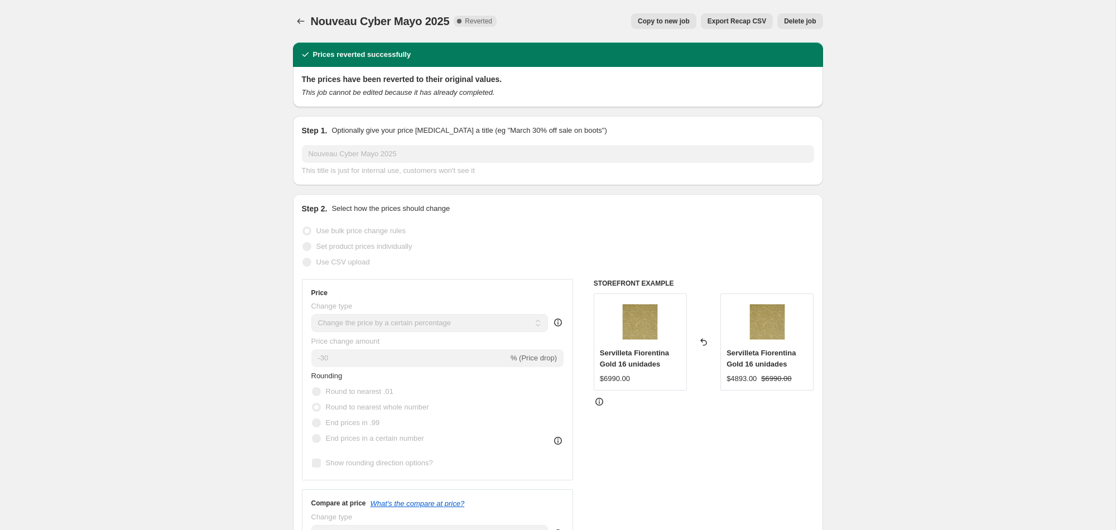
click at [647, 17] on span "Copy to new job" at bounding box center [664, 21] width 52 height 9
select select "percentage"
select select "vendor"
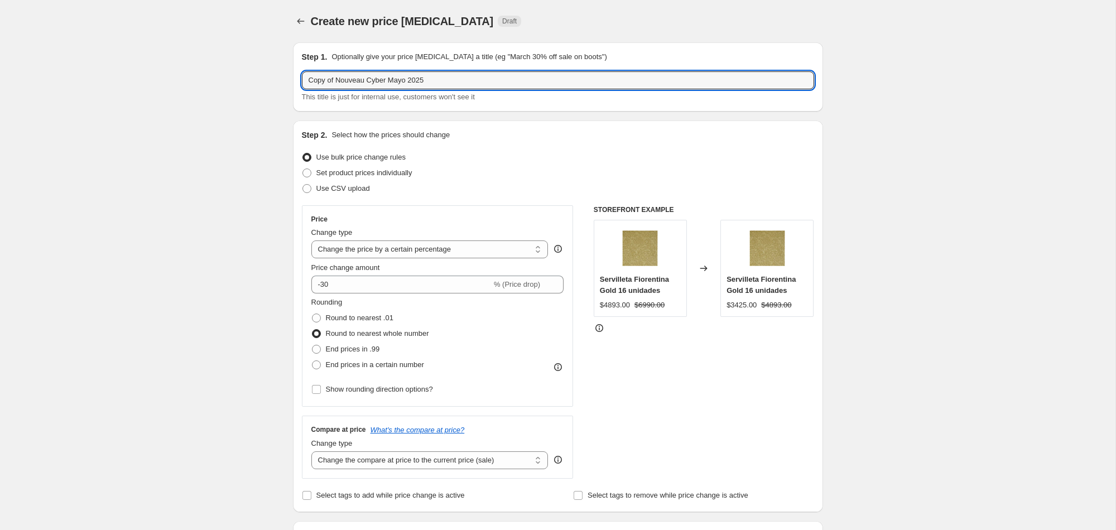
drag, startPoint x: 366, startPoint y: 79, endPoint x: 296, endPoint y: 80, distance: 69.2
click at [296, 80] on div "Step 1. Optionally give your price [MEDICAL_DATA] a title (eg "March 30% off sa…" at bounding box center [558, 76] width 530 height 69
type input "Nuova Point Cyber Oct 2025"
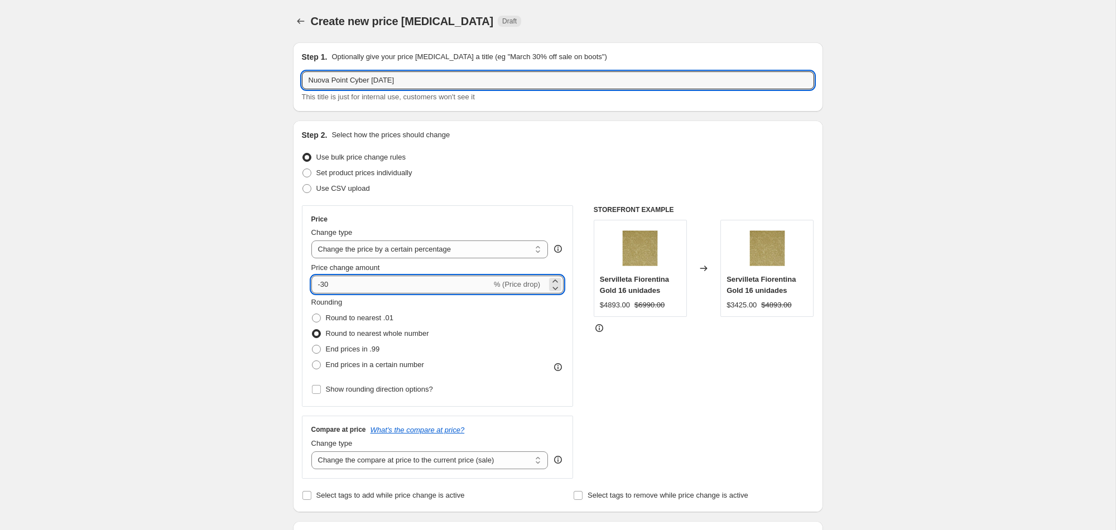
click at [333, 285] on input "-30" at bounding box center [401, 285] width 180 height 18
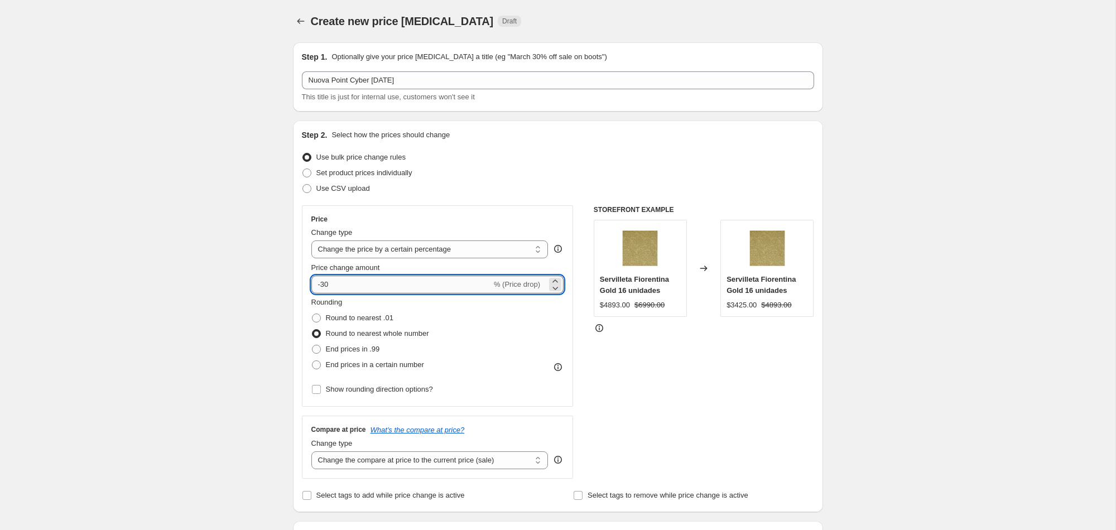
type input "-3"
type input "-20"
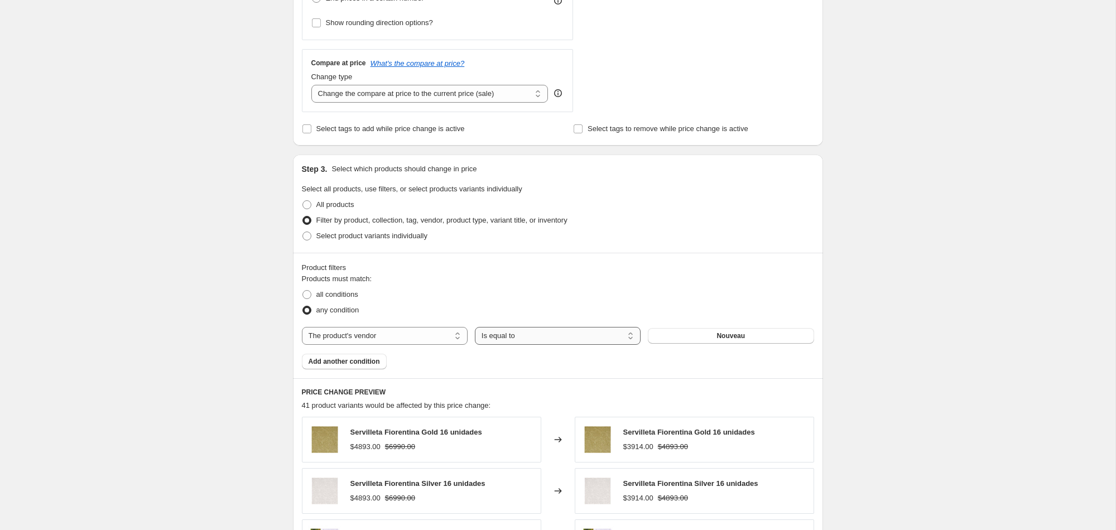
scroll to position [368, 0]
click at [667, 336] on button "Nouveau" at bounding box center [731, 335] width 166 height 16
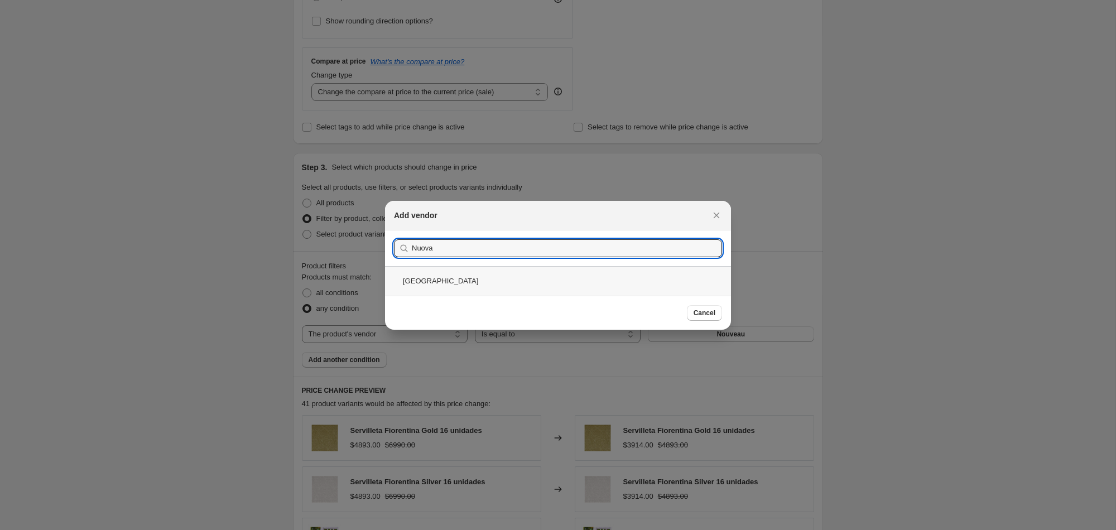
type input "Nuova"
click at [439, 283] on div "Nuova Point" at bounding box center [558, 281] width 346 height 30
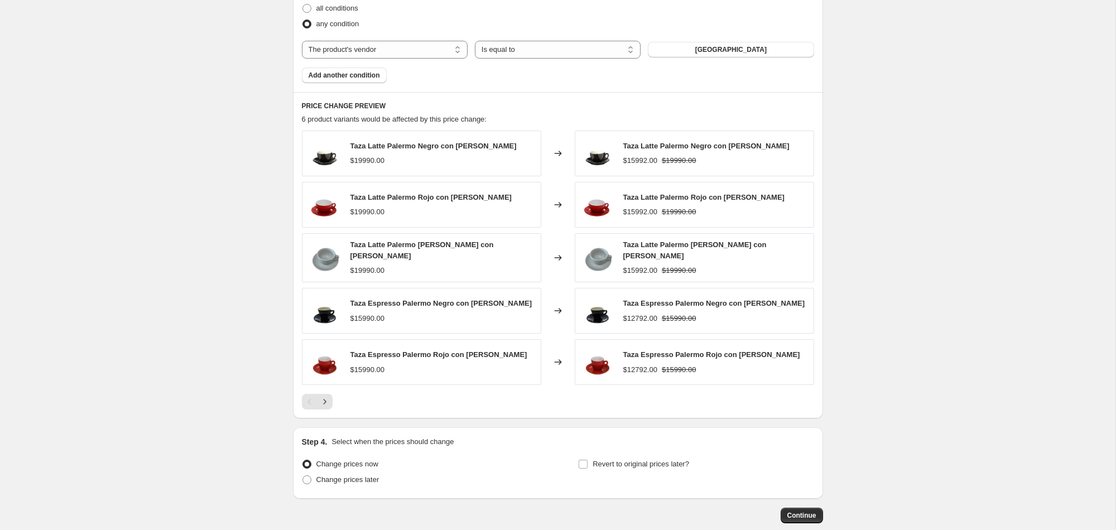
scroll to position [711, 0]
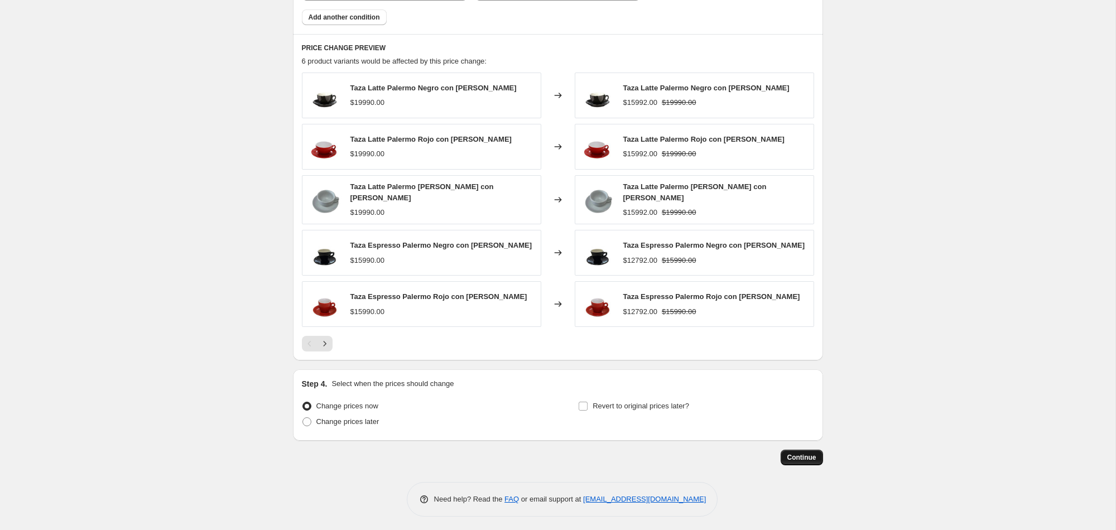
click at [798, 453] on span "Continue" at bounding box center [802, 457] width 29 height 9
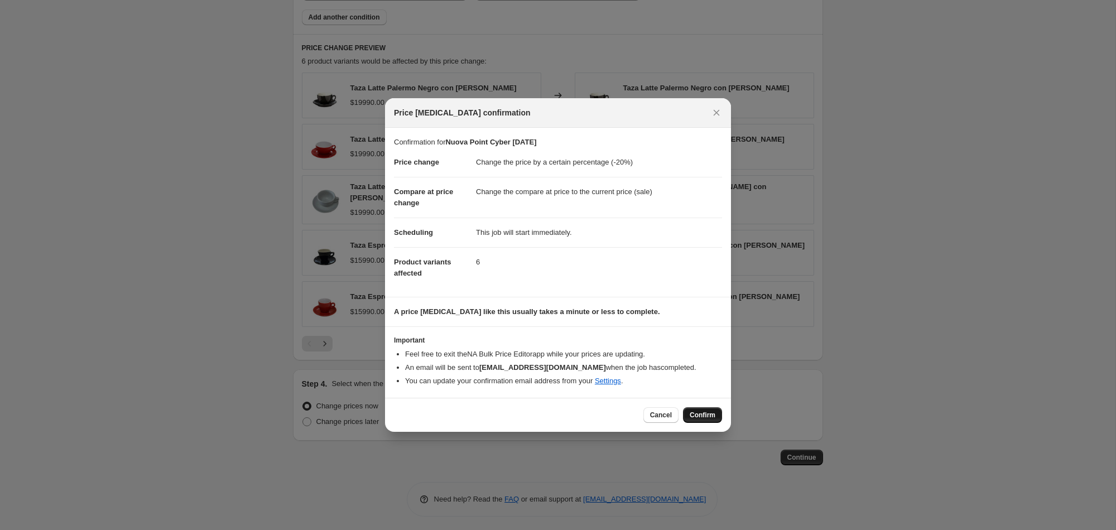
click at [701, 416] on span "Confirm" at bounding box center [703, 415] width 26 height 9
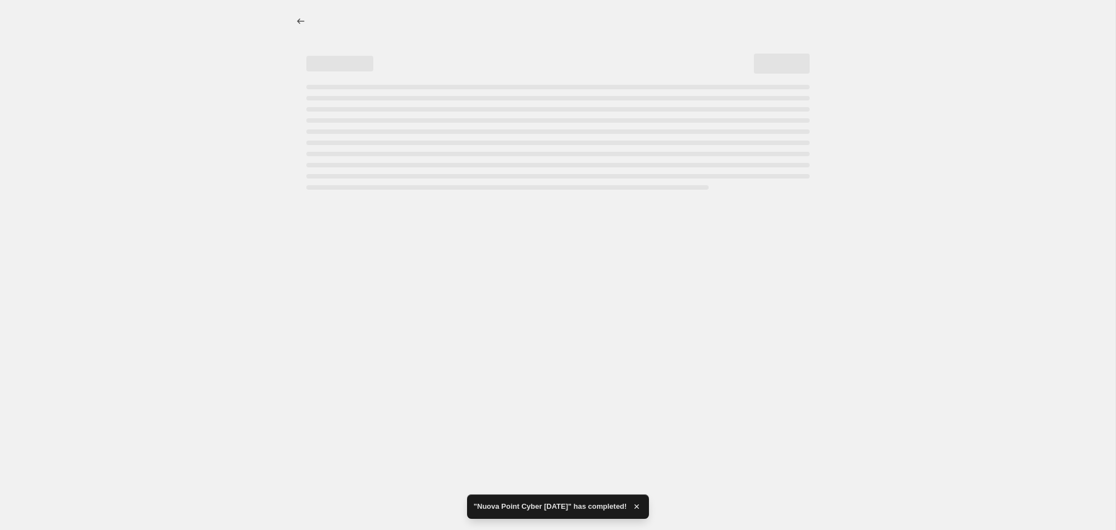
select select "percentage"
select select "vendor"
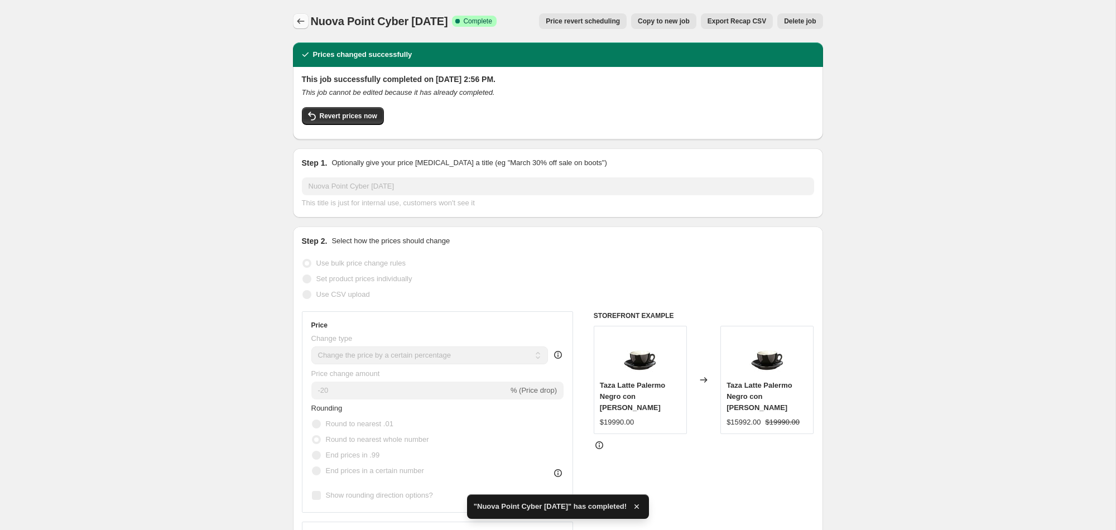
click at [304, 21] on icon "Price change jobs" at bounding box center [300, 21] width 11 height 11
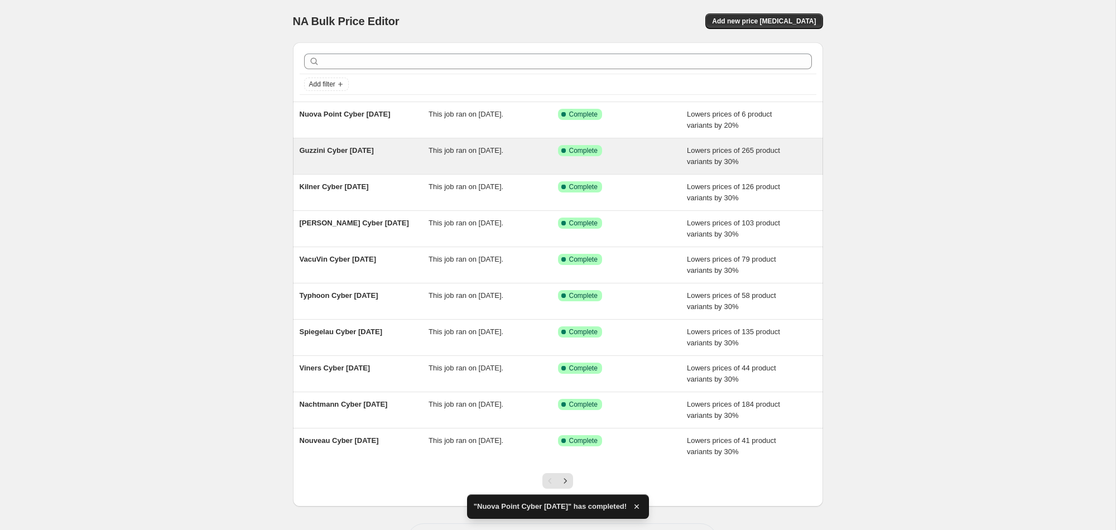
scroll to position [45, 0]
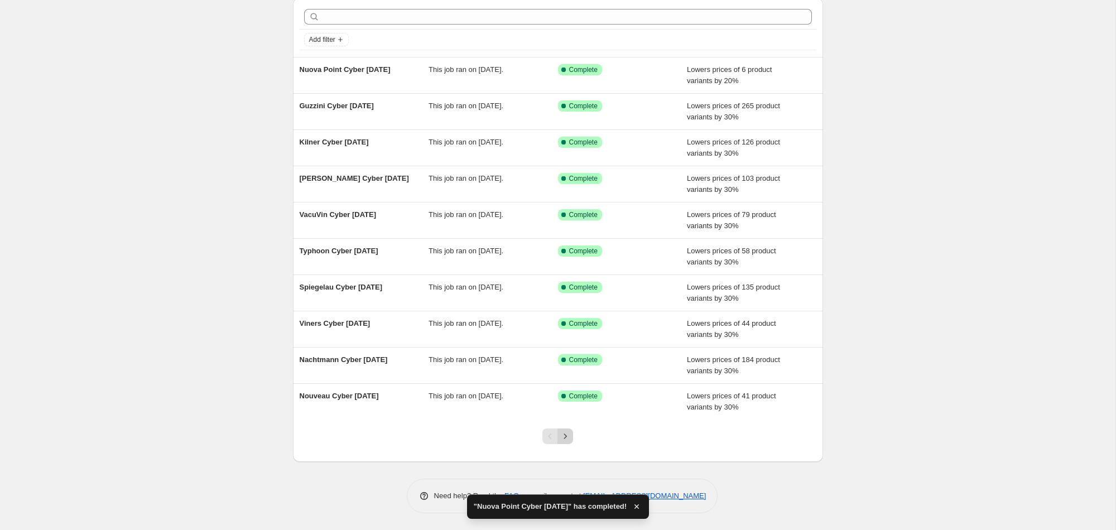
click at [564, 432] on icon "Next" at bounding box center [565, 436] width 11 height 11
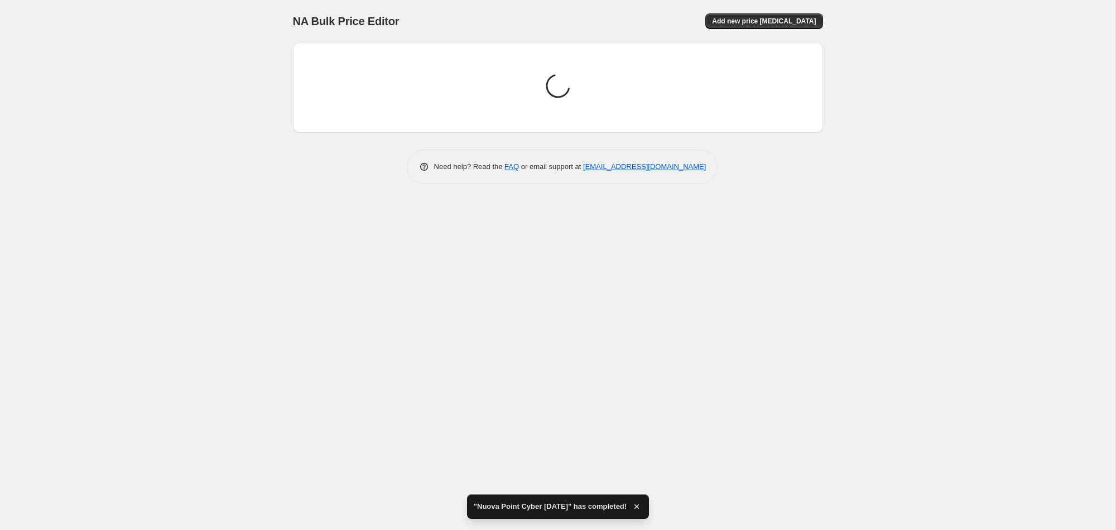
scroll to position [0, 0]
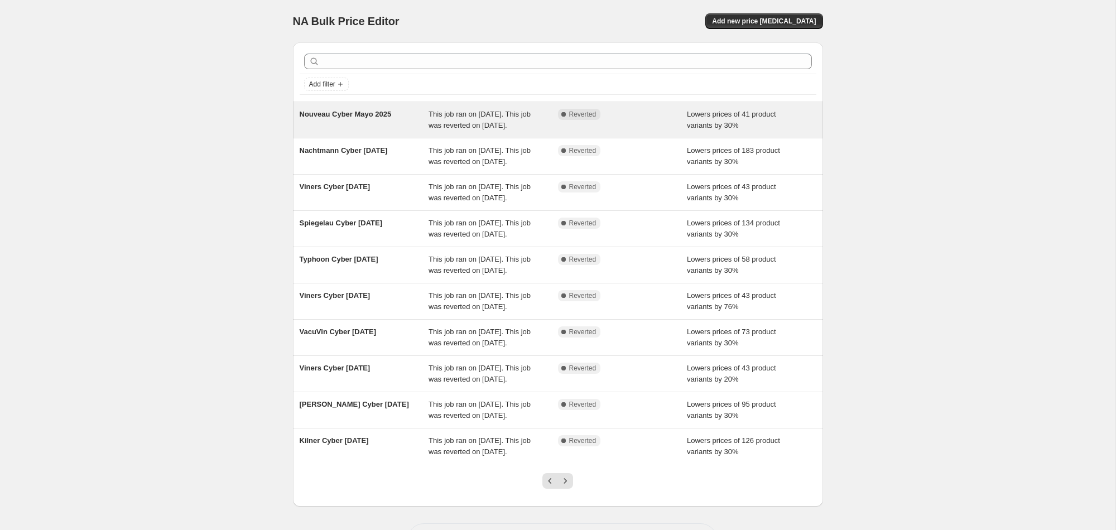
click at [392, 131] on div "Nouveau Cyber Mayo 2025" at bounding box center [365, 120] width 130 height 22
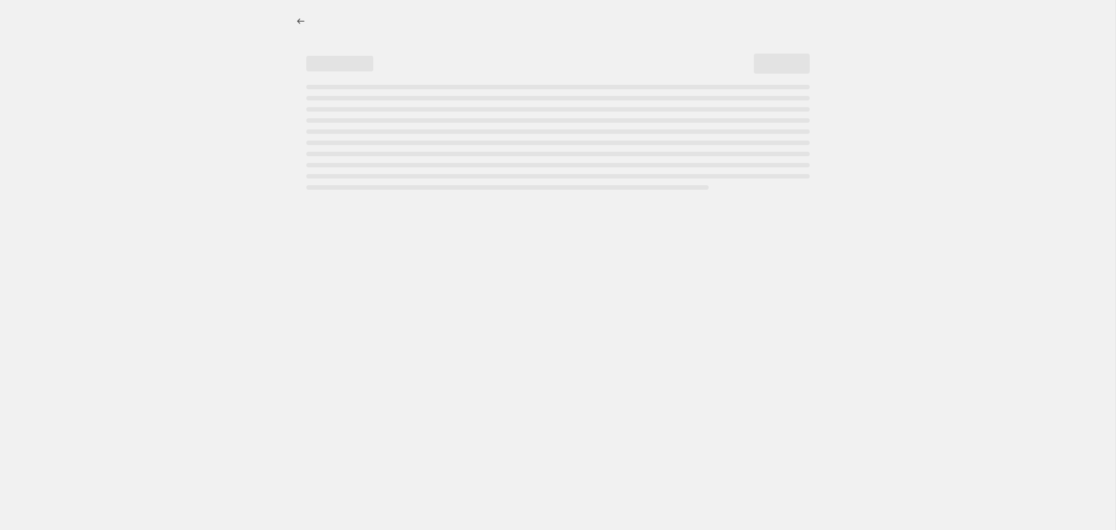
select select "percentage"
select select "vendor"
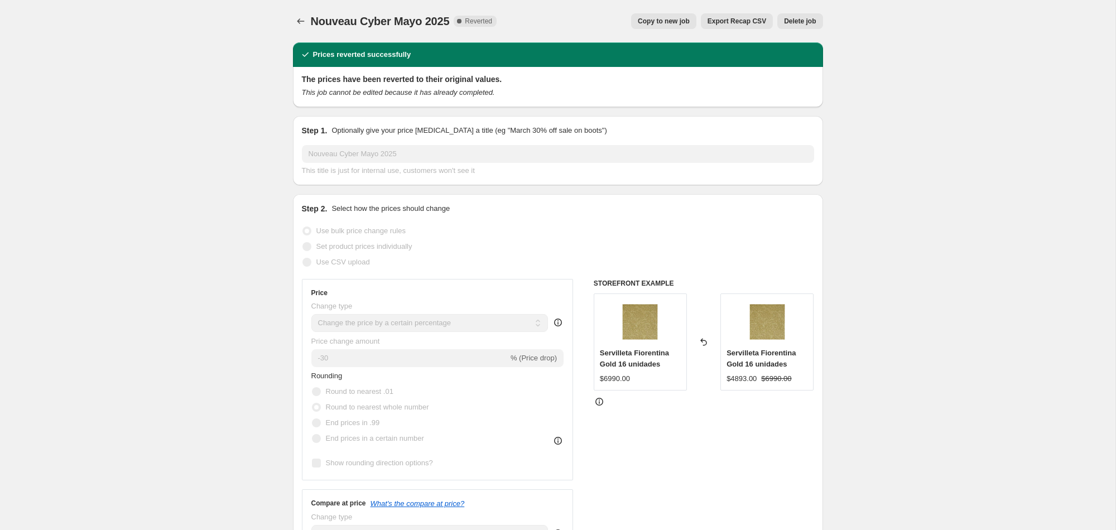
click at [651, 23] on span "Copy to new job" at bounding box center [664, 21] width 52 height 9
select select "percentage"
select select "vendor"
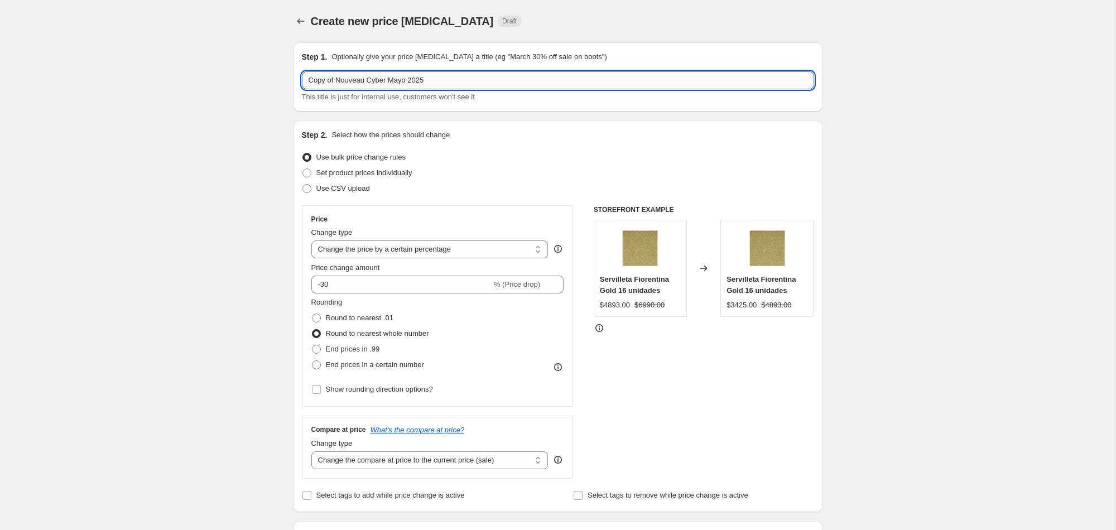
drag, startPoint x: 368, startPoint y: 82, endPoint x: 303, endPoint y: 78, distance: 65.4
click at [303, 78] on input "Copy of Nouveau Cyber Mayo 2025" at bounding box center [558, 80] width 512 height 18
click at [385, 79] on input "Yamazaki Cyber Mayo 2025" at bounding box center [558, 80] width 512 height 18
type input "Yamazaki Cyber Oct 2025"
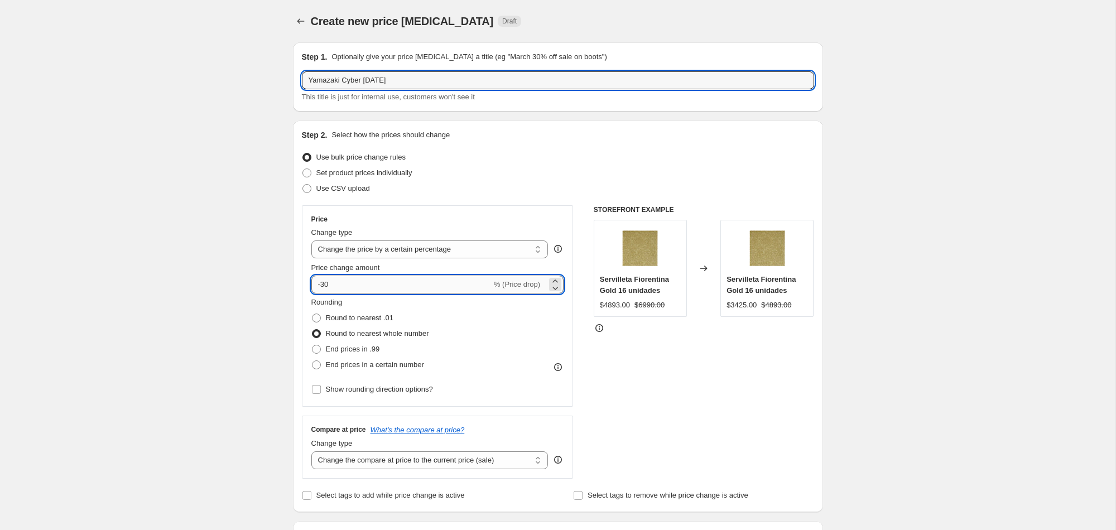
click at [336, 289] on input "-30" at bounding box center [401, 285] width 180 height 18
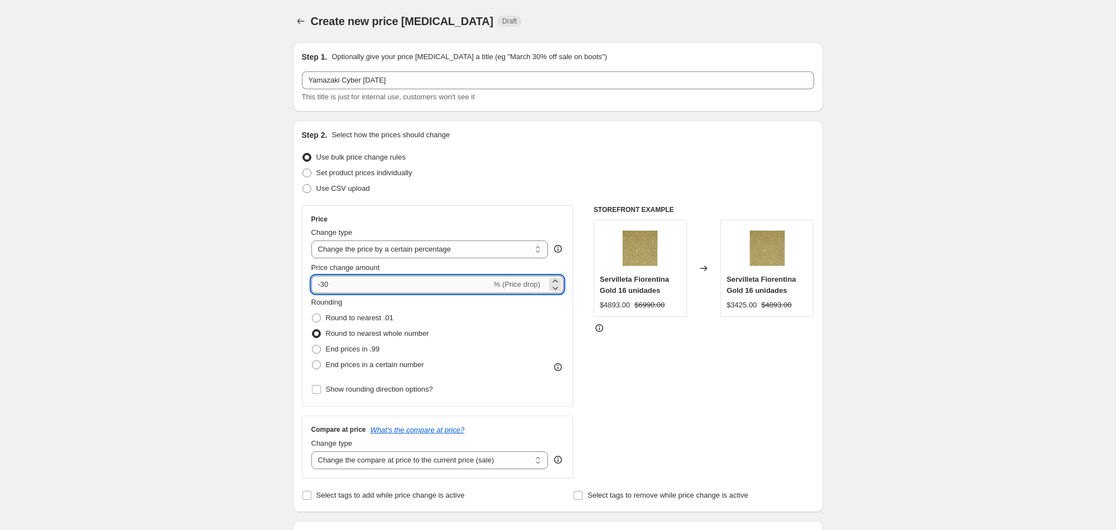
type input "-3"
type input "-10"
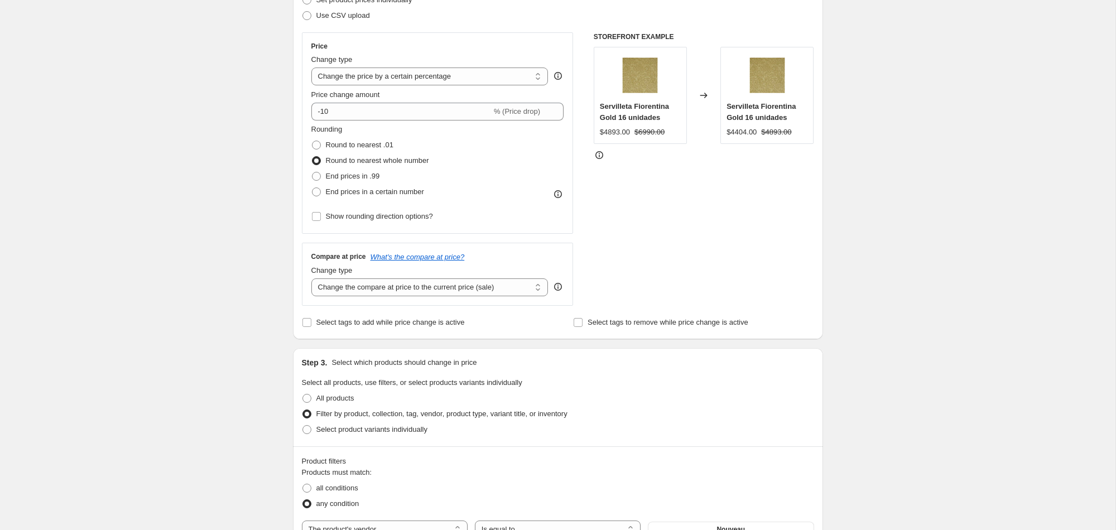
scroll to position [277, 0]
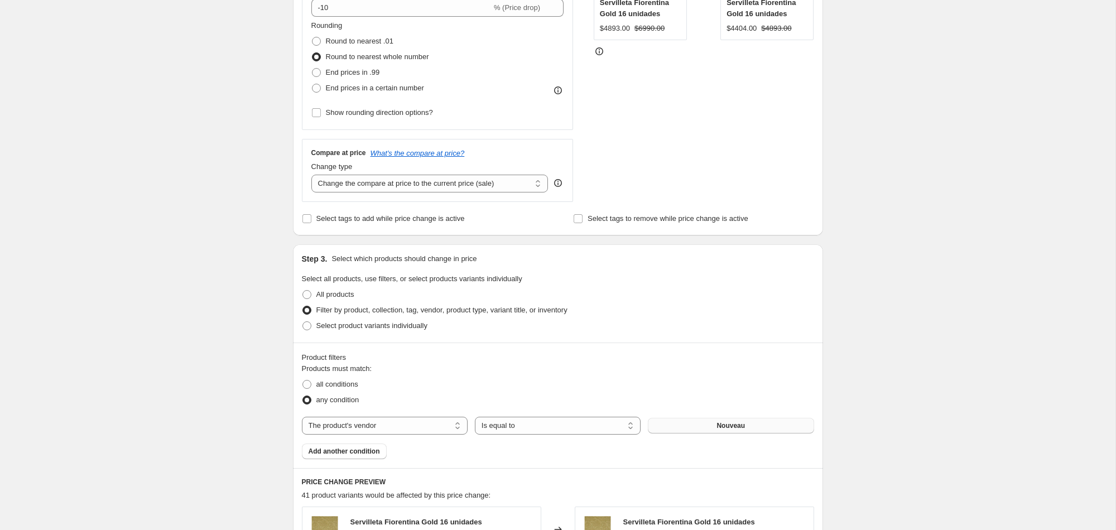
click at [710, 428] on button "Nouveau" at bounding box center [731, 426] width 166 height 16
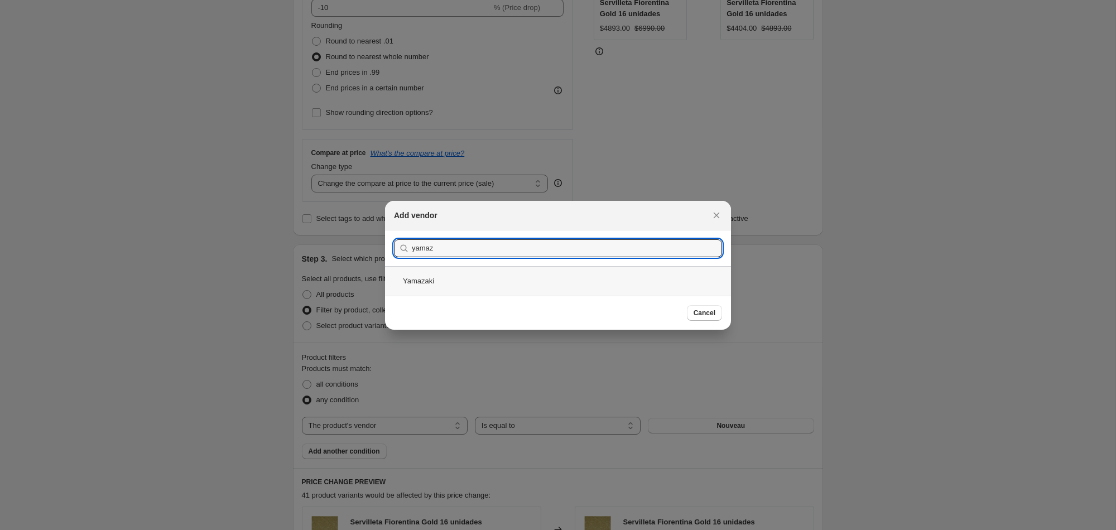
type input "yamaz"
click at [424, 281] on div "Yamazaki" at bounding box center [558, 281] width 346 height 30
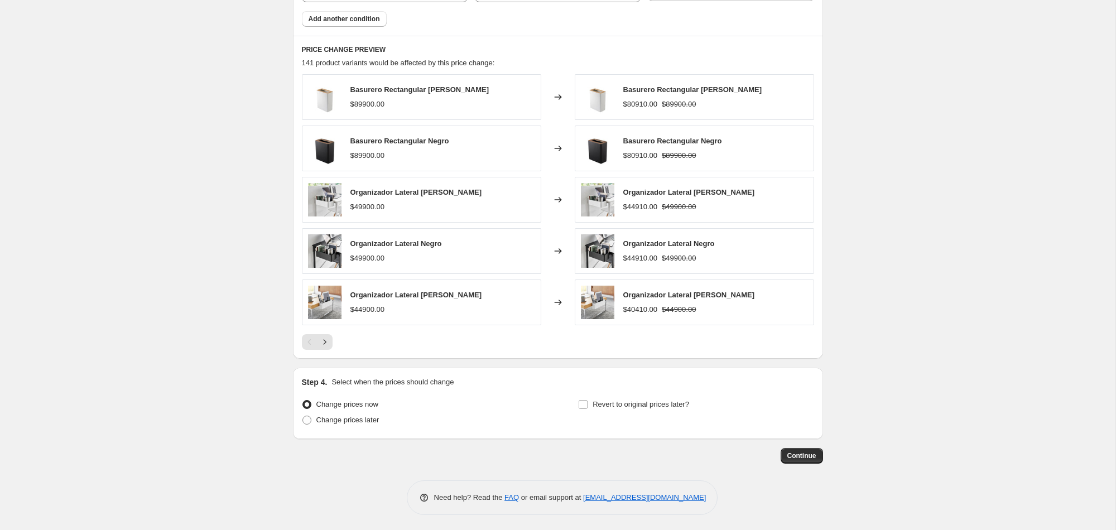
scroll to position [711, 0]
click at [792, 454] on span "Continue" at bounding box center [802, 454] width 29 height 9
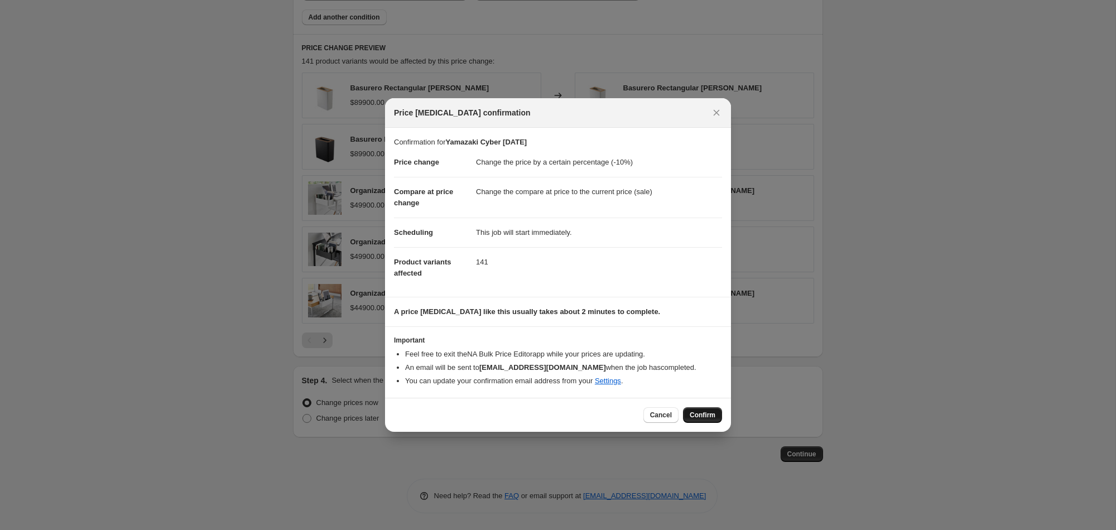
click at [702, 415] on span "Confirm" at bounding box center [703, 415] width 26 height 9
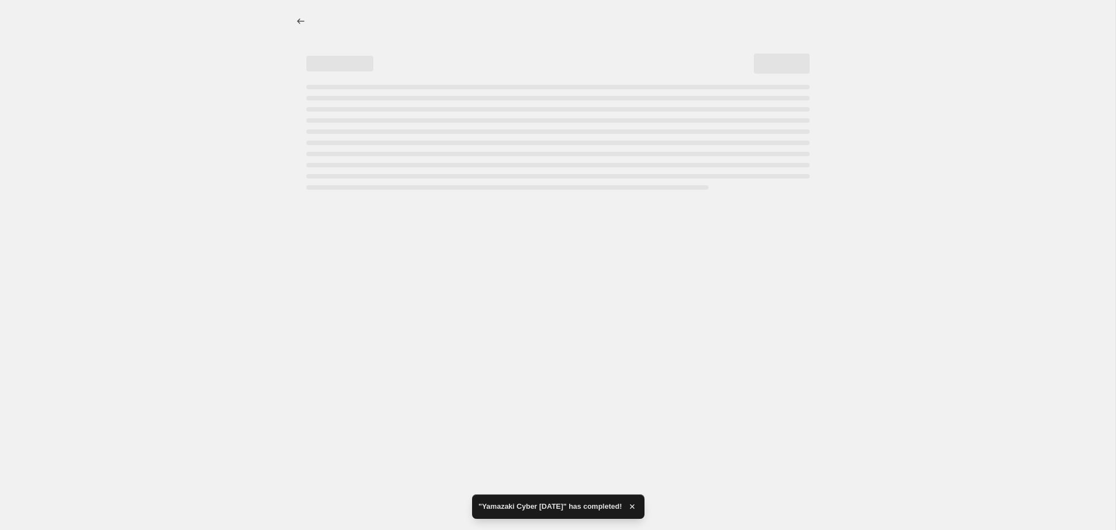
select select "percentage"
select select "vendor"
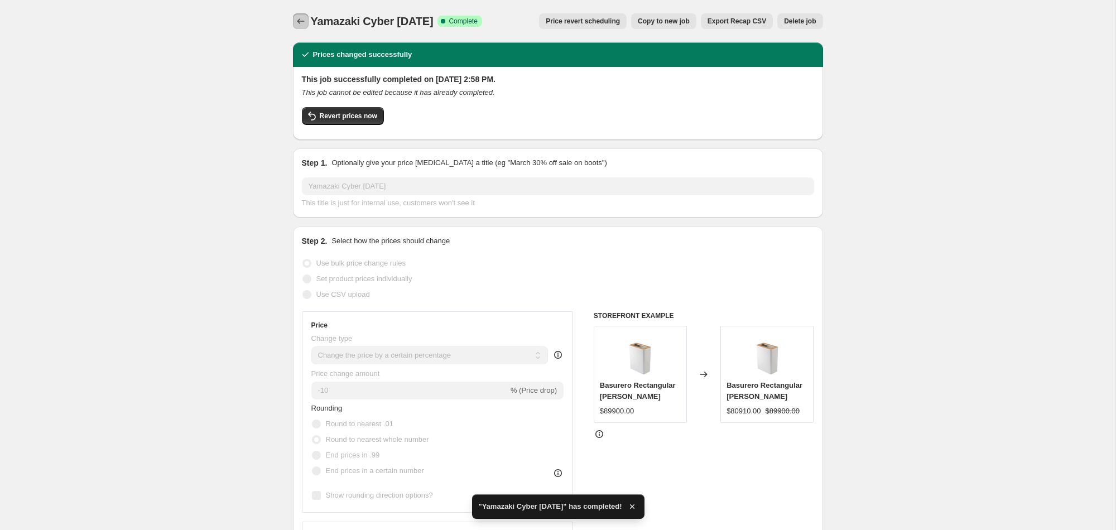
click at [302, 17] on icon "Price change jobs" at bounding box center [300, 21] width 11 height 11
